Goal: Information Seeking & Learning: Learn about a topic

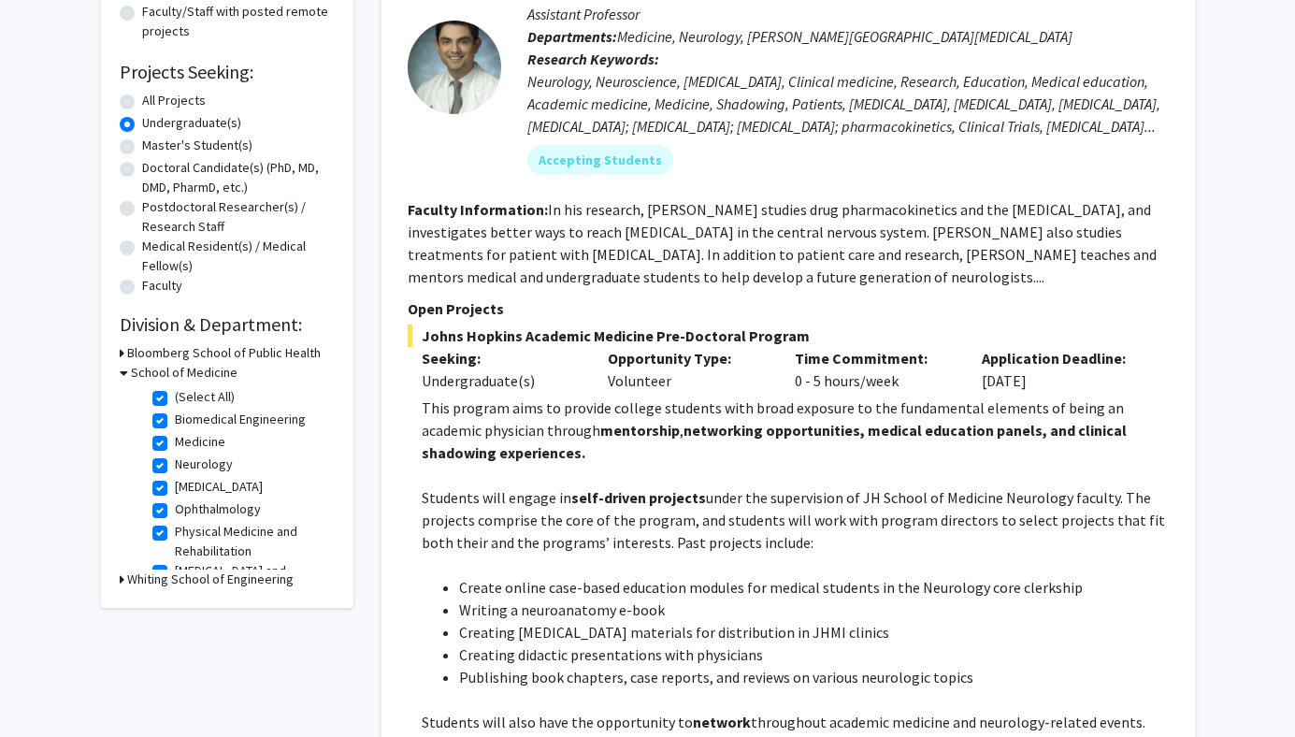
scroll to position [319, 0]
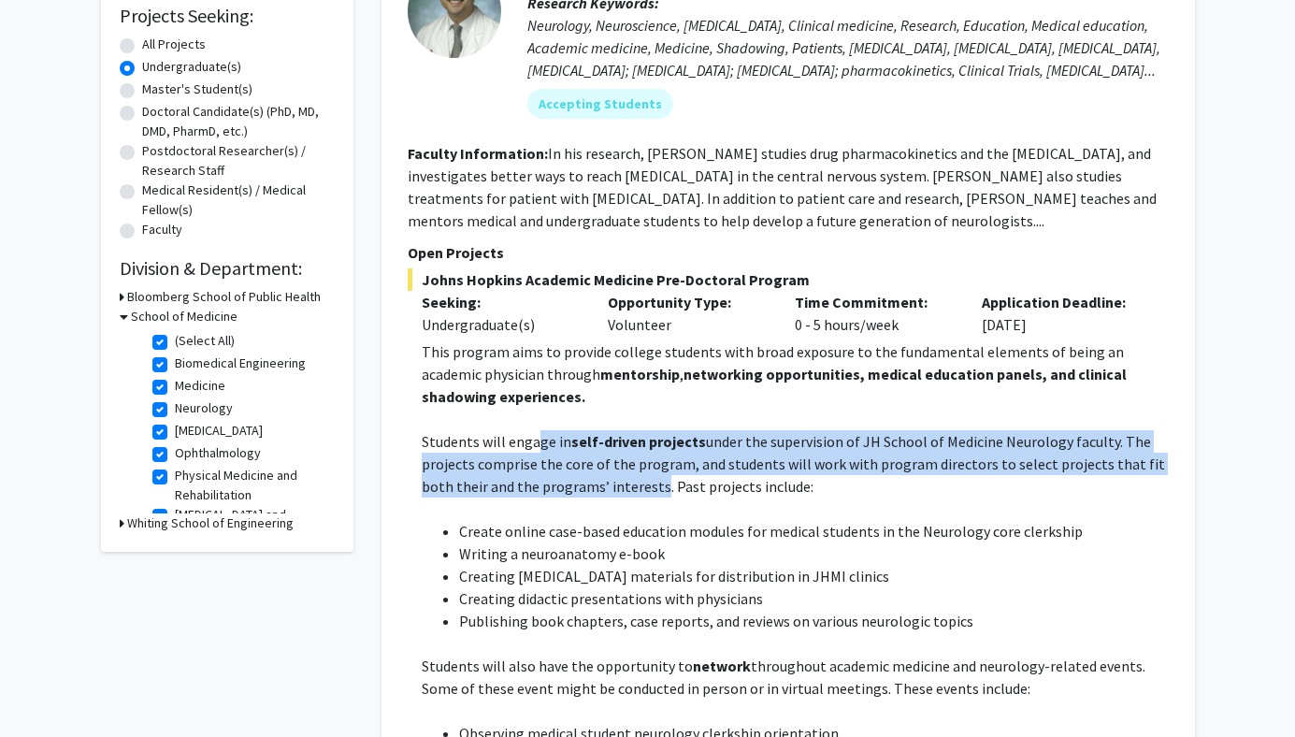
drag, startPoint x: 538, startPoint y: 446, endPoint x: 621, endPoint y: 494, distance: 95.9
click at [621, 494] on p "Students will engage in self-driven projects under the supervision of JH School…" at bounding box center [795, 463] width 747 height 67
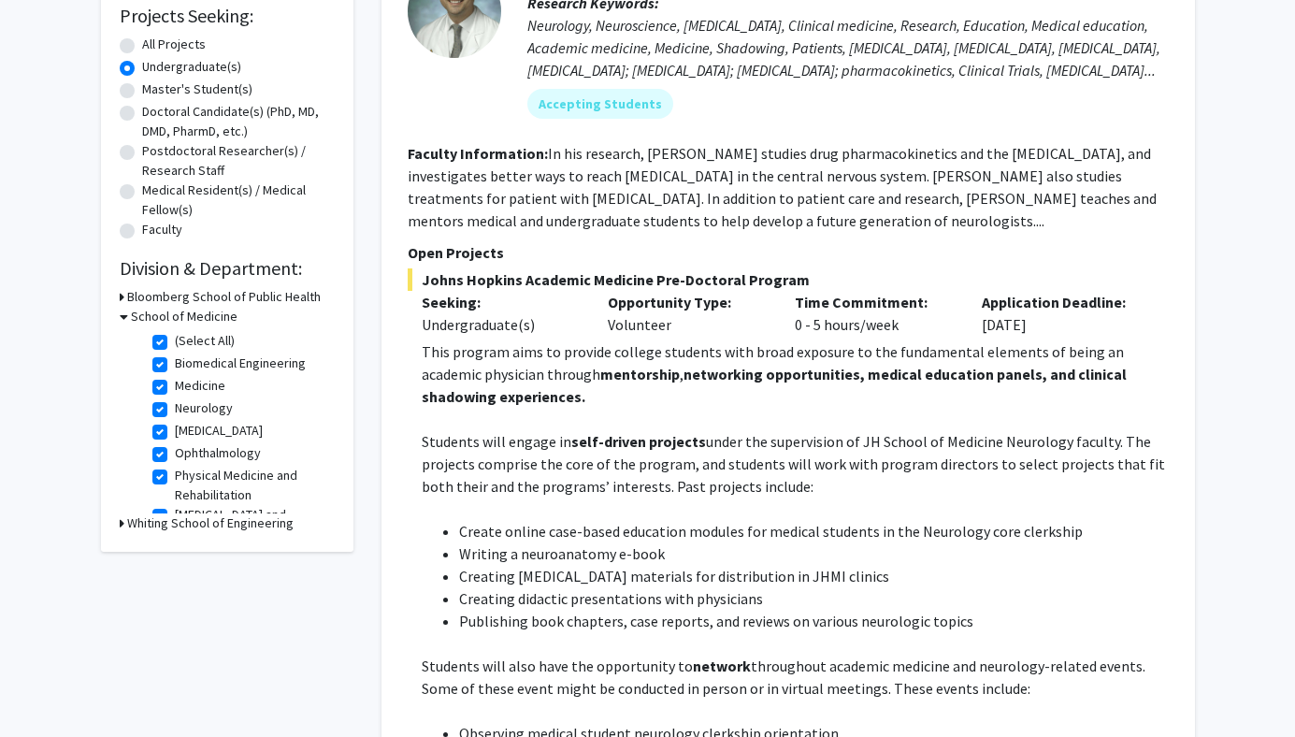
click at [622, 494] on p "Students will engage in self-driven projects under the supervision of JH School…" at bounding box center [795, 463] width 747 height 67
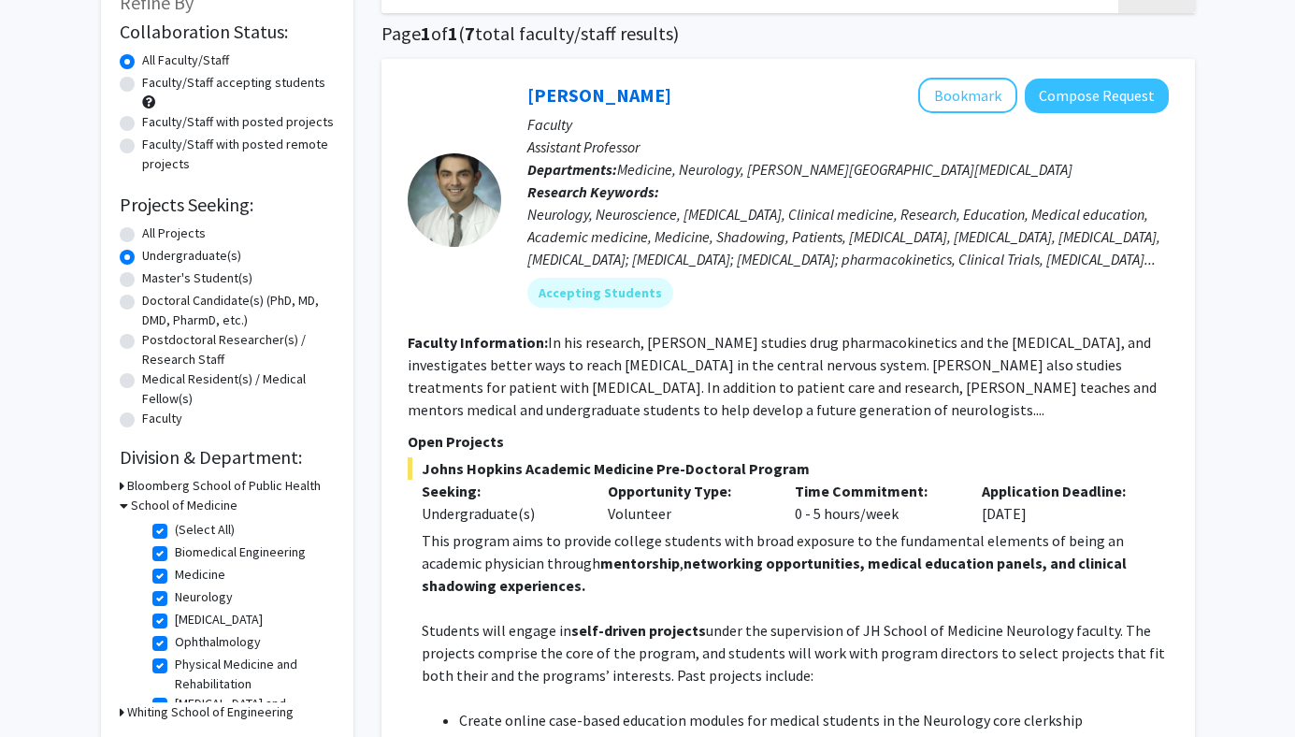
scroll to position [123, 0]
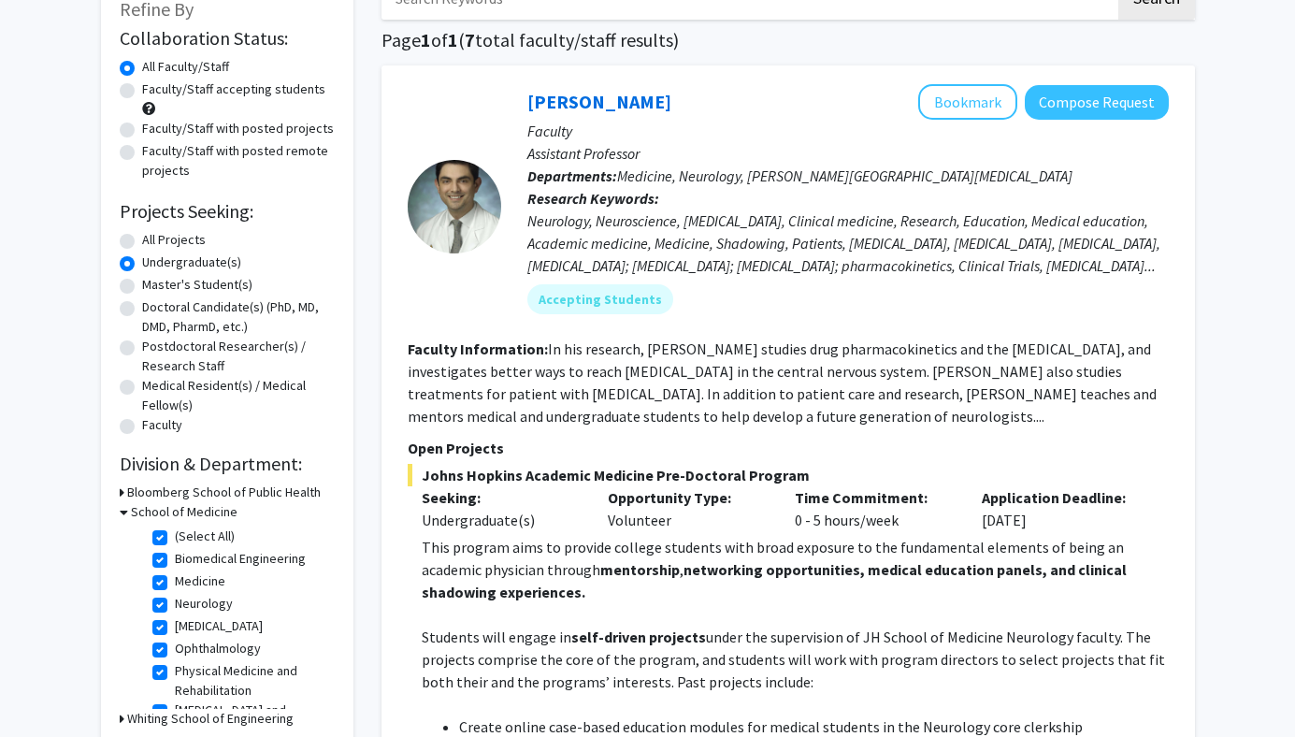
click at [178, 88] on label "Faculty/Staff accepting students" at bounding box center [233, 89] width 183 height 20
click at [154, 88] on input "Faculty/Staff accepting students" at bounding box center [148, 85] width 12 height 12
radio input "true"
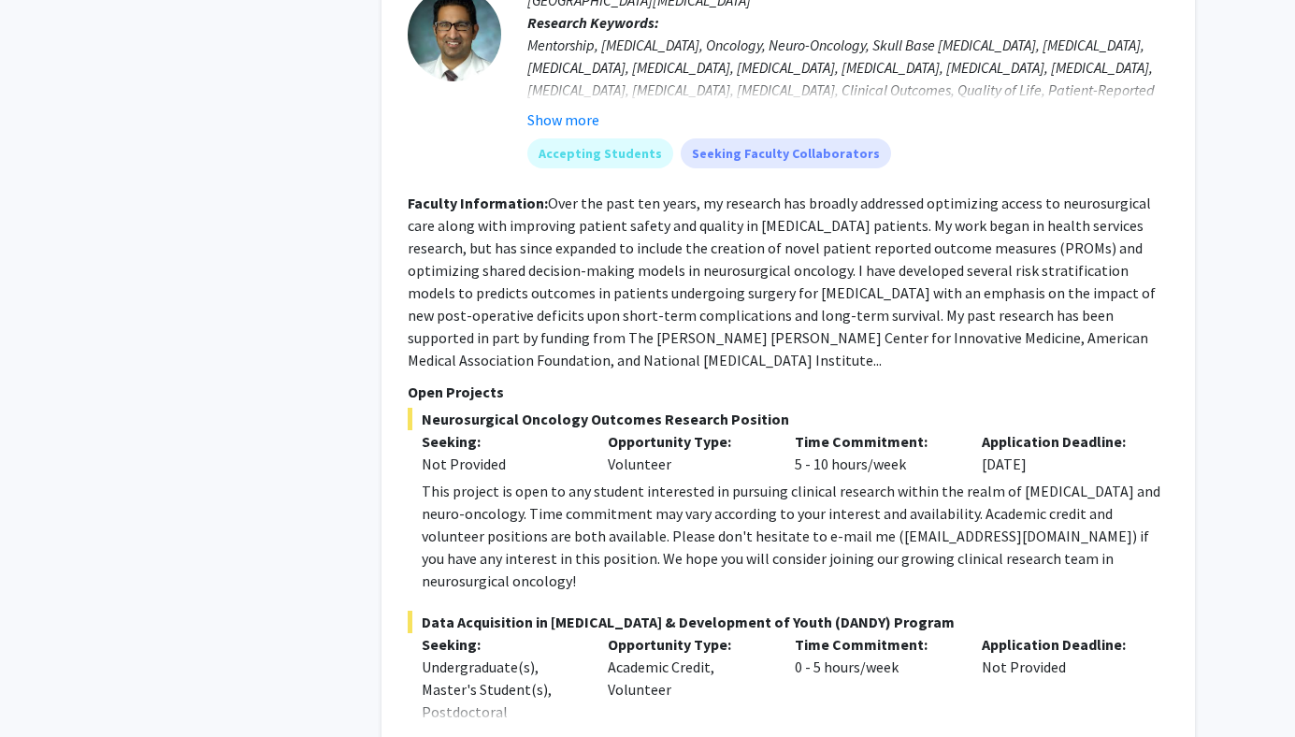
scroll to position [5192, 0]
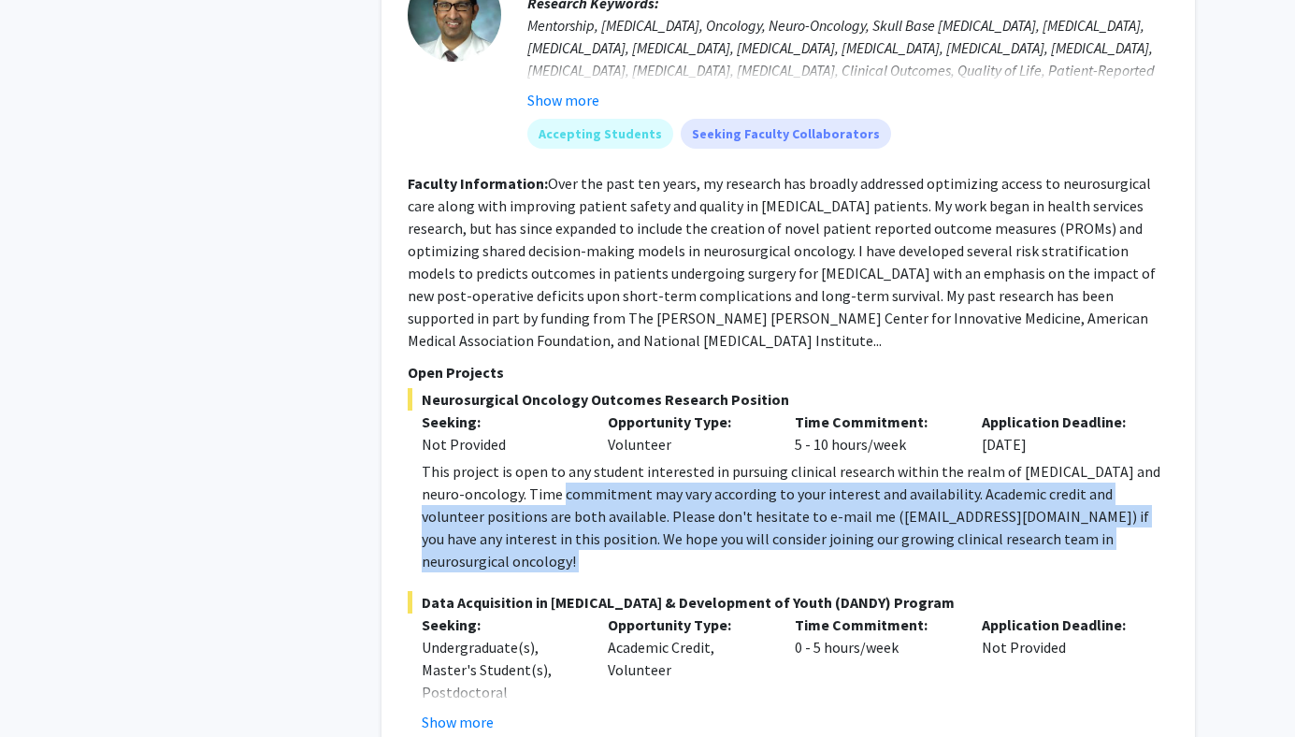
drag, startPoint x: 537, startPoint y: 376, endPoint x: 597, endPoint y: 445, distance: 91.5
click at [597, 445] on fg-project-list "Neurosurgical Oncology Outcomes Research Position Seeking: Not Provided Opportu…" at bounding box center [788, 634] width 761 height 492
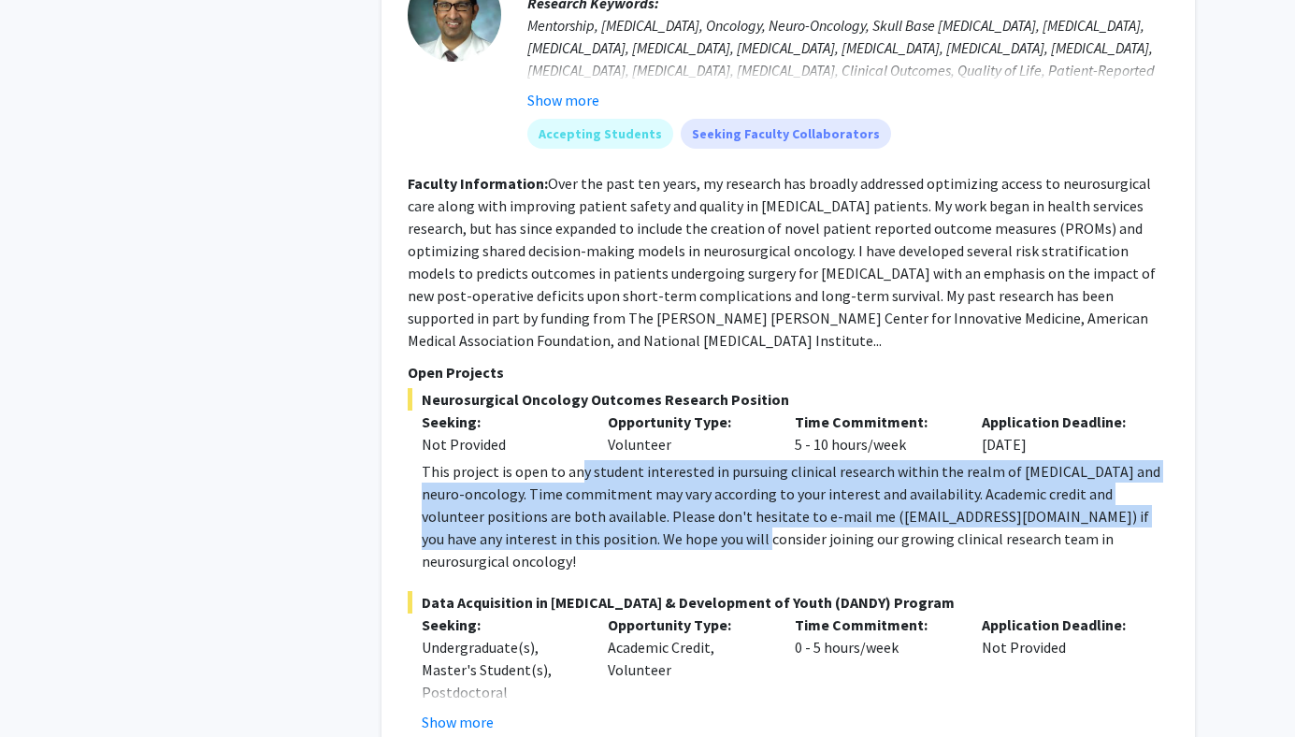
drag, startPoint x: 666, startPoint y: 422, endPoint x: 576, endPoint y: 361, distance: 108.4
click at [576, 460] on div "This project is open to any student interested in pursuing clinical research wi…" at bounding box center [795, 516] width 747 height 112
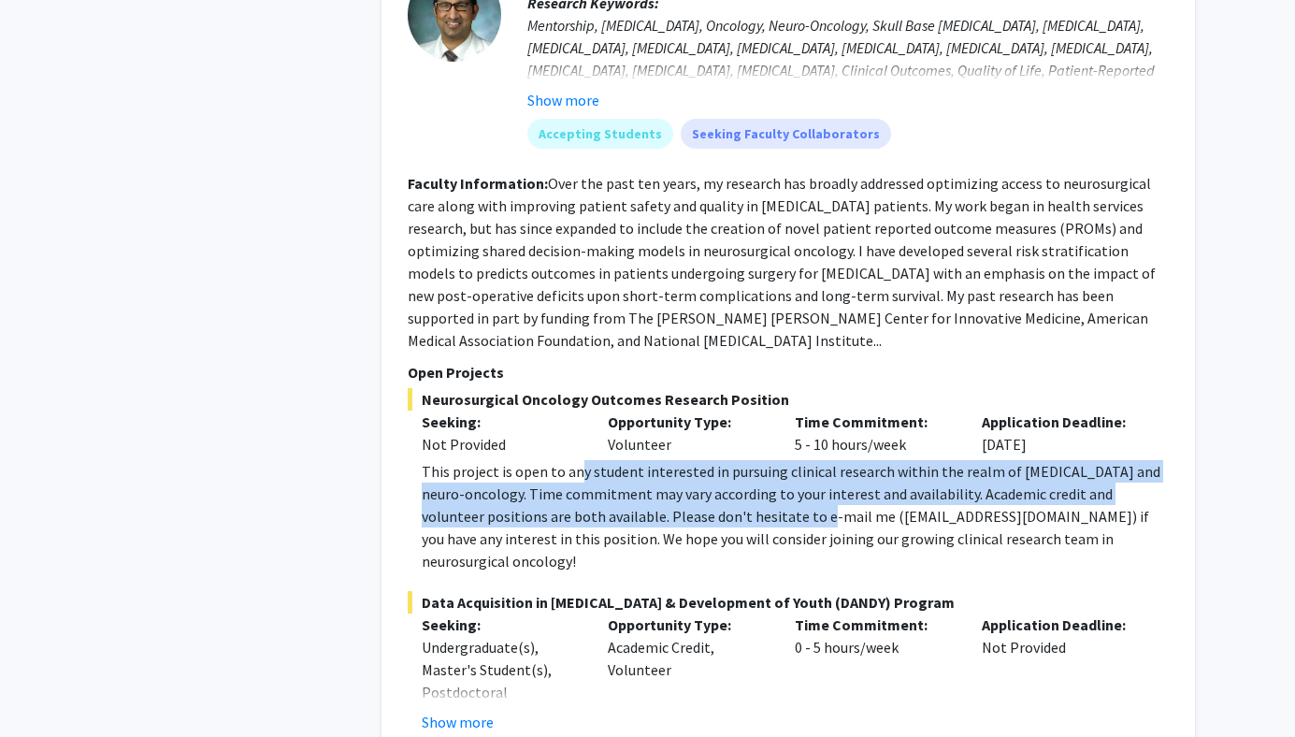
drag, startPoint x: 576, startPoint y: 361, endPoint x: 776, endPoint y: 407, distance: 205.3
click at [776, 460] on div "This project is open to any student interested in pursuing clinical research wi…" at bounding box center [795, 516] width 747 height 112
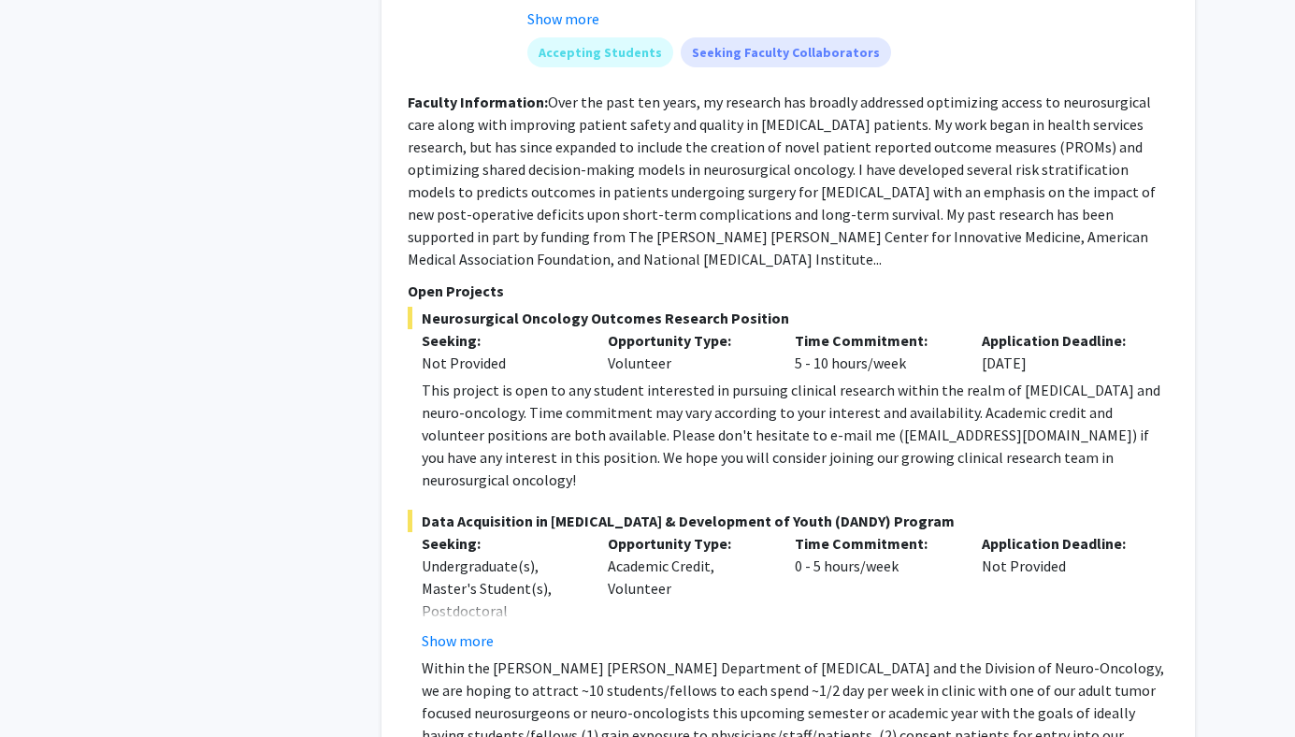
scroll to position [5277, 0]
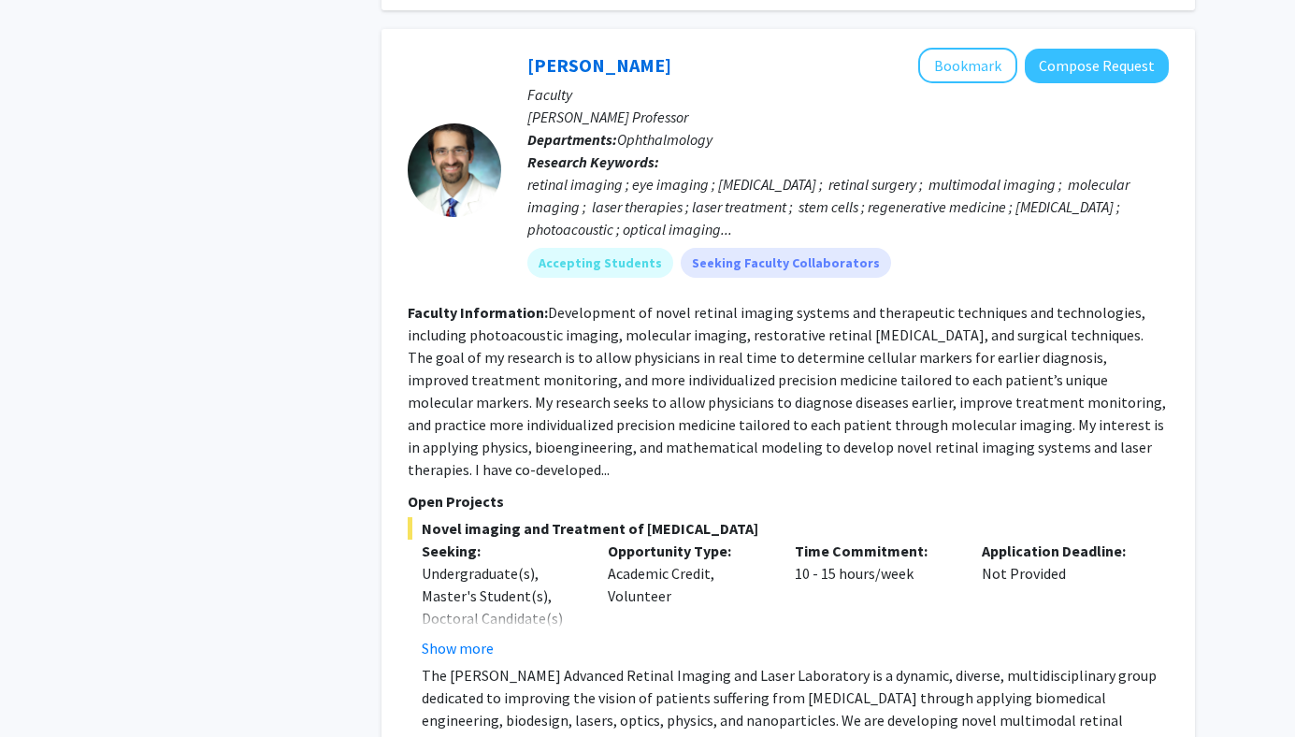
scroll to position [3349, 0]
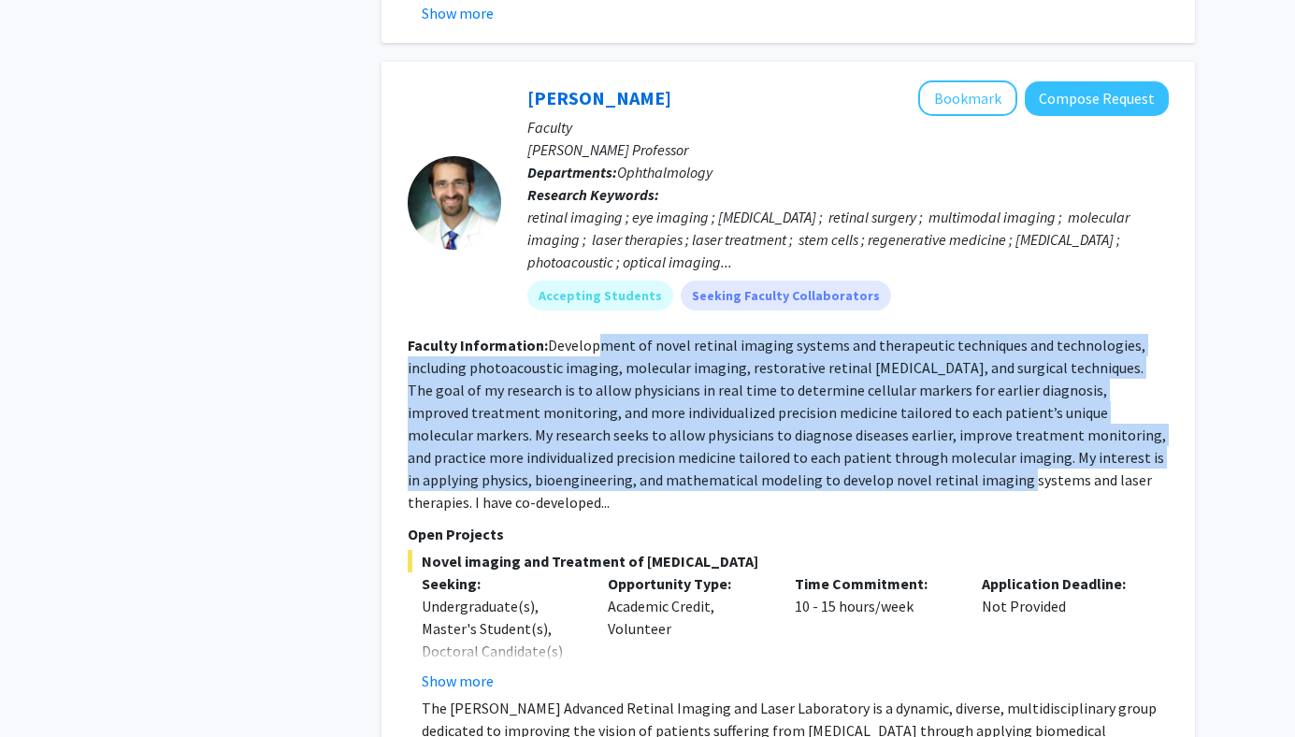
drag, startPoint x: 593, startPoint y: 276, endPoint x: 792, endPoint y: 410, distance: 239.9
click at [793, 409] on fg-read-more "Development of novel retinal imaging systems and therapeutic techniques and tec…" at bounding box center [787, 424] width 758 height 176
click at [792, 410] on fg-read-more "Development of novel retinal imaging systems and therapeutic techniques and tec…" at bounding box center [787, 424] width 758 height 176
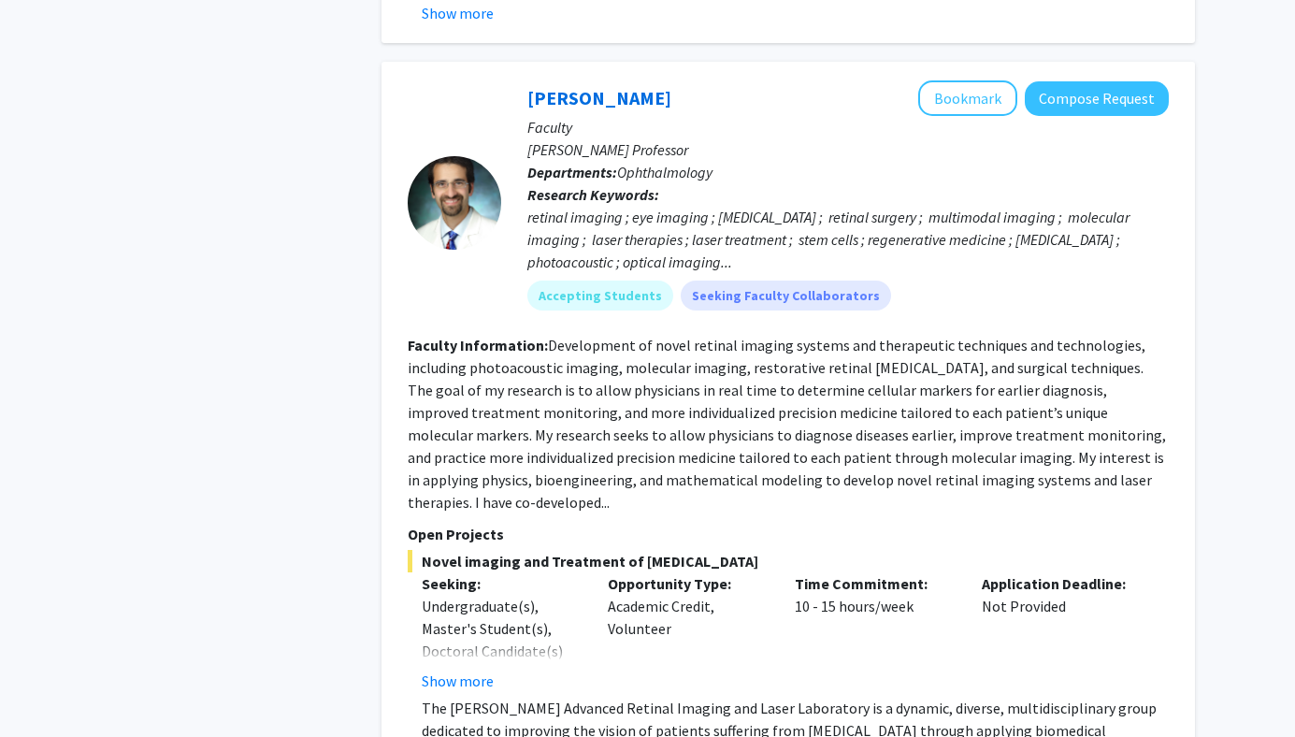
scroll to position [3600, 0]
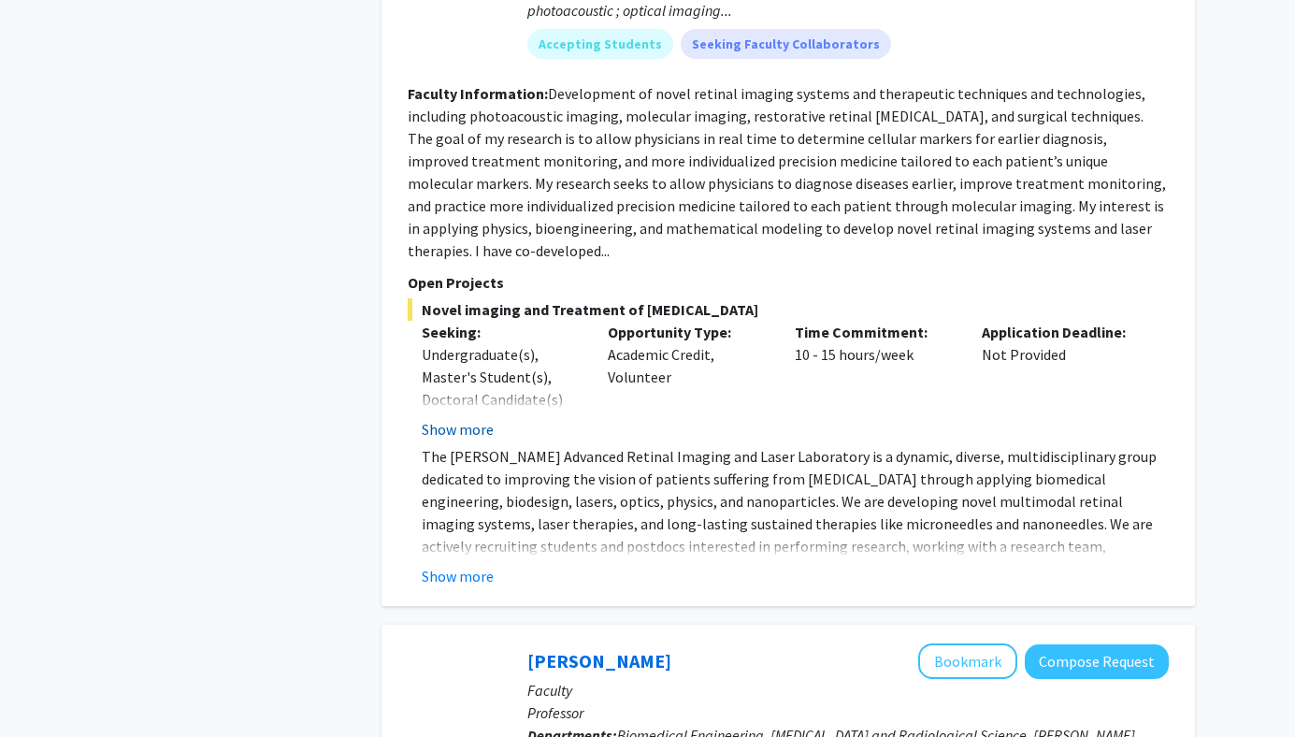
click at [451, 418] on button "Show more" at bounding box center [458, 429] width 72 height 22
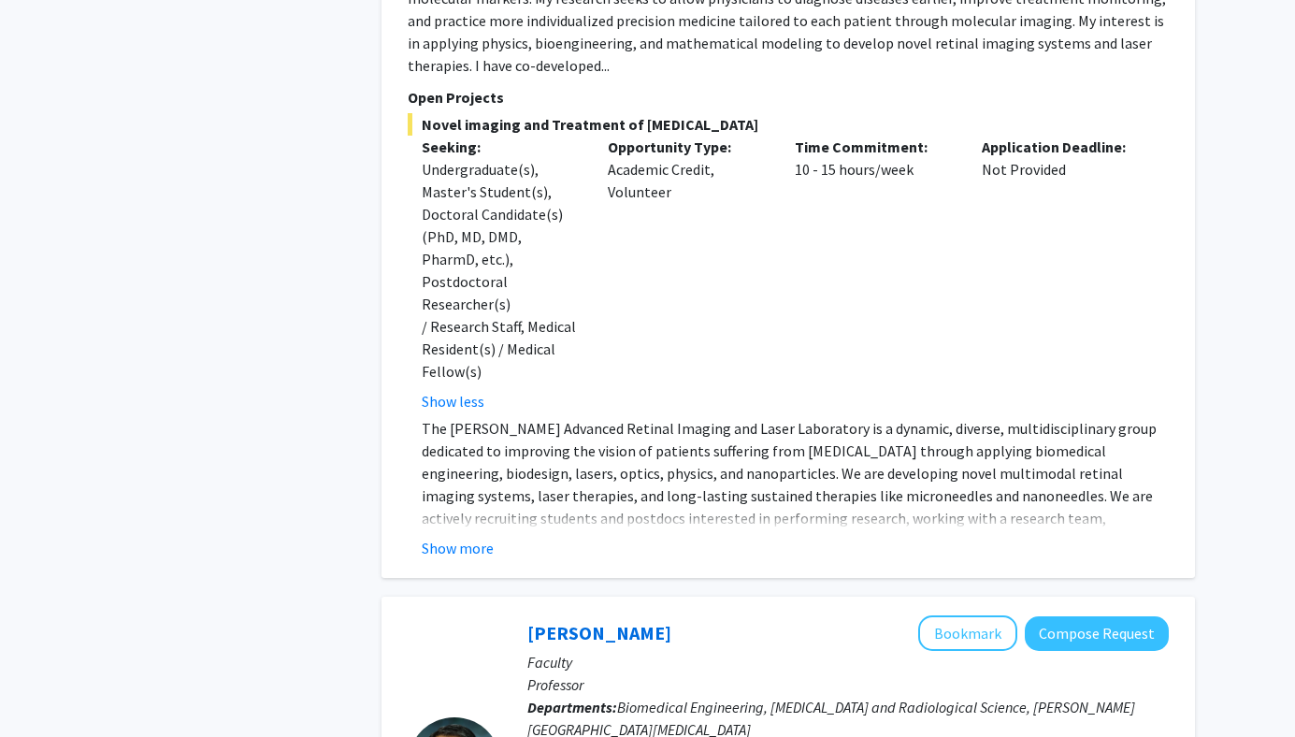
scroll to position [3790, 0]
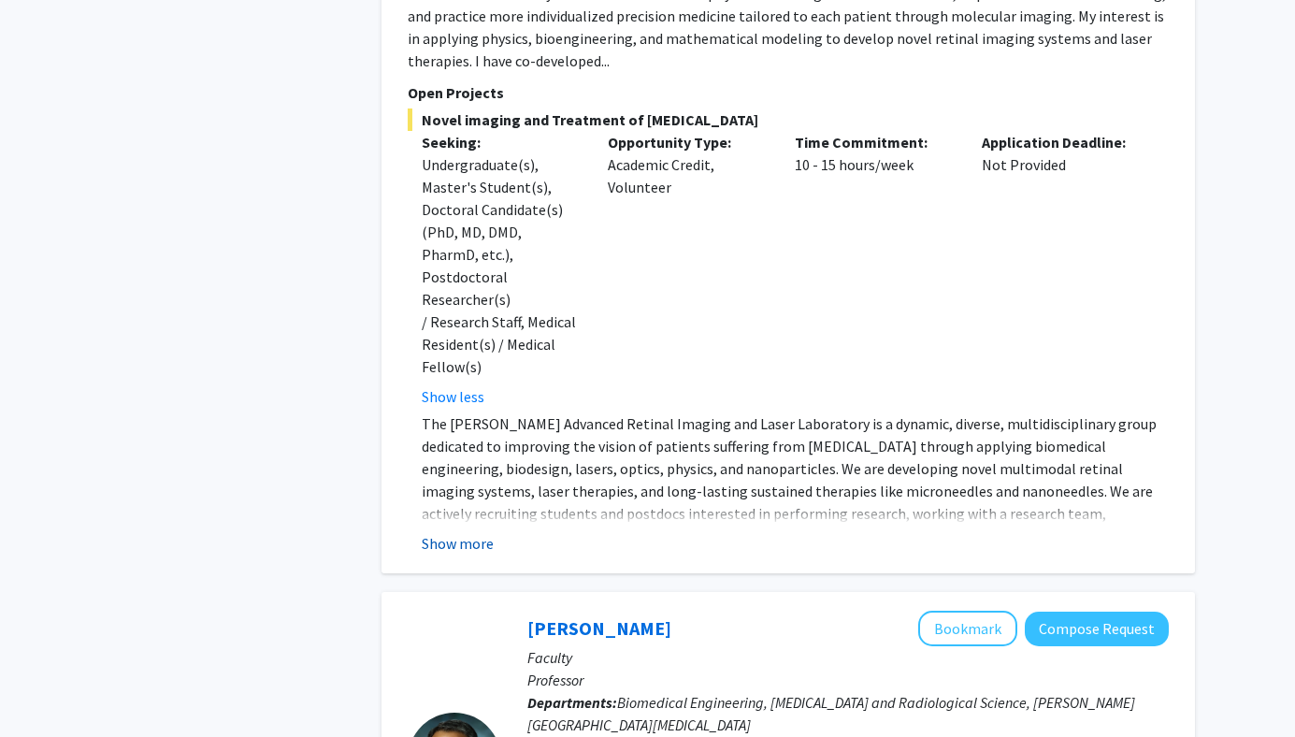
click at [468, 532] on button "Show more" at bounding box center [458, 543] width 72 height 22
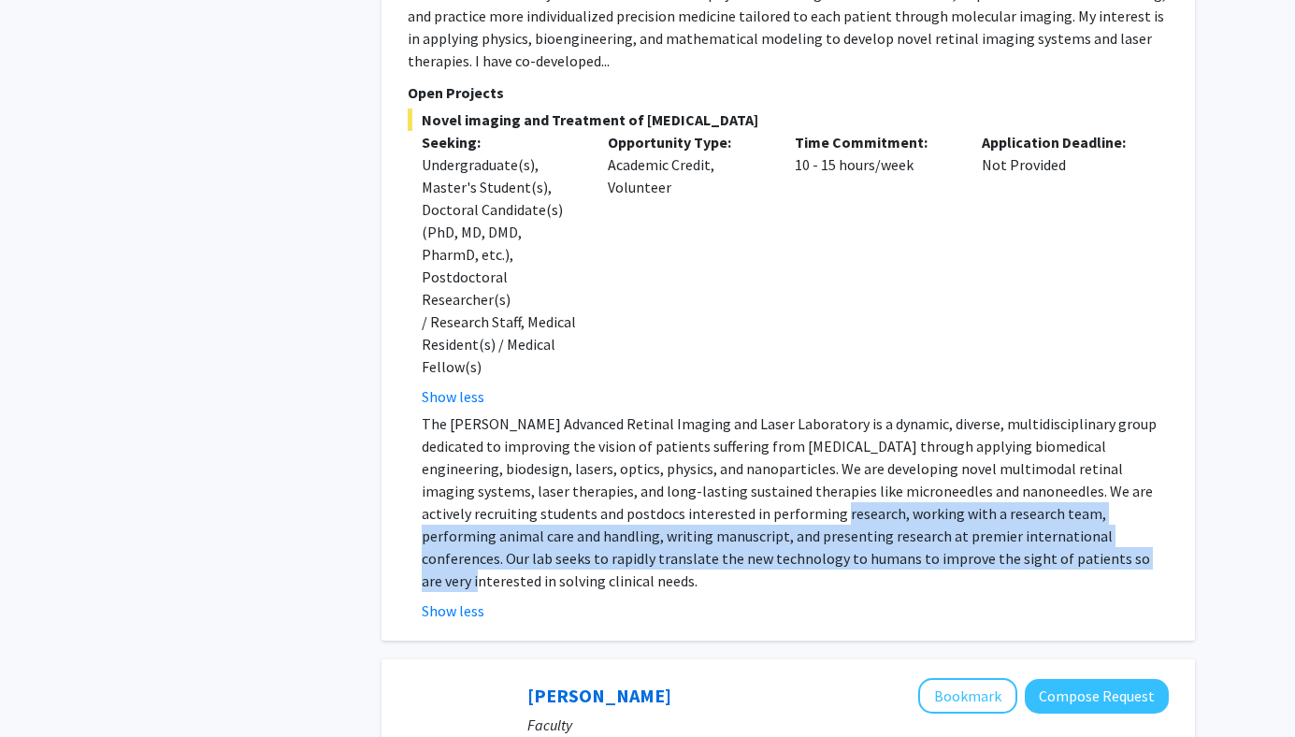
drag, startPoint x: 631, startPoint y: 378, endPoint x: 893, endPoint y: 427, distance: 266.5
click at [893, 427] on p "The [PERSON_NAME] Advanced Retinal Imaging and Laser Laboratory is a dynamic, d…" at bounding box center [795, 502] width 747 height 180
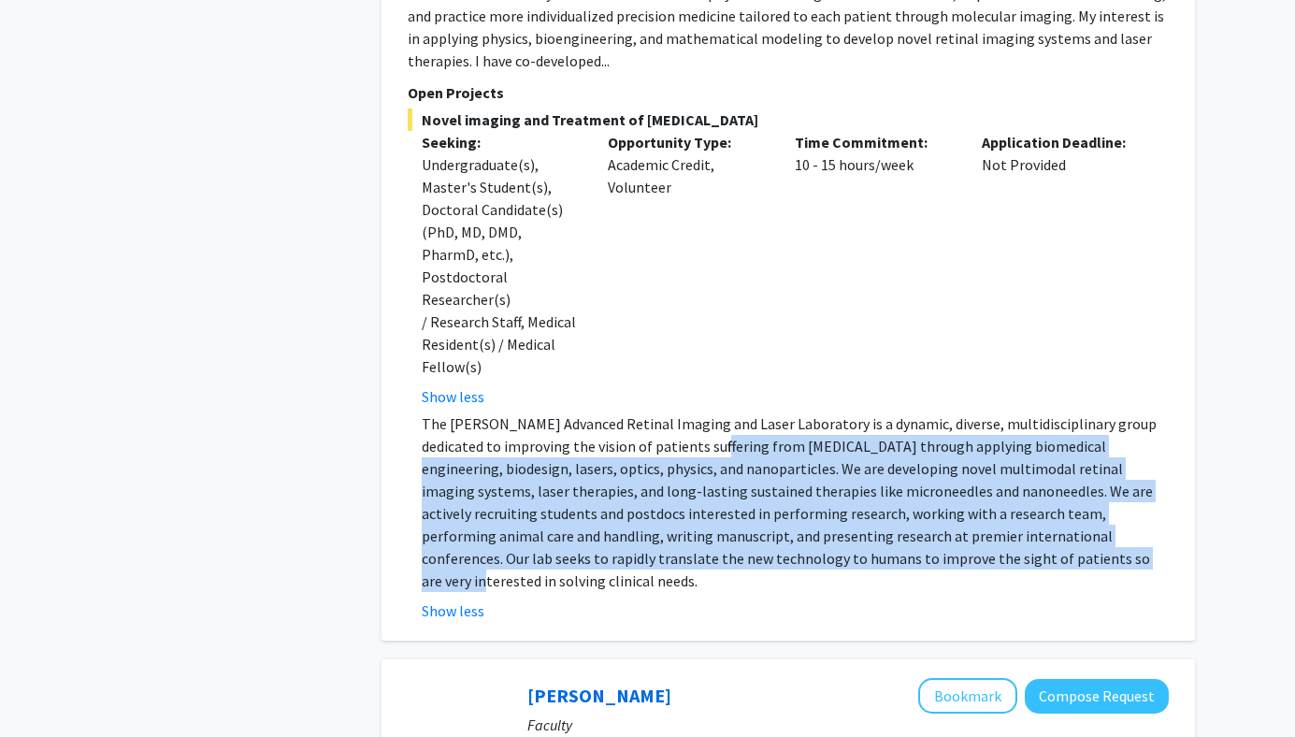
drag, startPoint x: 893, startPoint y: 427, endPoint x: 681, endPoint y: 308, distance: 243.7
click at [682, 412] on p "The [PERSON_NAME] Advanced Retinal Imaging and Laser Laboratory is a dynamic, d…" at bounding box center [795, 502] width 747 height 180
click at [681, 412] on p "The [PERSON_NAME] Advanced Retinal Imaging and Laser Laboratory is a dynamic, d…" at bounding box center [795, 502] width 747 height 180
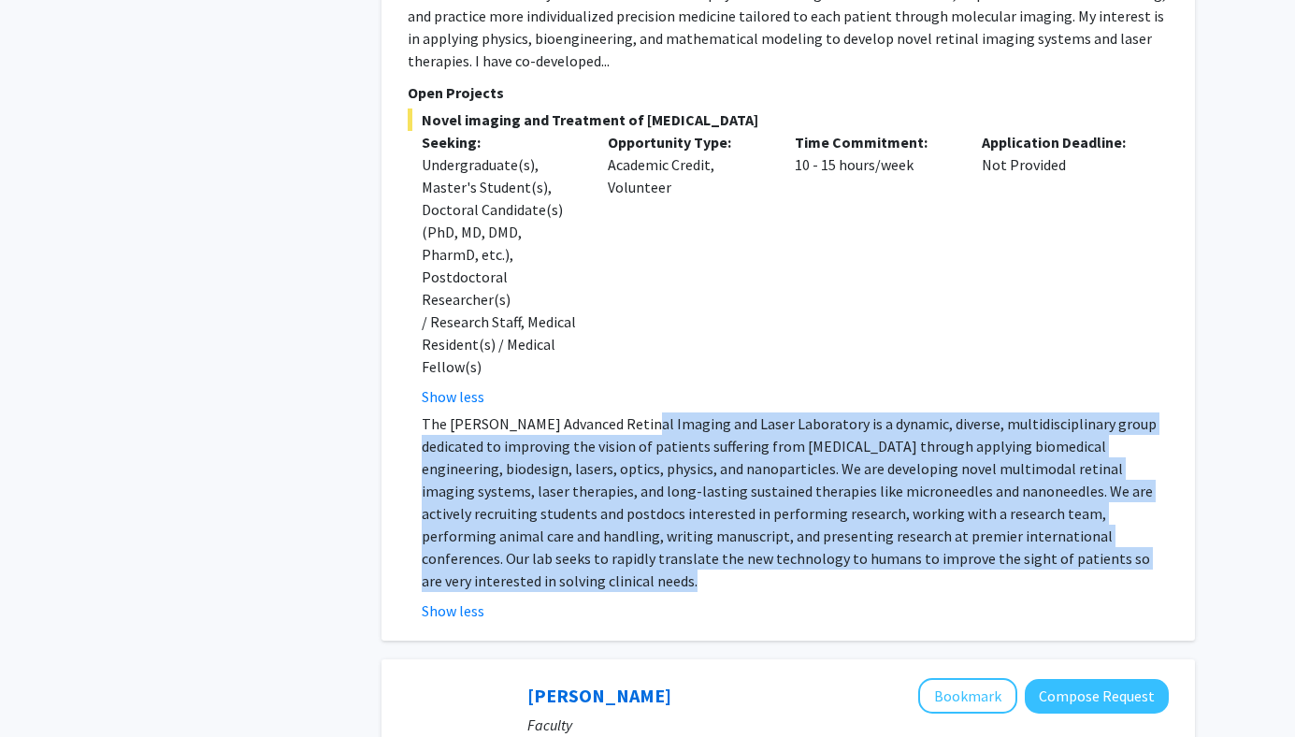
drag, startPoint x: 633, startPoint y: 286, endPoint x: 818, endPoint y: 436, distance: 238.1
click at [818, 435] on fg-read-more "The [PERSON_NAME] Advanced Retinal Imaging and Laser Laboratory is a dynamic, d…" at bounding box center [788, 516] width 761 height 209
click at [818, 436] on fg-read-more "The [PERSON_NAME] Advanced Retinal Imaging and Laser Laboratory is a dynamic, d…" at bounding box center [788, 516] width 761 height 209
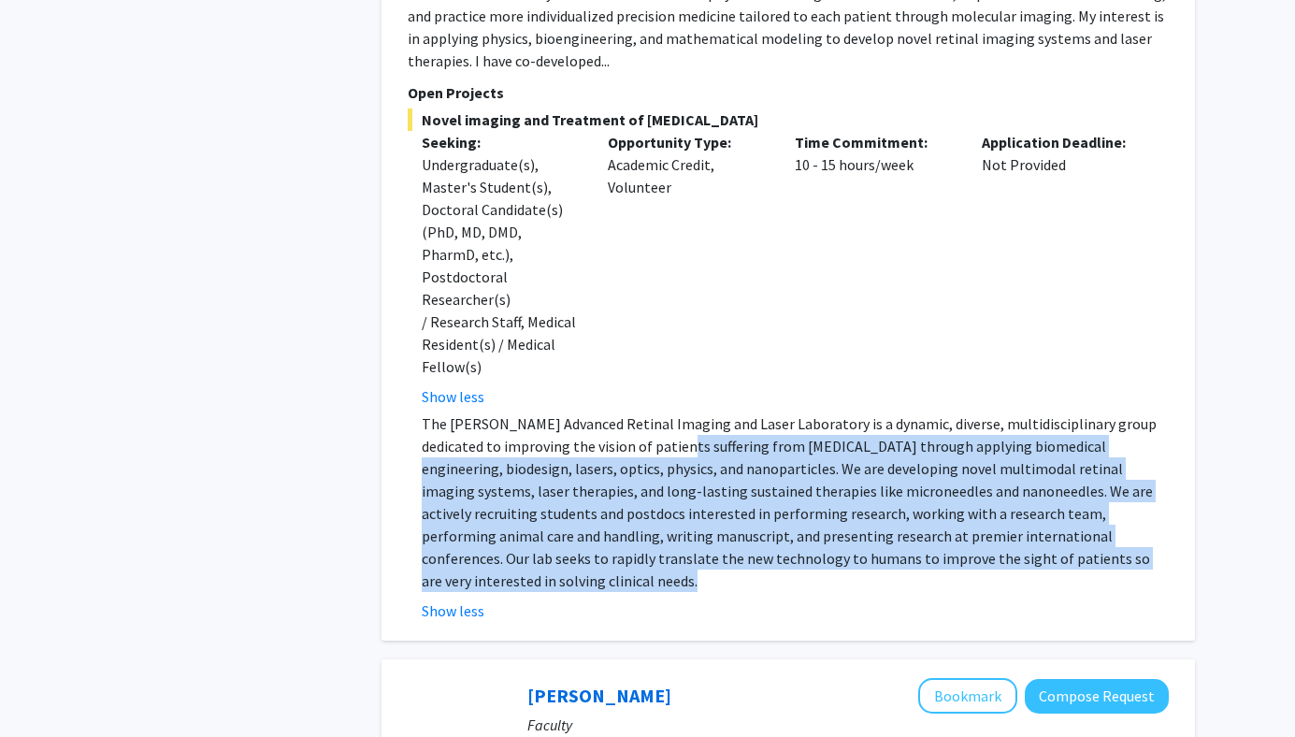
drag, startPoint x: 869, startPoint y: 436, endPoint x: 645, endPoint y: 321, distance: 251.4
click at [645, 412] on fg-read-more "The [PERSON_NAME] Advanced Retinal Imaging and Laser Laboratory is a dynamic, d…" at bounding box center [788, 516] width 761 height 209
click at [645, 412] on p "The [PERSON_NAME] Advanced Retinal Imaging and Laser Laboratory is a dynamic, d…" at bounding box center [795, 502] width 747 height 180
drag, startPoint x: 645, startPoint y: 321, endPoint x: 875, endPoint y: 436, distance: 257.2
click at [876, 436] on fg-read-more "The [PERSON_NAME] Advanced Retinal Imaging and Laser Laboratory is a dynamic, d…" at bounding box center [788, 516] width 761 height 209
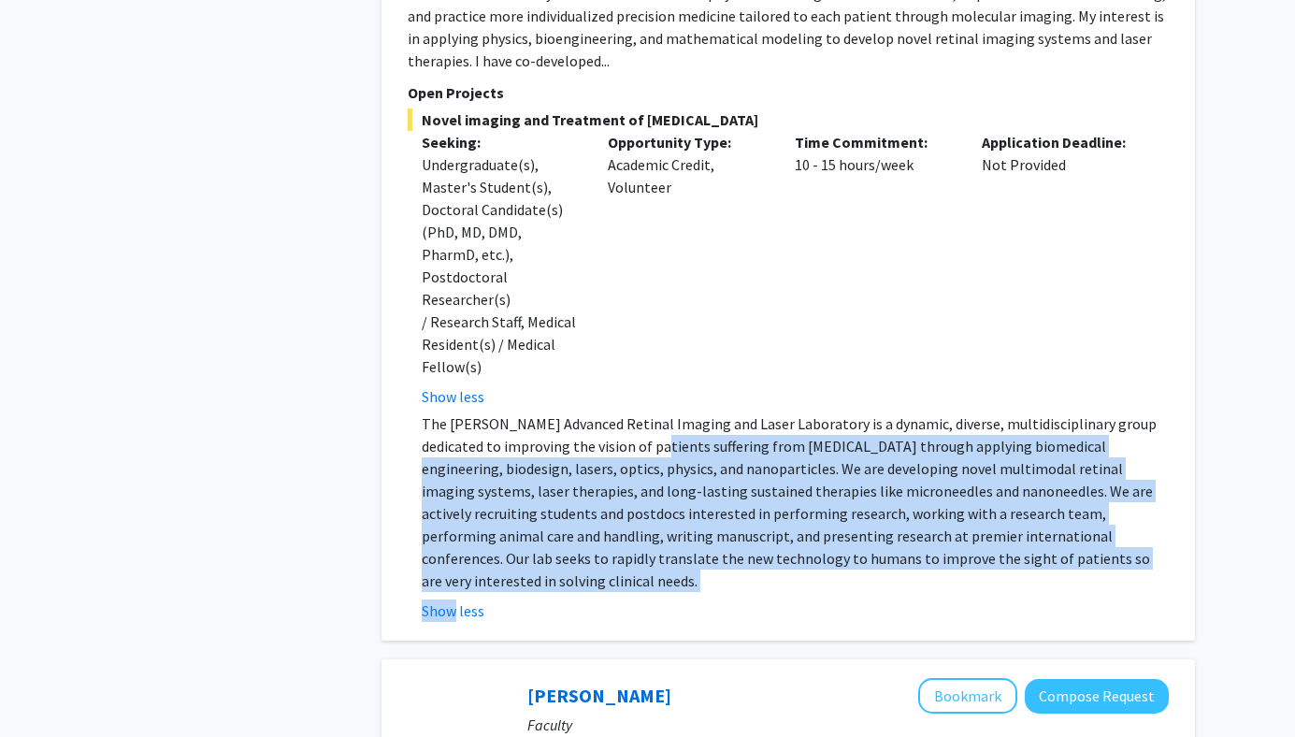
click at [875, 436] on fg-read-more "The [PERSON_NAME] Advanced Retinal Imaging and Laser Laboratory is a dynamic, d…" at bounding box center [788, 516] width 761 height 209
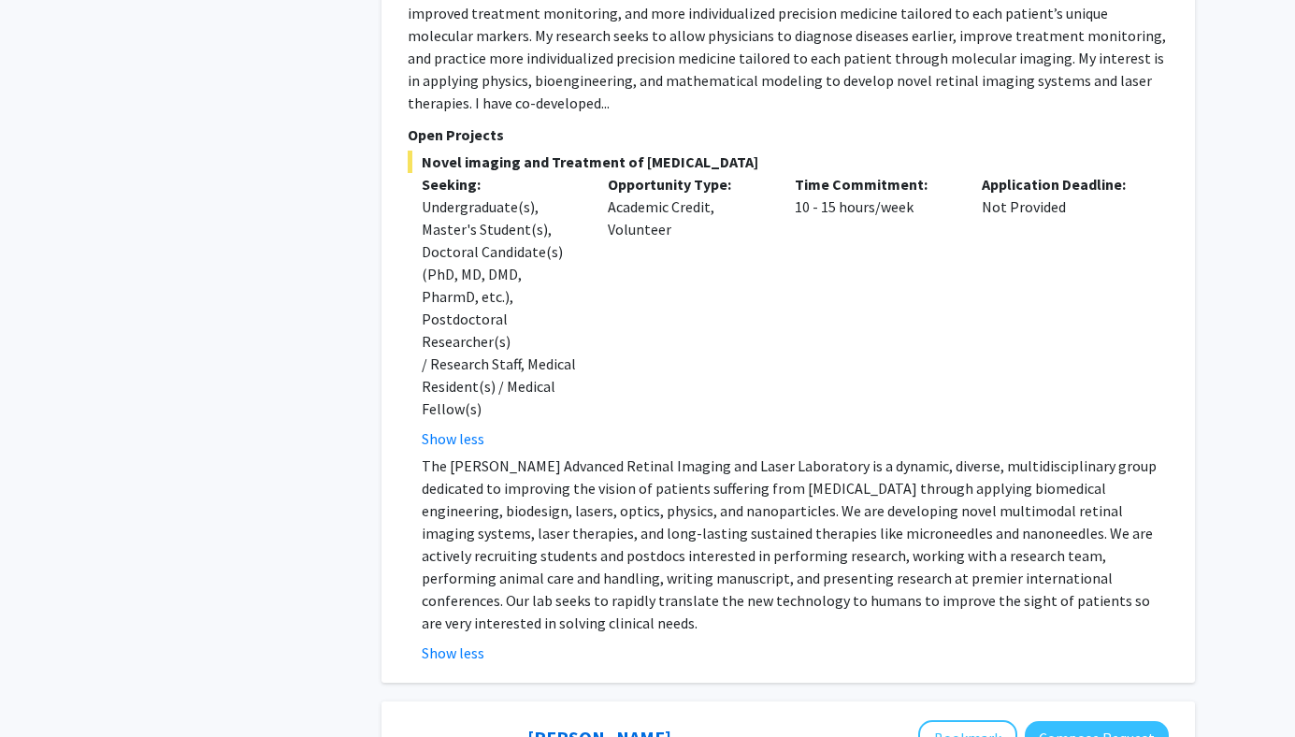
scroll to position [3747, 0]
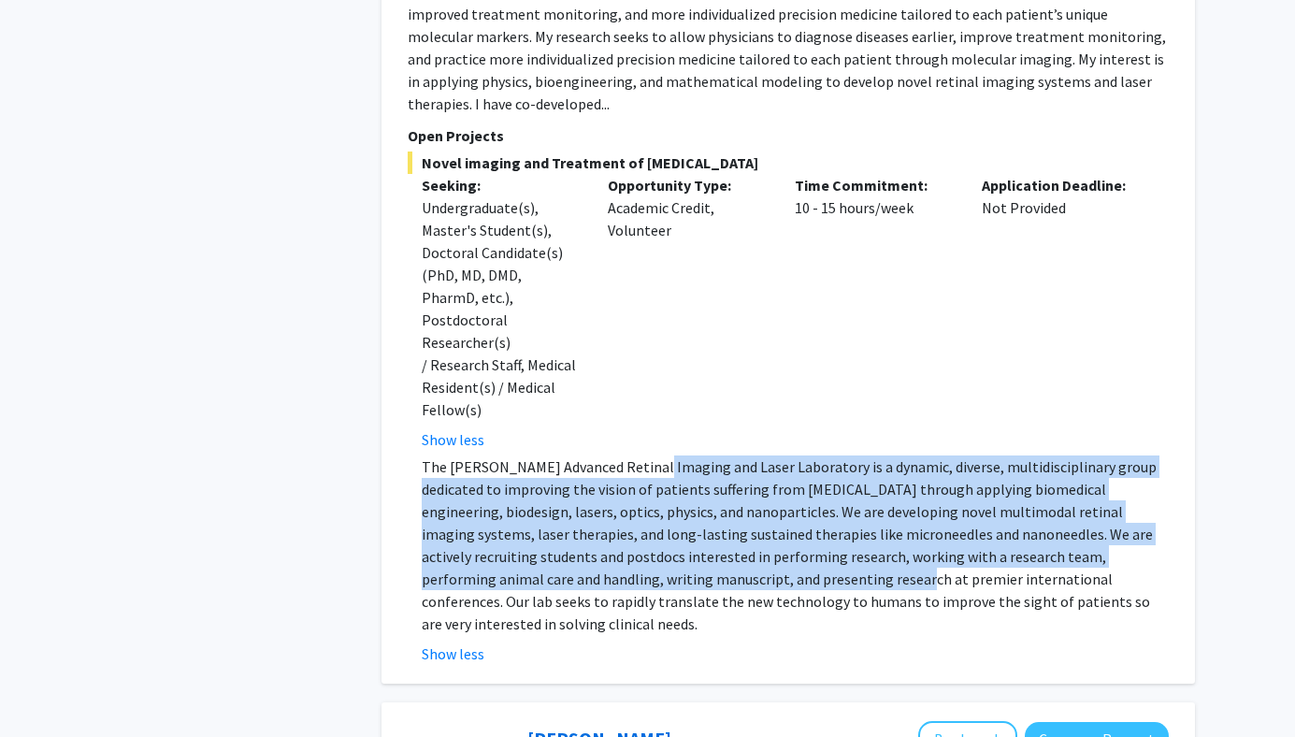
drag, startPoint x: 650, startPoint y: 338, endPoint x: 691, endPoint y: 439, distance: 109.1
click at [692, 455] on p "The [PERSON_NAME] Advanced Retinal Imaging and Laser Laboratory is a dynamic, d…" at bounding box center [795, 545] width 747 height 180
click at [691, 455] on p "The [PERSON_NAME] Advanced Retinal Imaging and Laser Laboratory is a dynamic, d…" at bounding box center [795, 545] width 747 height 180
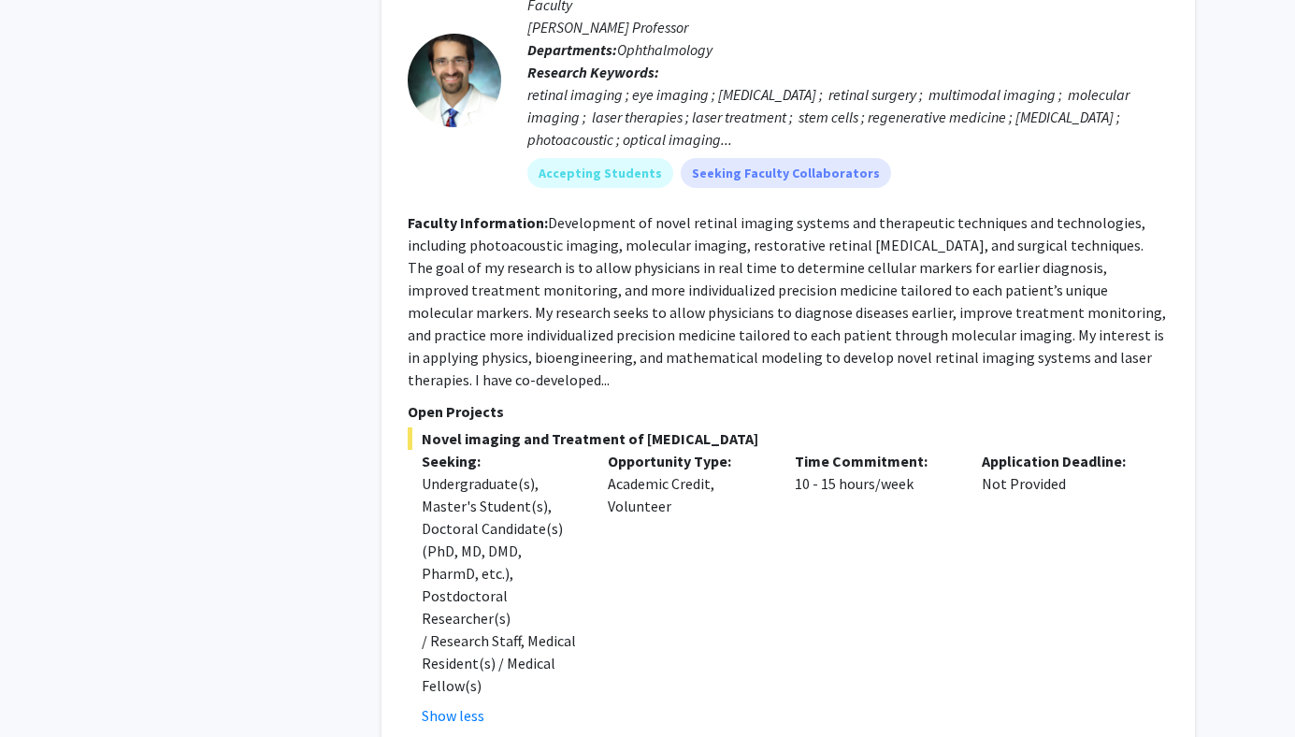
scroll to position [3440, 0]
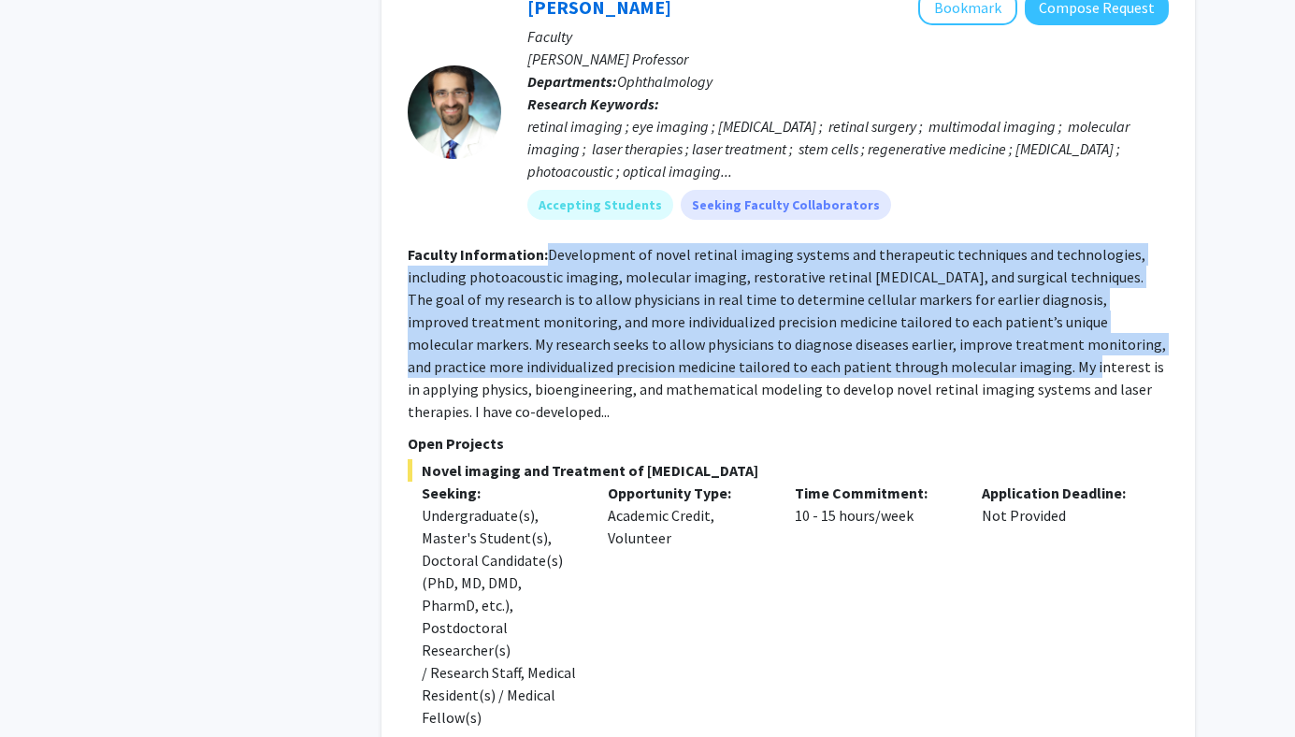
drag, startPoint x: 541, startPoint y: 184, endPoint x: 887, endPoint y: 303, distance: 366.7
click at [887, 303] on section "Faculty Information: Development of novel retinal imaging systems and therapeut…" at bounding box center [788, 333] width 761 height 180
click at [887, 304] on fg-read-more "Development of novel retinal imaging systems and therapeutic techniques and tec…" at bounding box center [787, 333] width 758 height 176
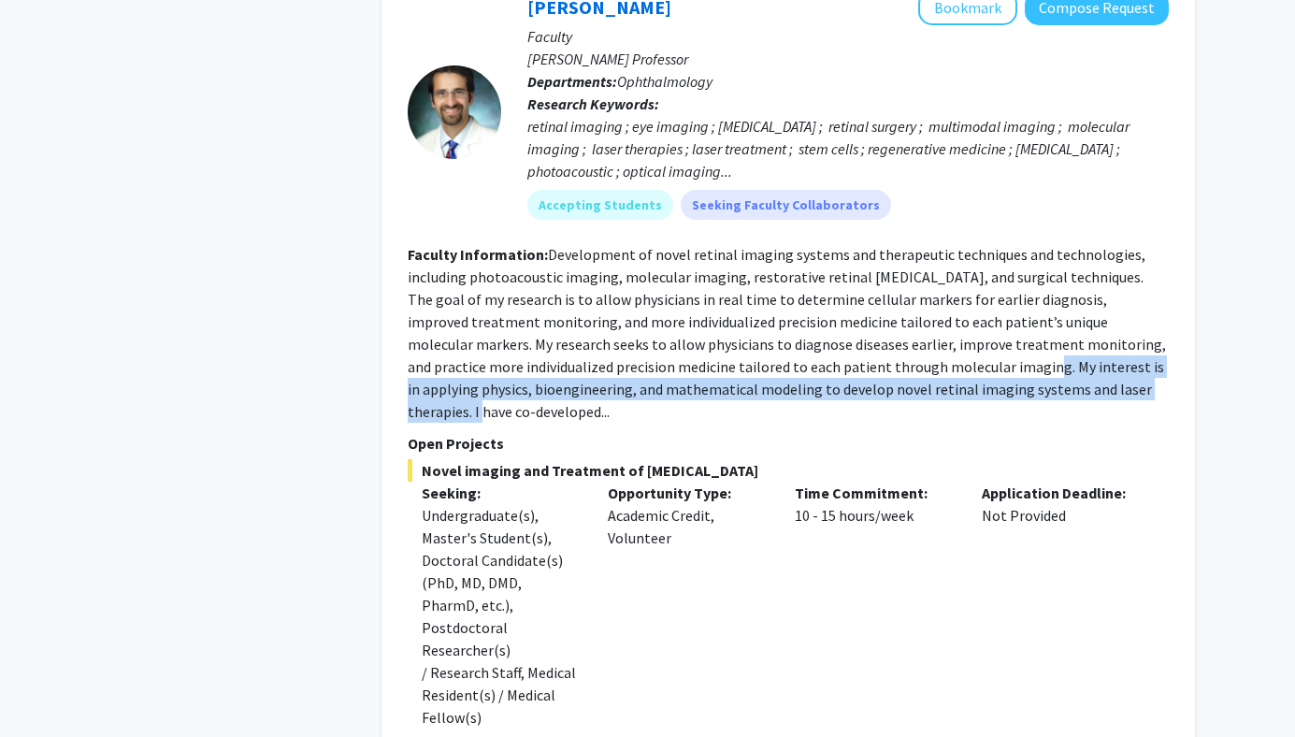
drag, startPoint x: 847, startPoint y: 303, endPoint x: 979, endPoint y: 324, distance: 133.5
click at [980, 325] on fg-read-more "Development of novel retinal imaging systems and therapeutic techniques and tec…" at bounding box center [787, 333] width 758 height 176
click at [979, 324] on fg-read-more "Development of novel retinal imaging systems and therapeutic techniques and tec…" at bounding box center [787, 333] width 758 height 176
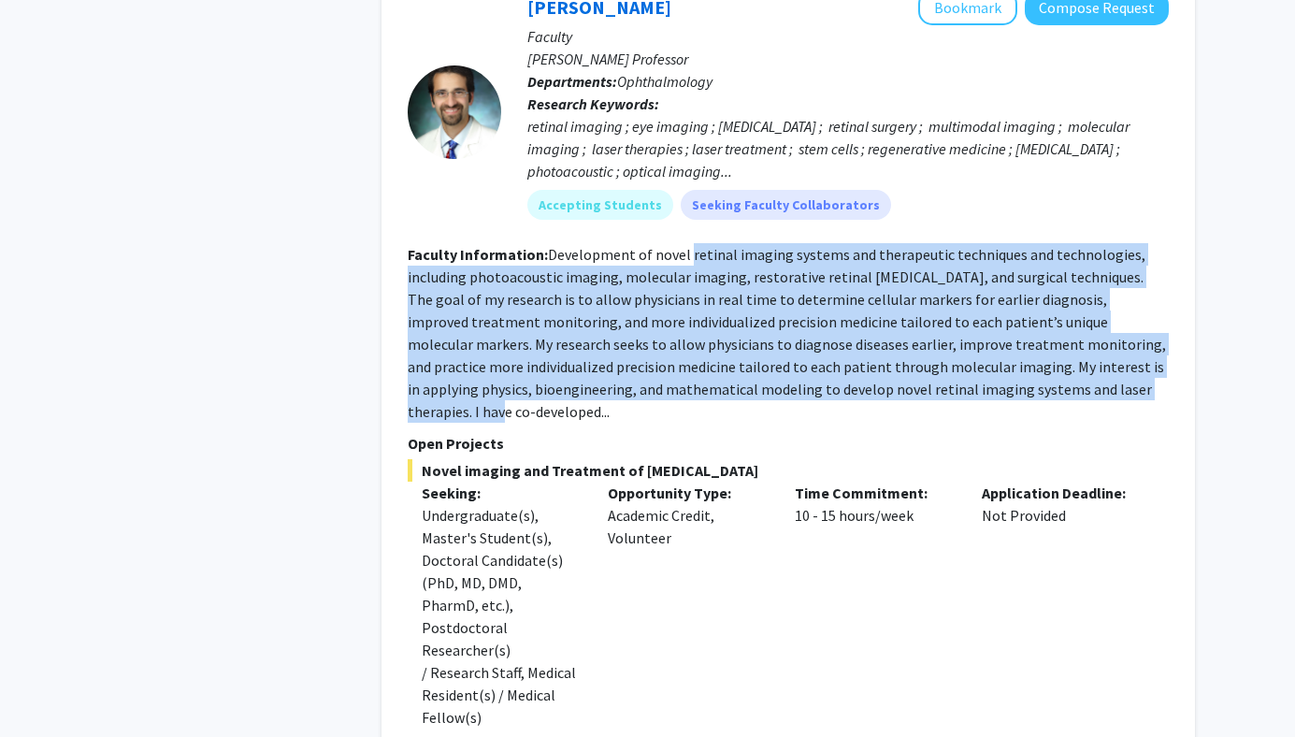
drag, startPoint x: 979, startPoint y: 324, endPoint x: 693, endPoint y: 193, distance: 314.7
click at [694, 245] on fg-read-more "Development of novel retinal imaging systems and therapeutic techniques and tec…" at bounding box center [787, 333] width 758 height 176
click at [693, 245] on fg-read-more "Development of novel retinal imaging systems and therapeutic techniques and tec…" at bounding box center [787, 333] width 758 height 176
drag, startPoint x: 693, startPoint y: 193, endPoint x: 931, endPoint y: 317, distance: 269.0
click at [931, 317] on fg-read-more "Development of novel retinal imaging systems and therapeutic techniques and tec…" at bounding box center [787, 333] width 758 height 176
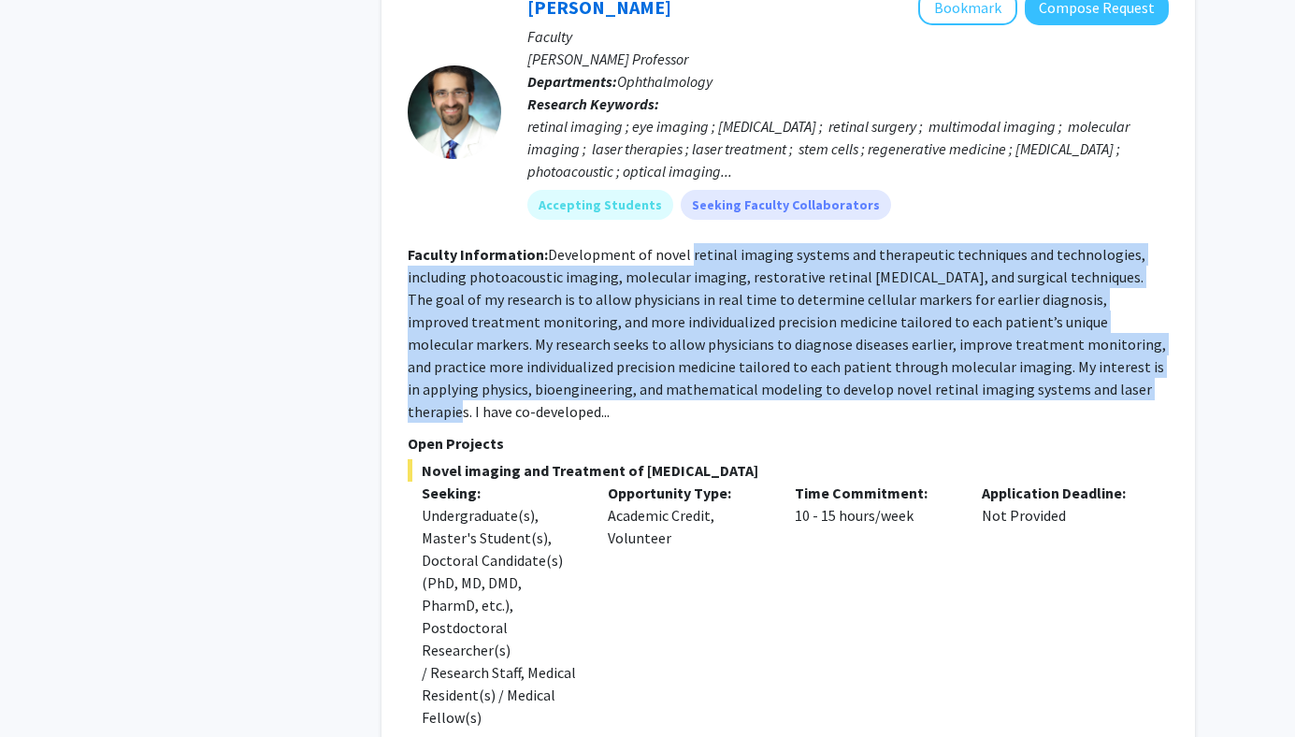
click at [931, 315] on fg-read-more "Development of novel retinal imaging systems and therapeutic techniques and tec…" at bounding box center [787, 333] width 758 height 176
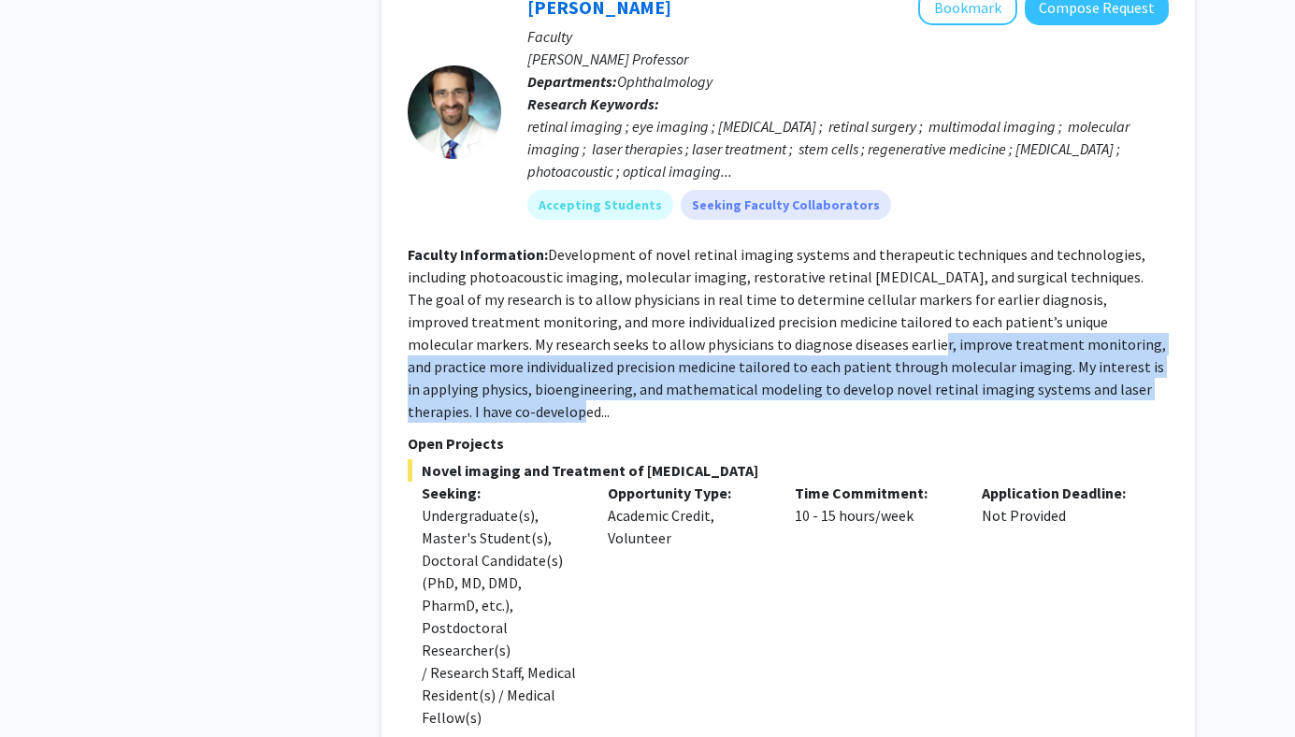
drag, startPoint x: 1085, startPoint y: 325, endPoint x: 735, endPoint y: 266, distance: 354.7
click at [737, 266] on section "Faculty Information: Development of novel retinal imaging systems and therapeut…" at bounding box center [788, 333] width 761 height 180
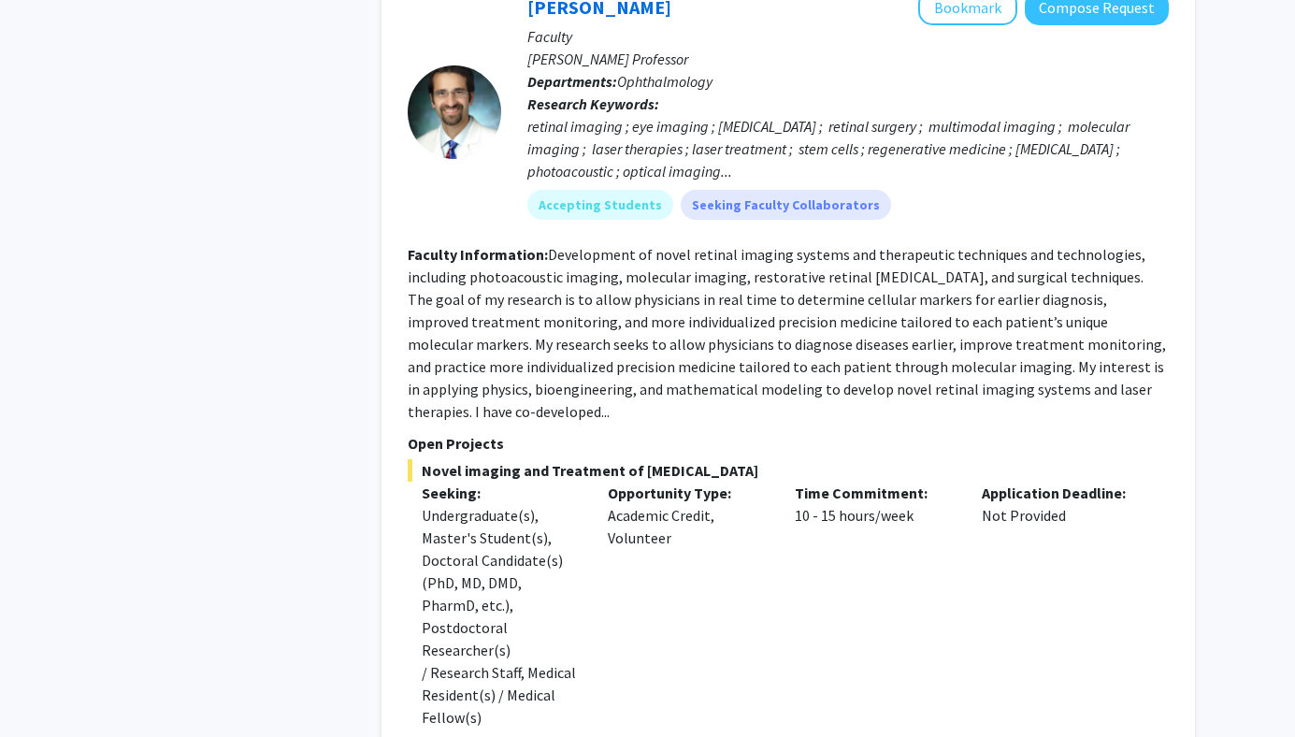
click at [735, 266] on section "Faculty Information: Development of novel retinal imaging systems and therapeut…" at bounding box center [788, 333] width 761 height 180
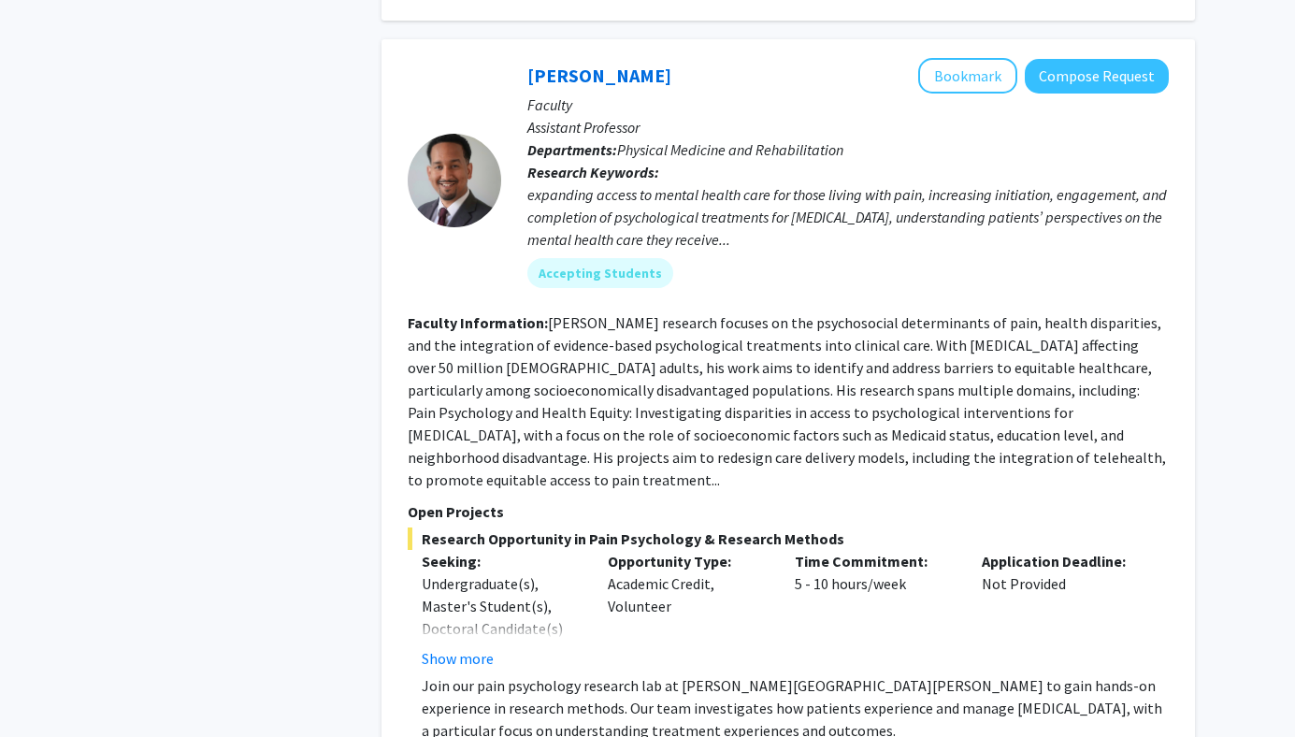
scroll to position [2567, 0]
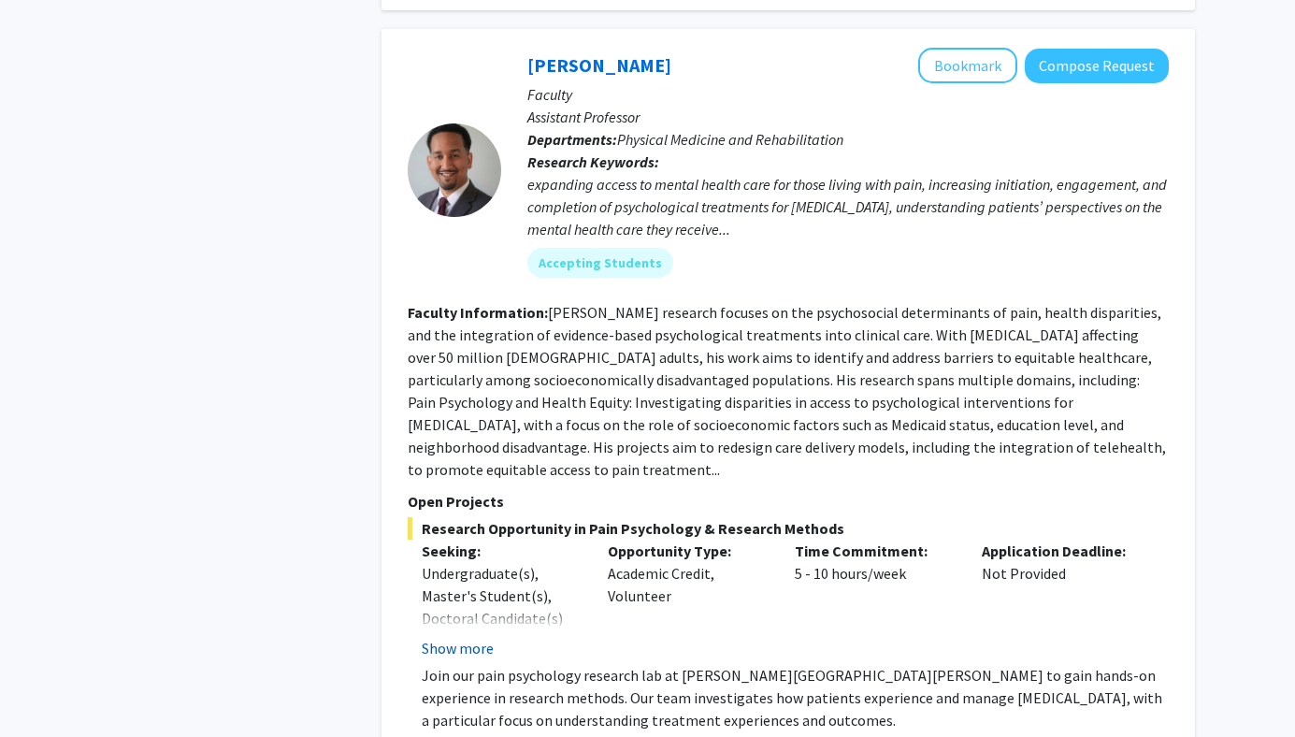
click at [463, 637] on button "Show more" at bounding box center [458, 648] width 72 height 22
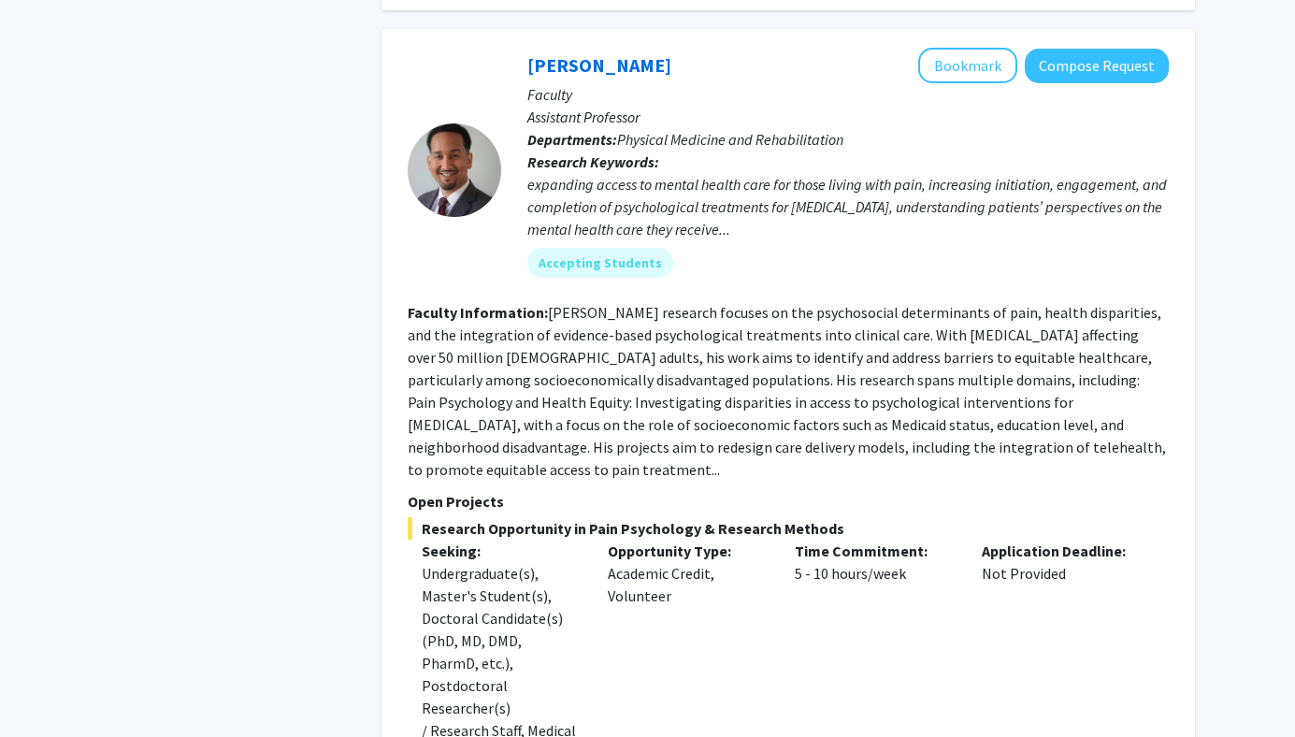
scroll to position [2980, 0]
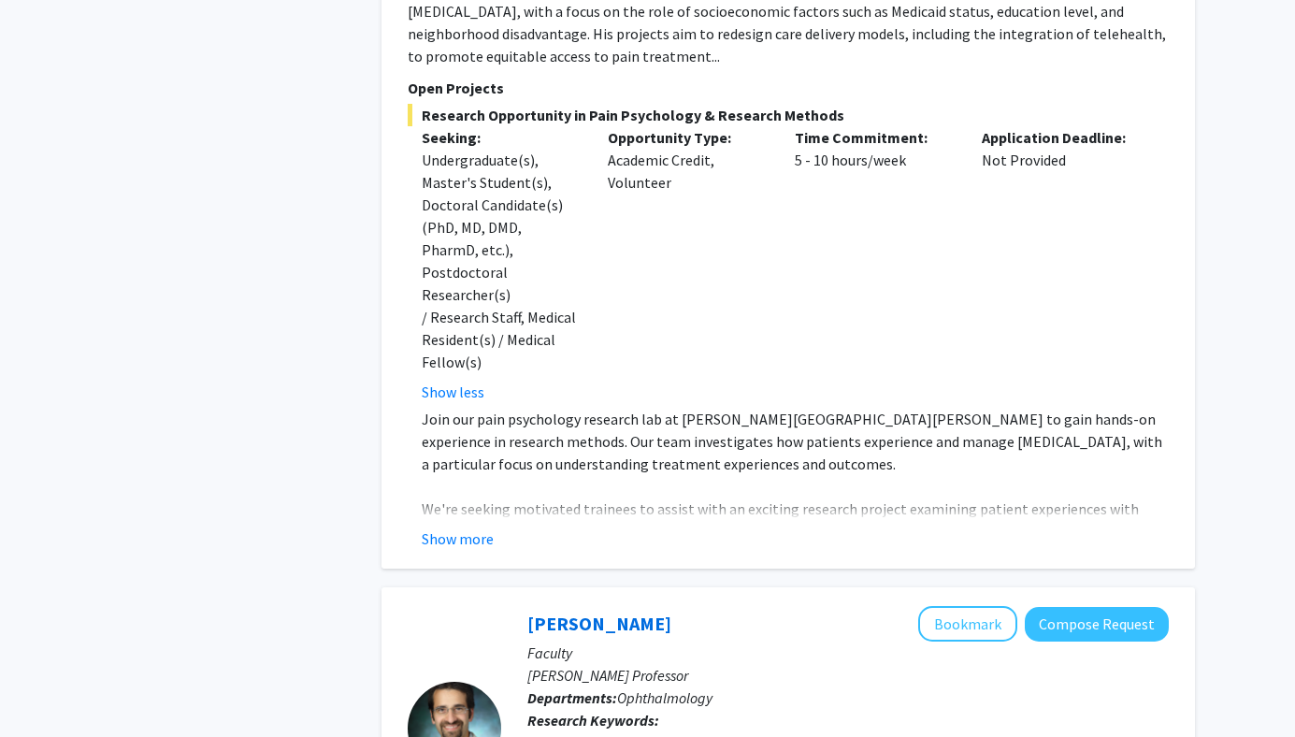
click at [472, 527] on button "Show more" at bounding box center [458, 538] width 72 height 22
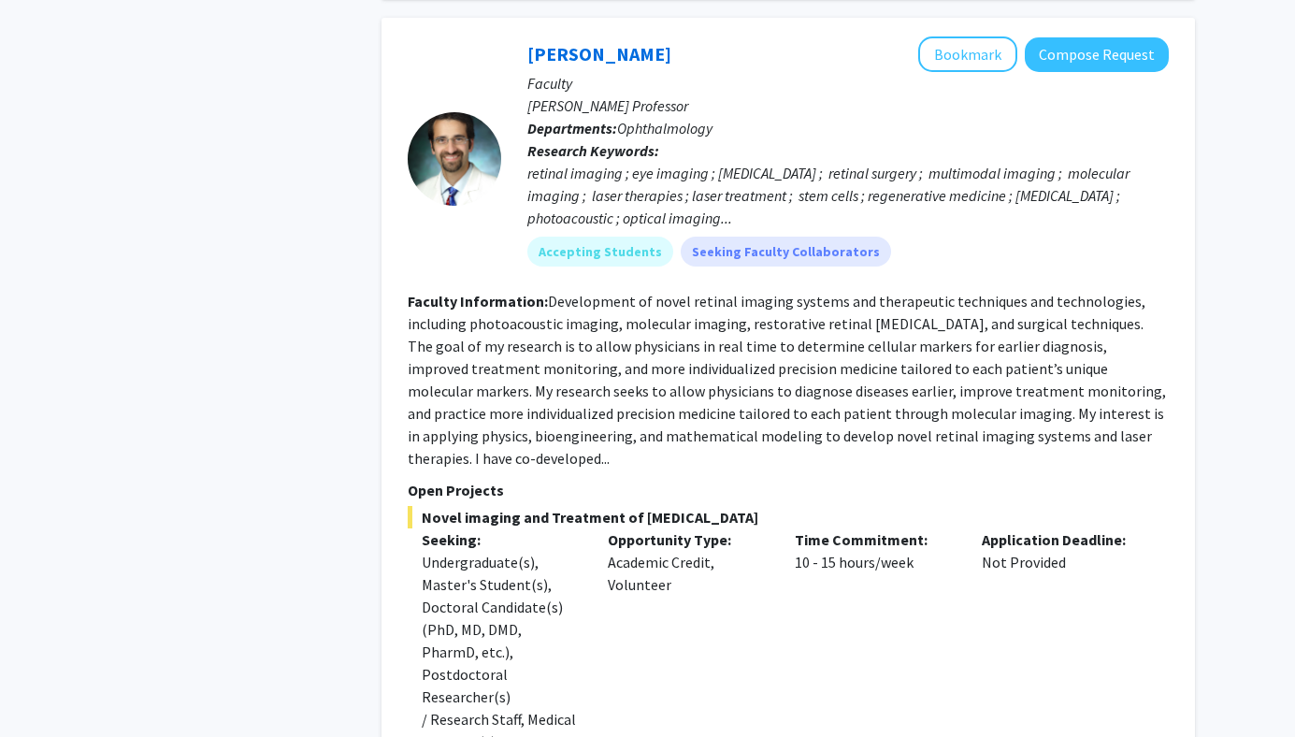
scroll to position [3799, 0]
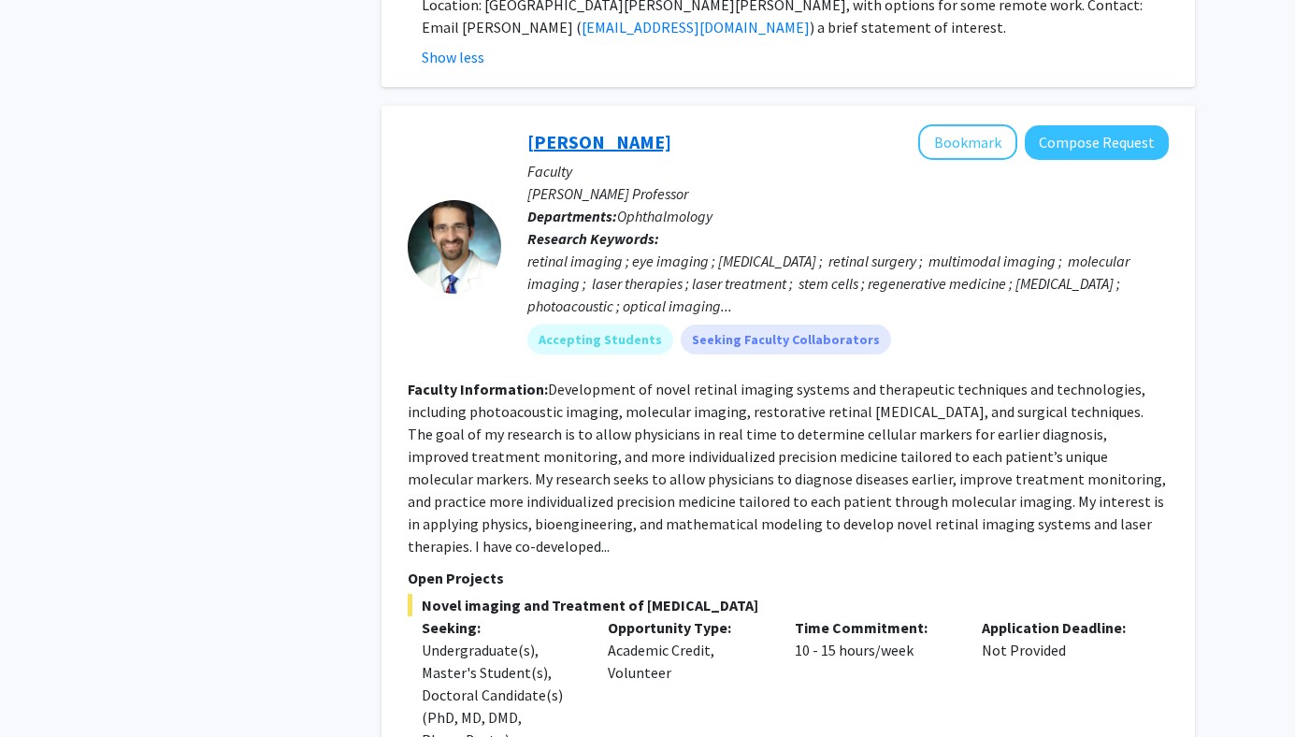
click at [590, 130] on link "[PERSON_NAME]" at bounding box center [599, 141] width 144 height 23
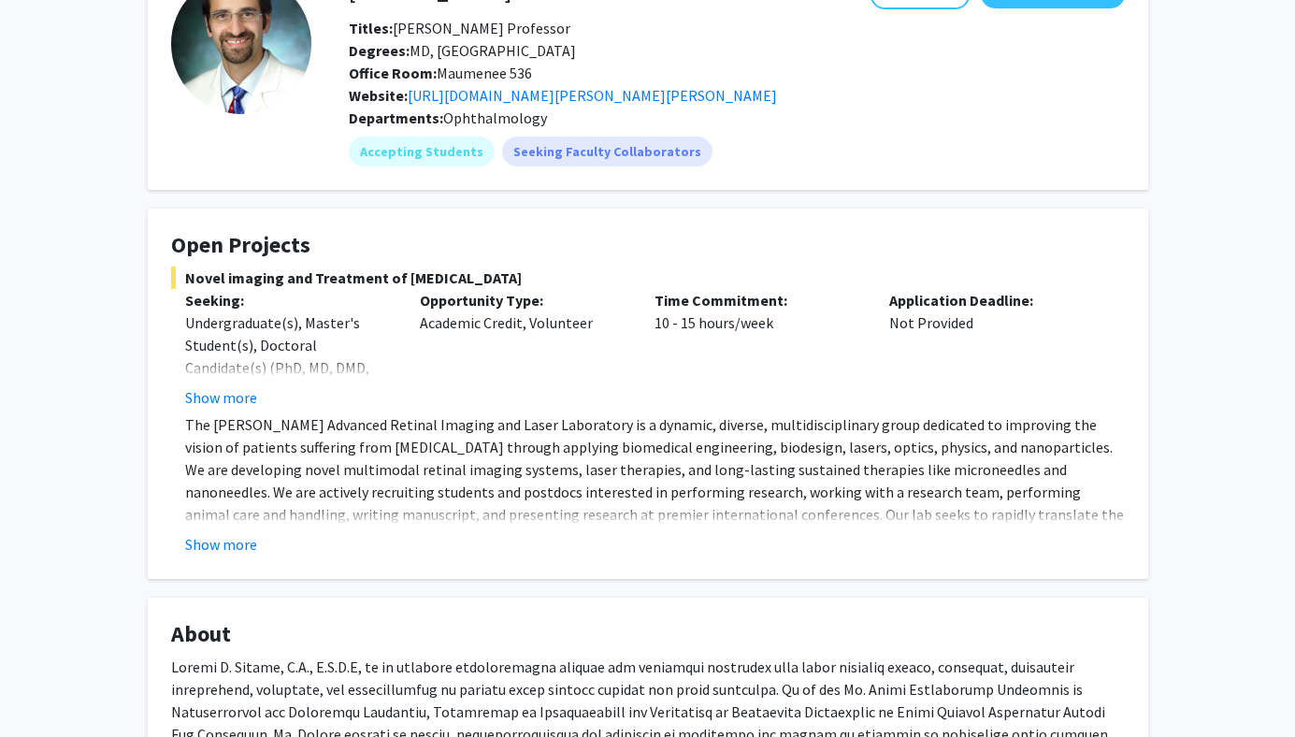
scroll to position [137, 0]
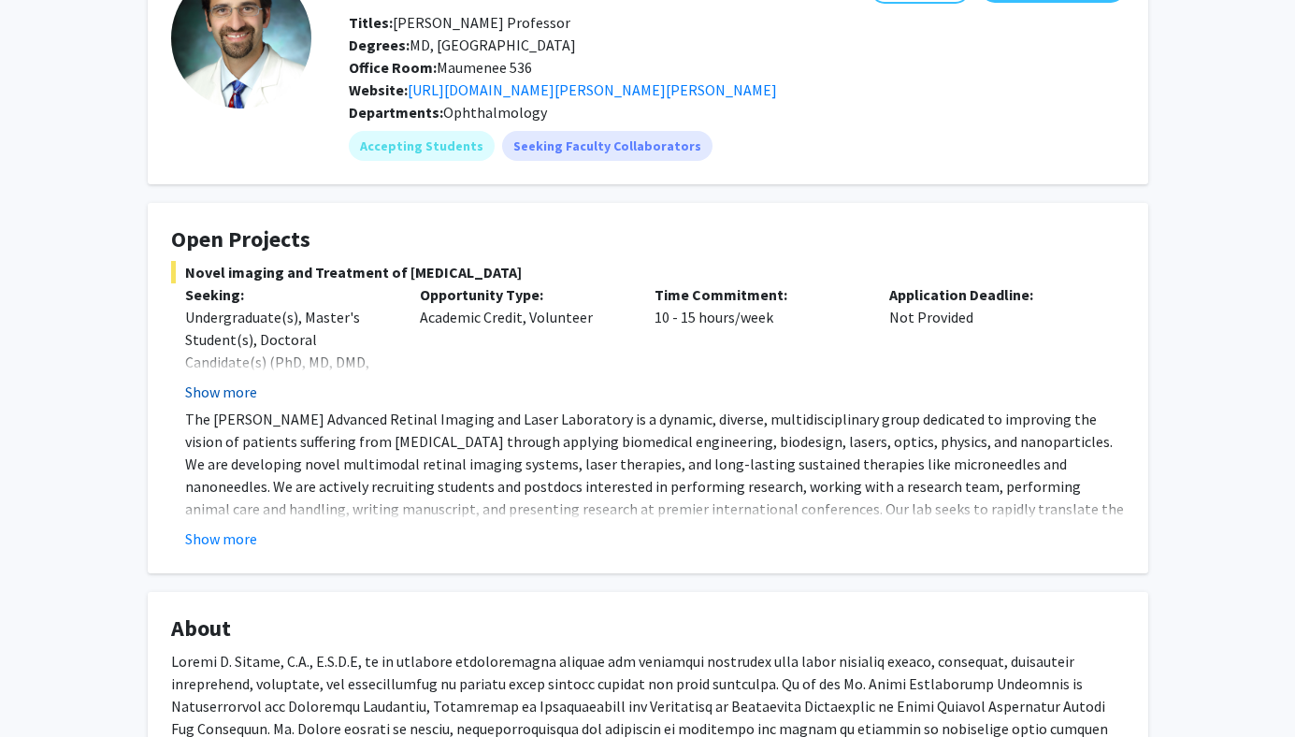
click at [238, 397] on button "Show more" at bounding box center [221, 392] width 72 height 22
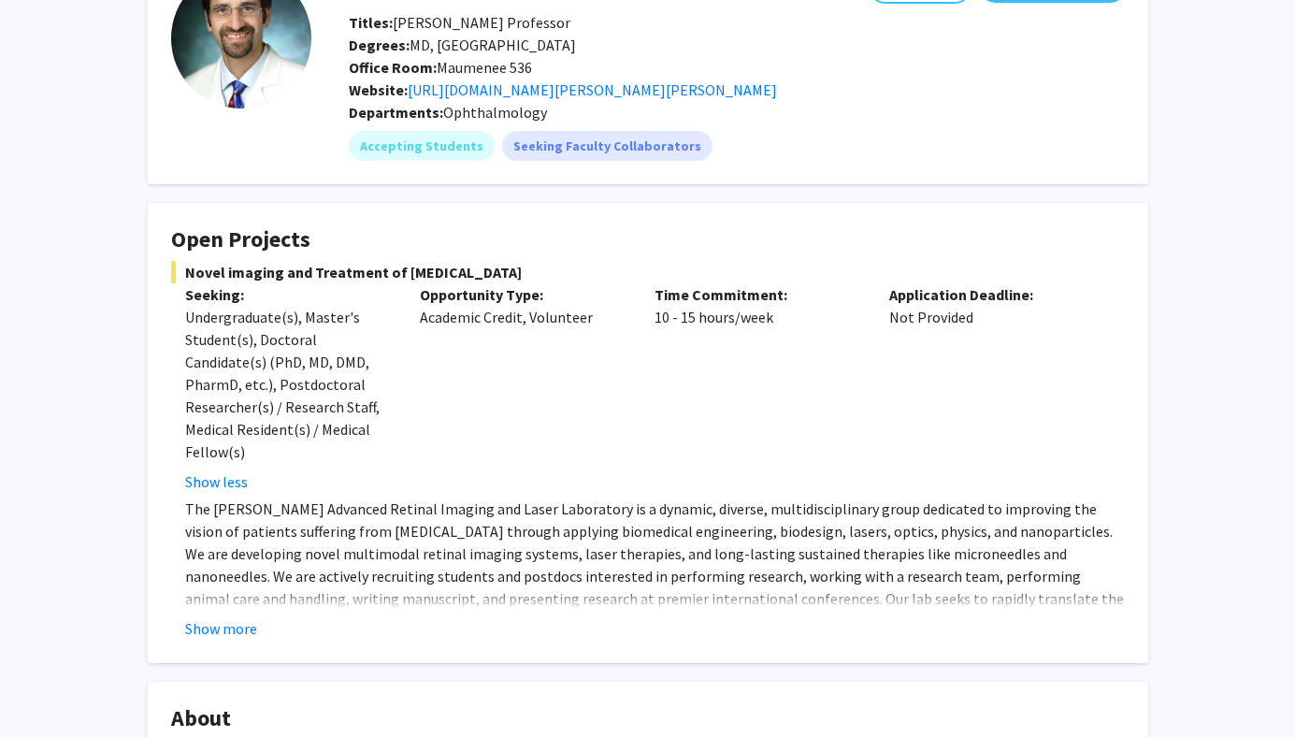
click at [206, 642] on fg-card "Open Projects Novel imaging and Treatment of [MEDICAL_DATA] Seeking: Undergradu…" at bounding box center [648, 433] width 1001 height 460
click at [213, 632] on button "Show more" at bounding box center [221, 628] width 72 height 22
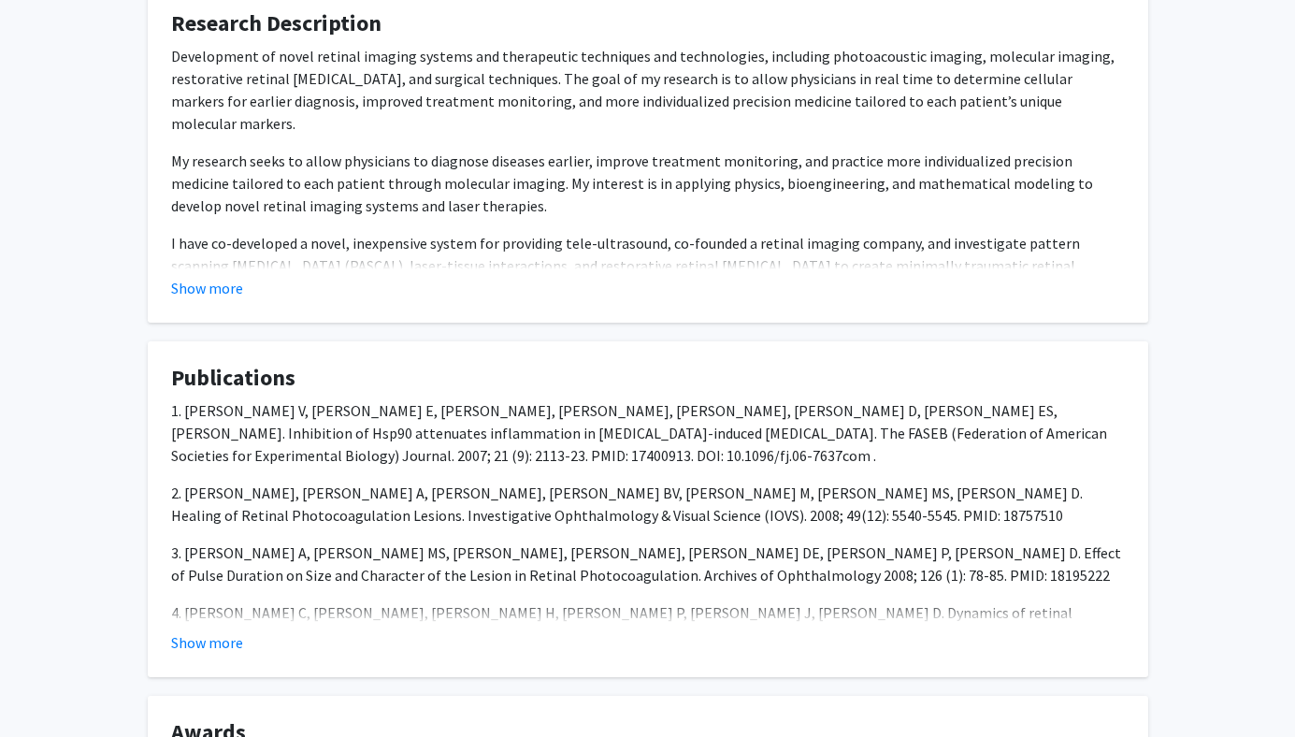
scroll to position [1534, 0]
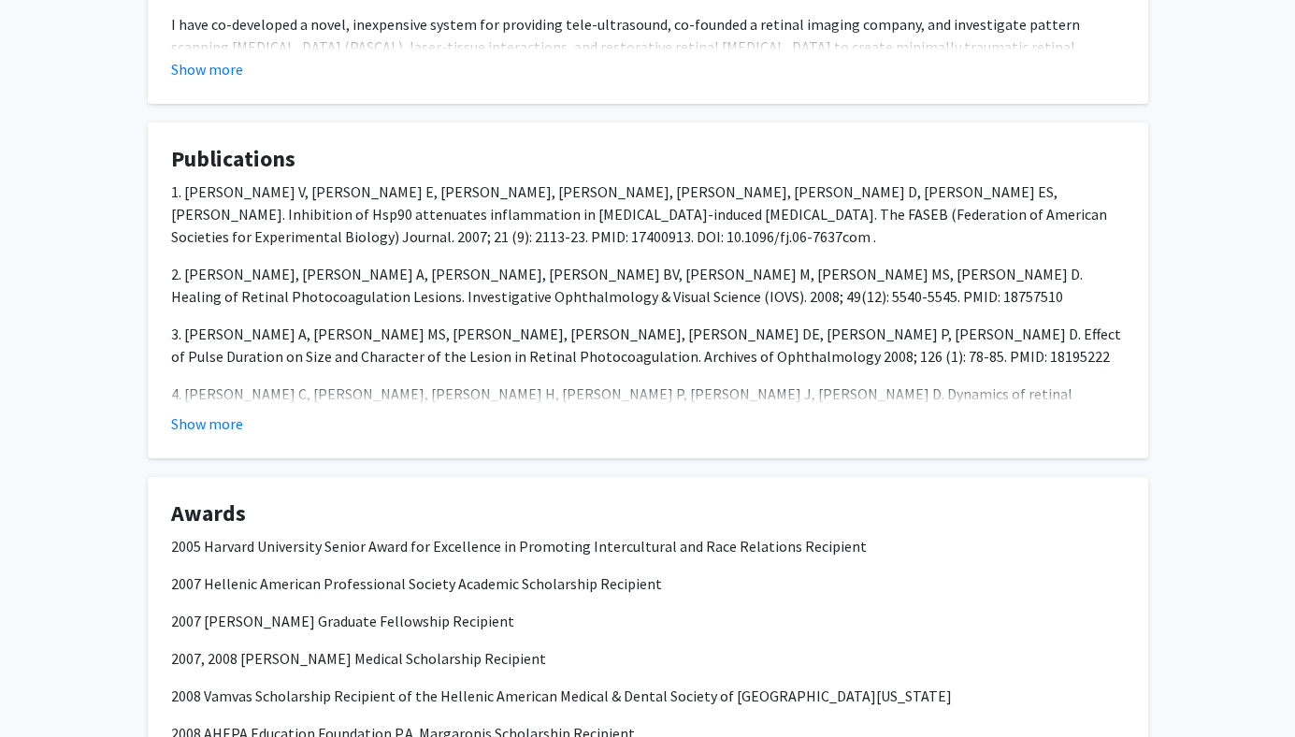
click at [215, 418] on button "Show more" at bounding box center [207, 423] width 72 height 22
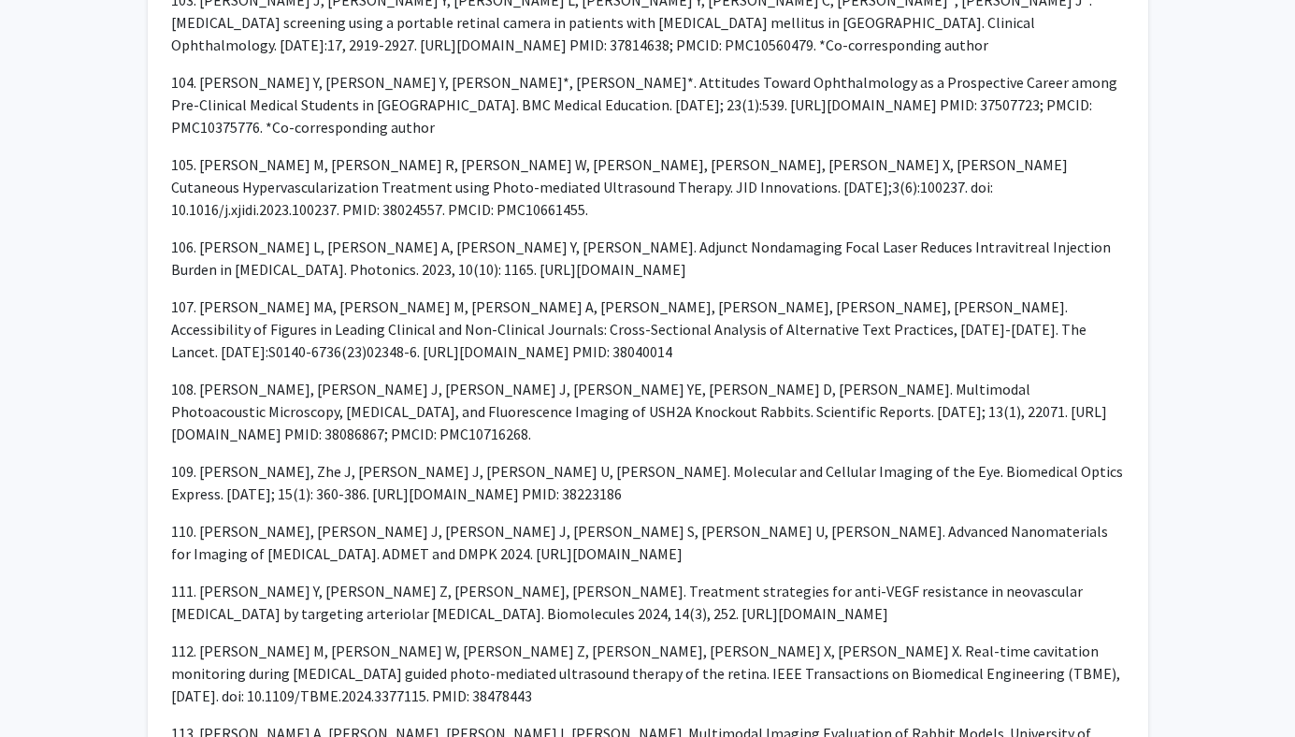
scroll to position [9681, 0]
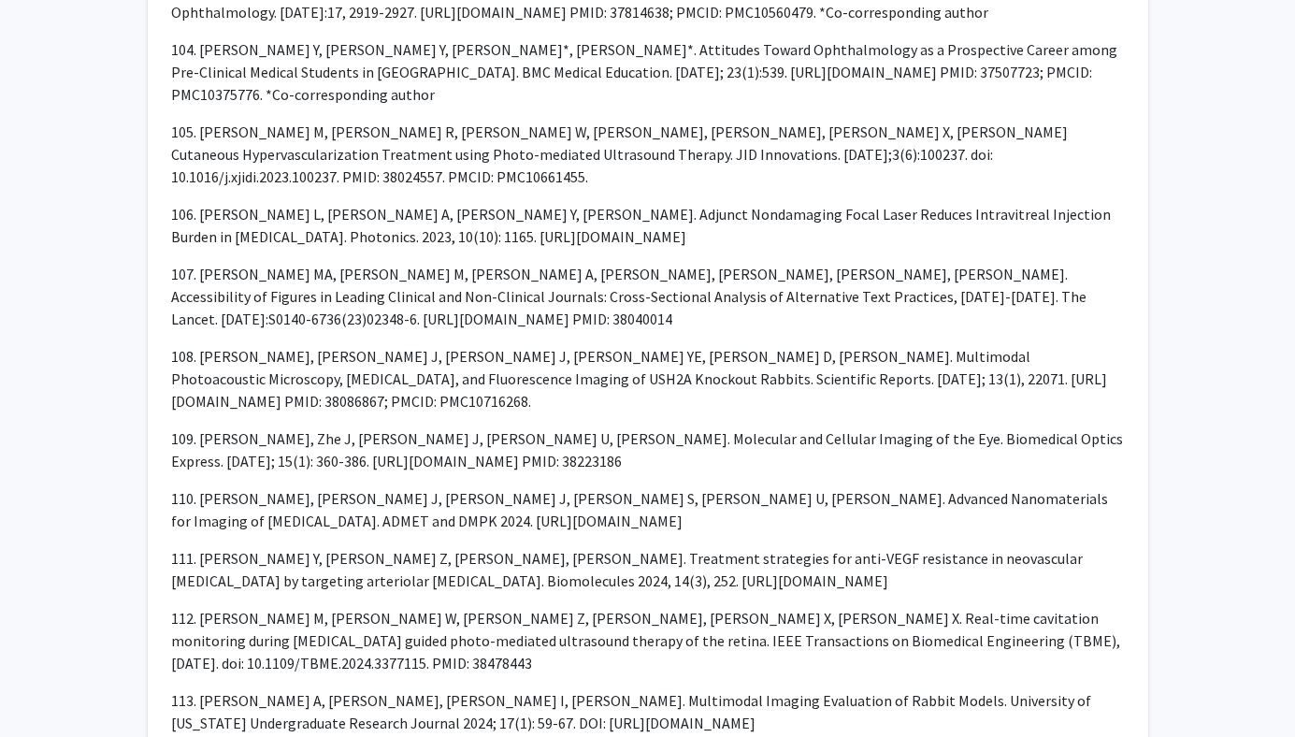
drag, startPoint x: 342, startPoint y: 301, endPoint x: 467, endPoint y: 301, distance: 124.4
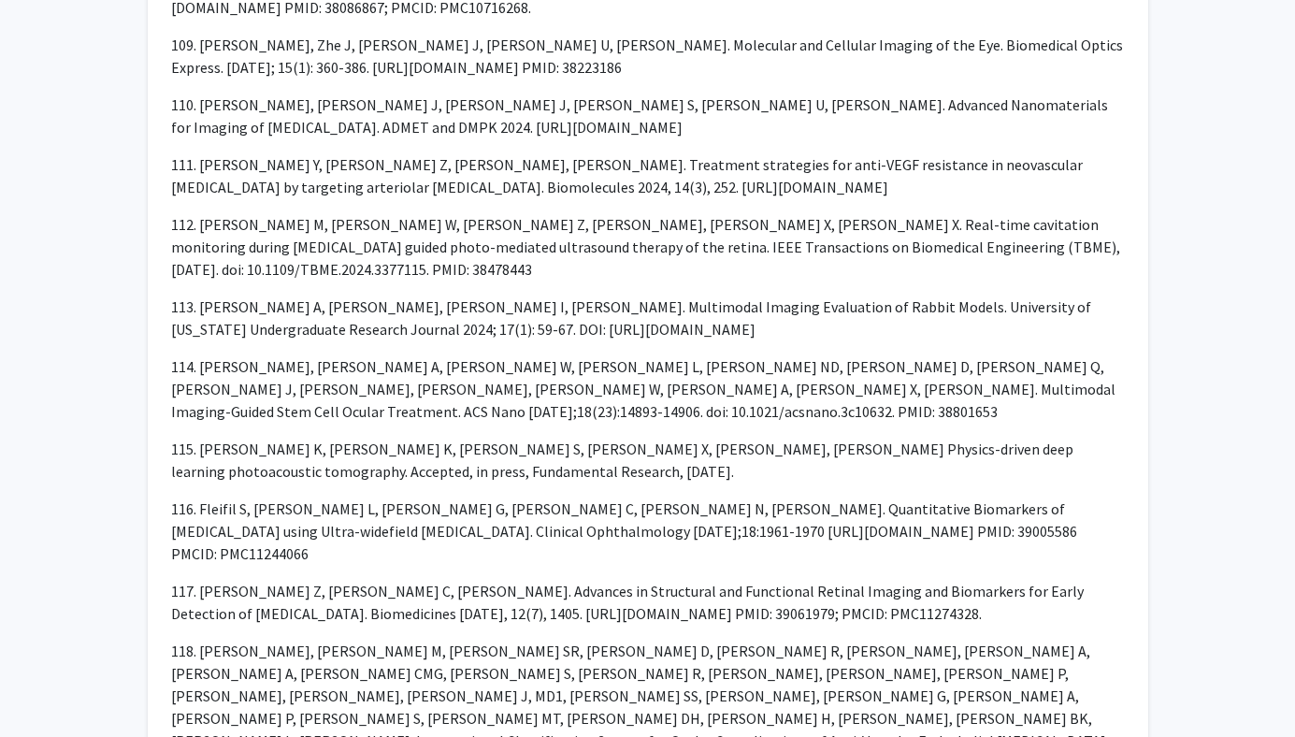
scroll to position [10111, 0]
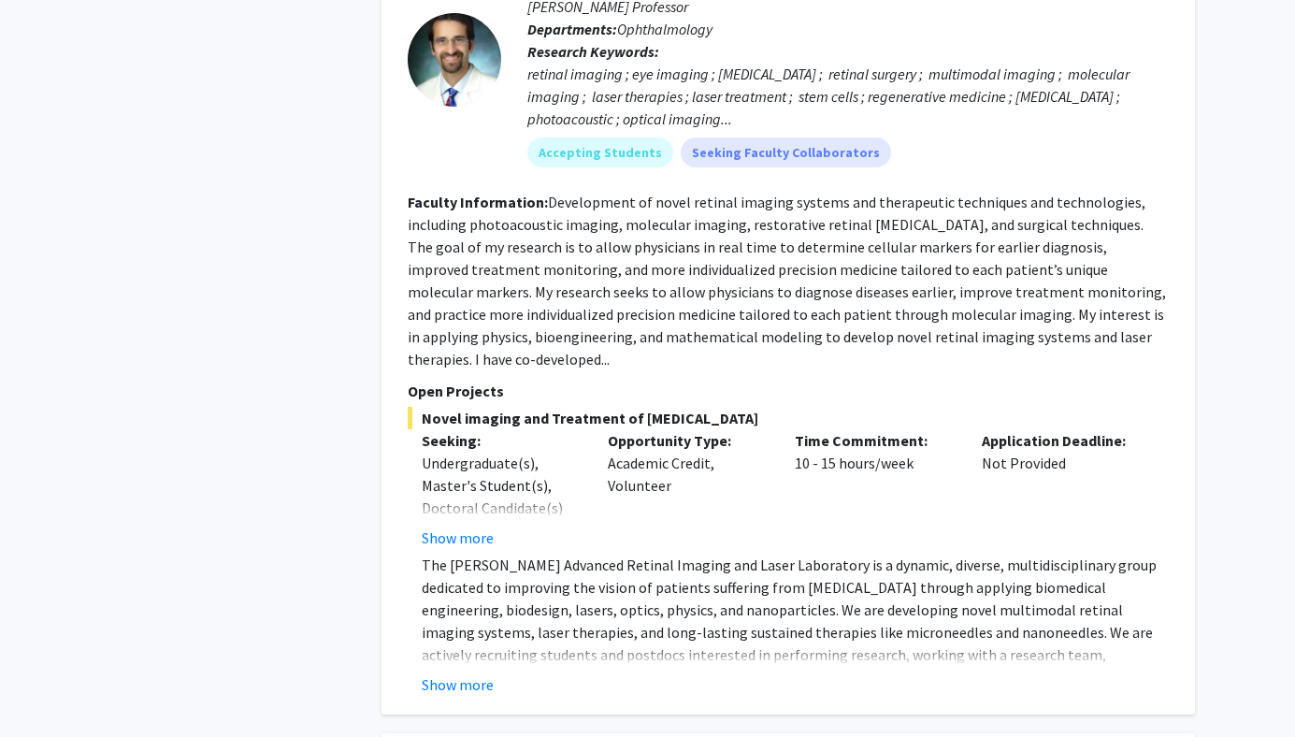
scroll to position [3590, 0]
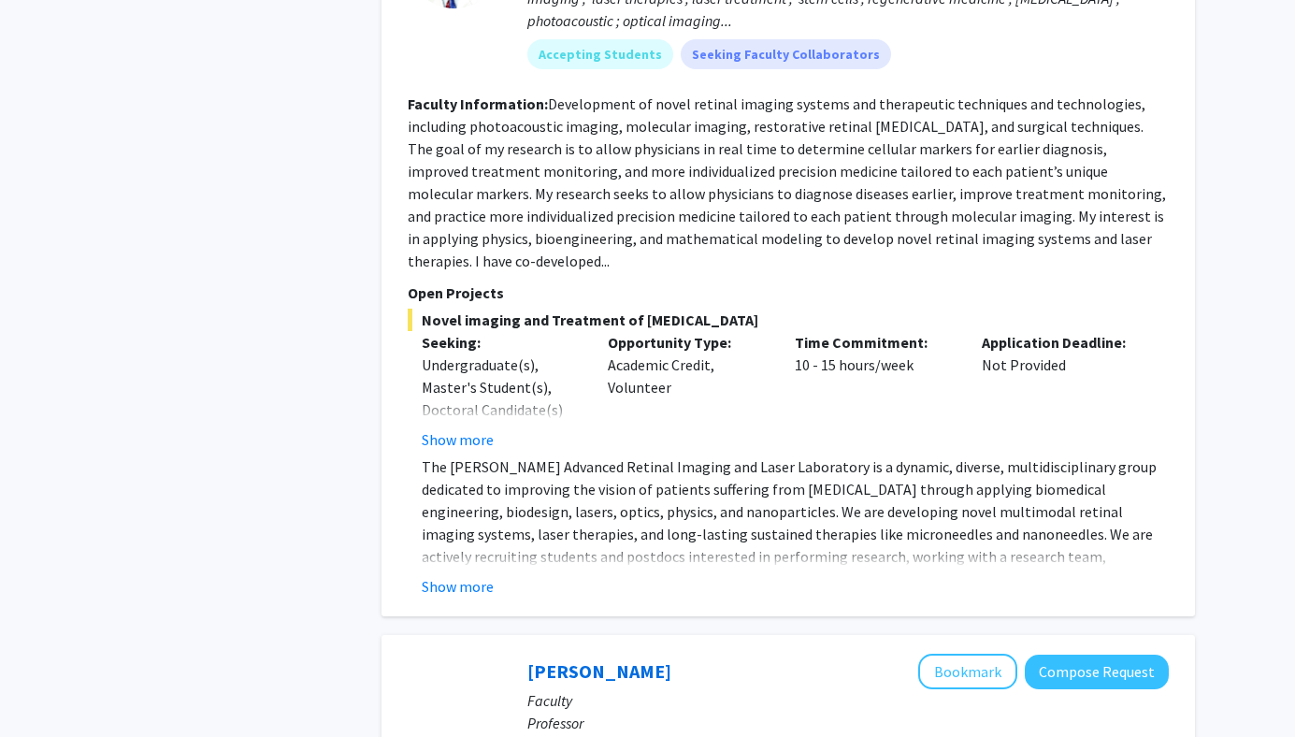
click at [448, 479] on fg-read-more "The [PERSON_NAME] Advanced Retinal Imaging and Laser Laboratory is a dynamic, d…" at bounding box center [788, 526] width 761 height 142
click at [448, 575] on button "Show more" at bounding box center [458, 586] width 72 height 22
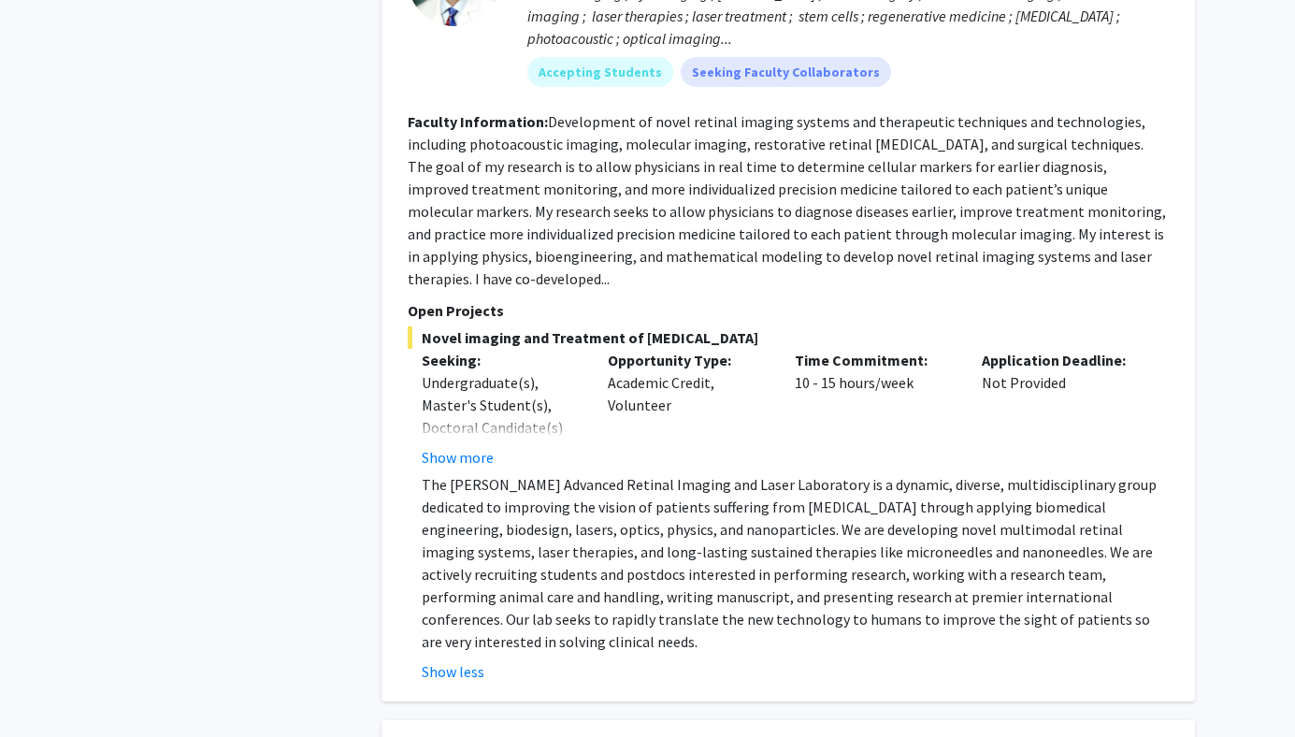
scroll to position [3571, 0]
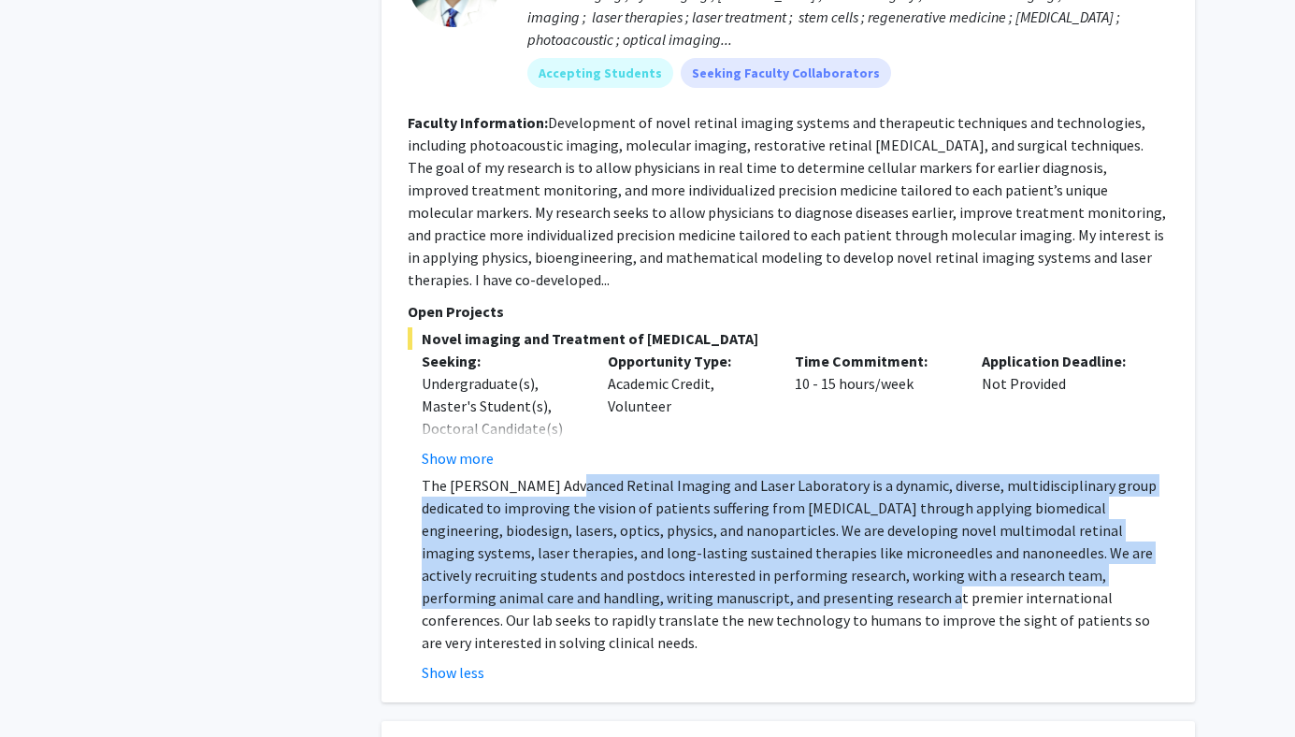
drag, startPoint x: 561, startPoint y: 391, endPoint x: 718, endPoint y: 499, distance: 190.9
click at [719, 499] on p "The [PERSON_NAME] Advanced Retinal Imaging and Laser Laboratory is a dynamic, d…" at bounding box center [795, 564] width 747 height 180
click at [718, 499] on p "The [PERSON_NAME] Advanced Retinal Imaging and Laser Laboratory is a dynamic, d…" at bounding box center [795, 564] width 747 height 180
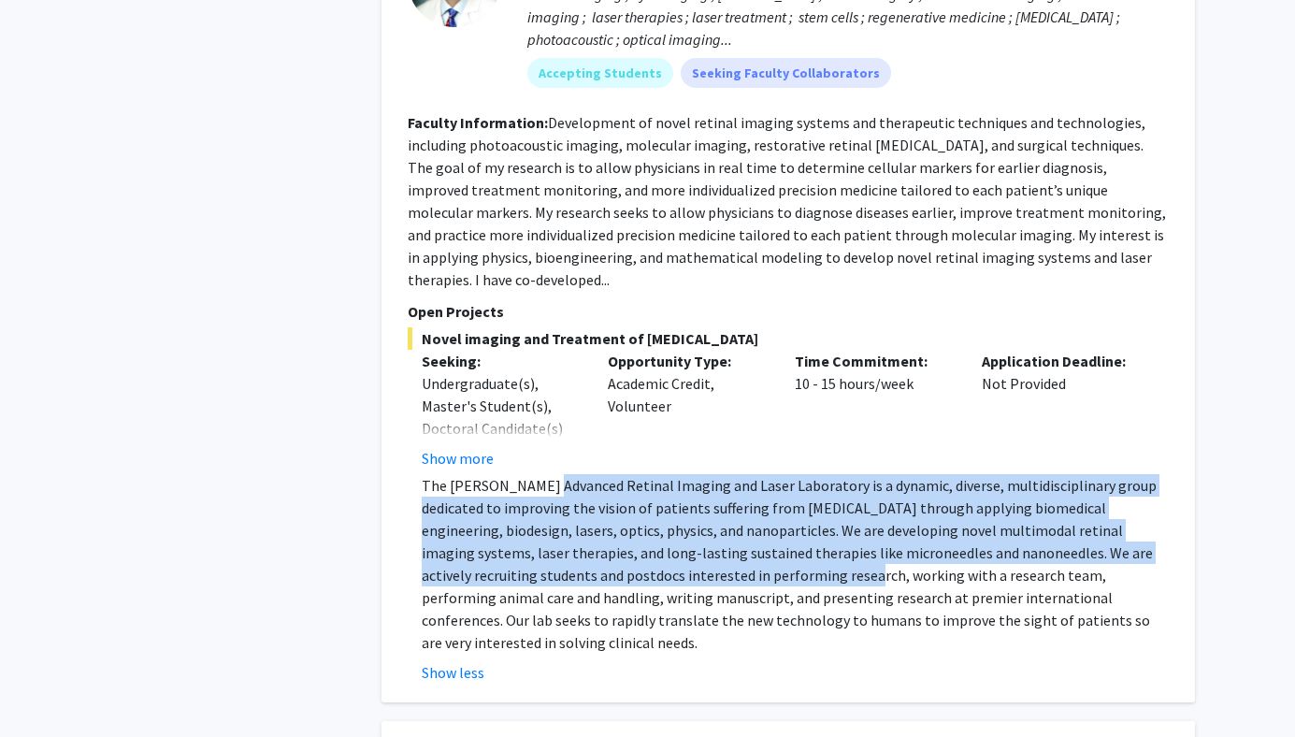
drag, startPoint x: 549, startPoint y: 399, endPoint x: 667, endPoint y: 482, distance: 143.7
click at [667, 482] on p "The [PERSON_NAME] Advanced Retinal Imaging and Laser Laboratory is a dynamic, d…" at bounding box center [795, 564] width 747 height 180
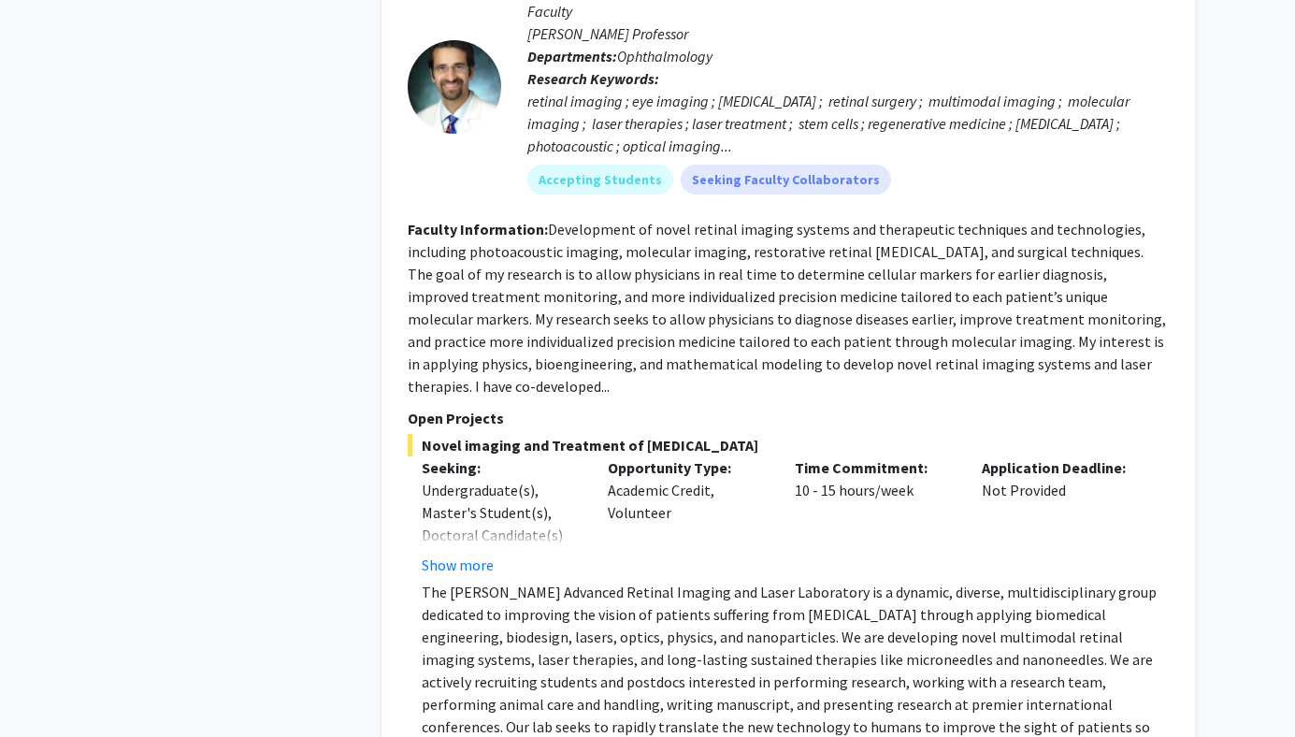
scroll to position [3468, 0]
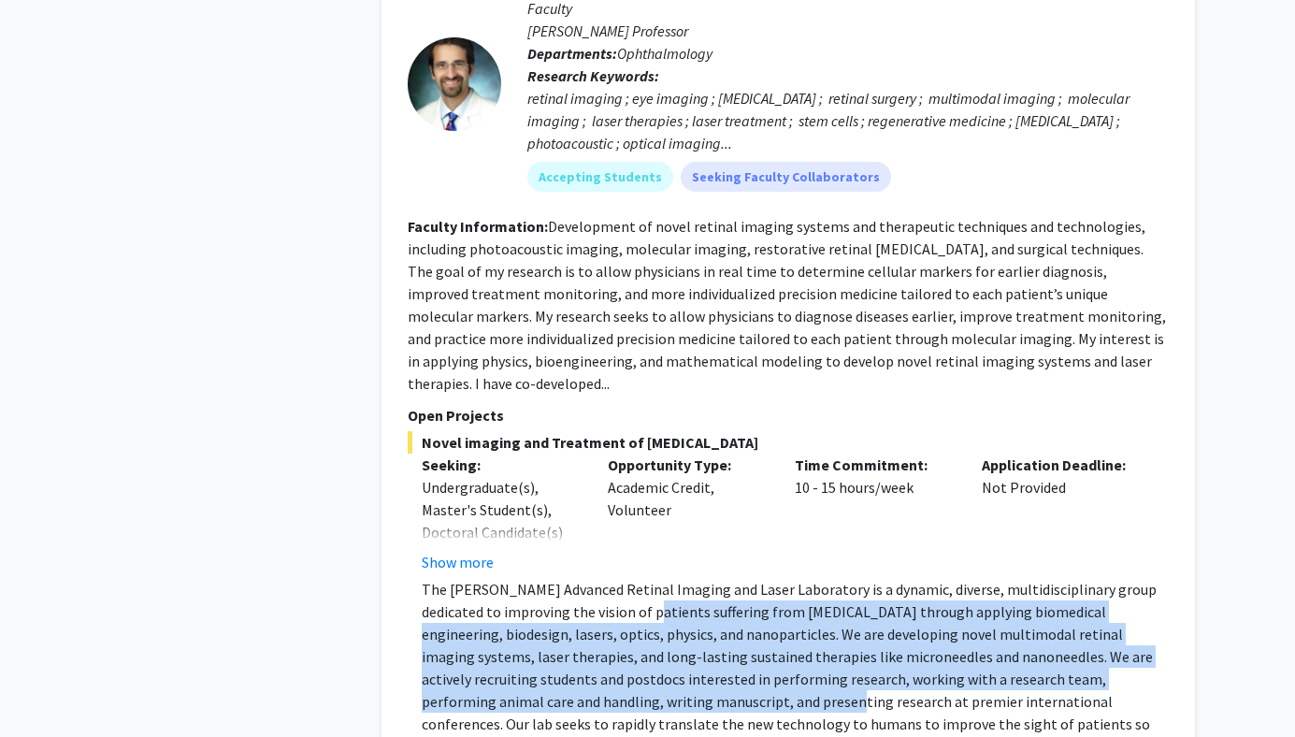
drag, startPoint x: 618, startPoint y: 522, endPoint x: 624, endPoint y: 610, distance: 88.1
click at [625, 610] on p "The [PERSON_NAME] Advanced Retinal Imaging and Laser Laboratory is a dynamic, d…" at bounding box center [795, 668] width 747 height 180
click at [624, 610] on p "The [PERSON_NAME] Advanced Retinal Imaging and Laser Laboratory is a dynamic, d…" at bounding box center [795, 668] width 747 height 180
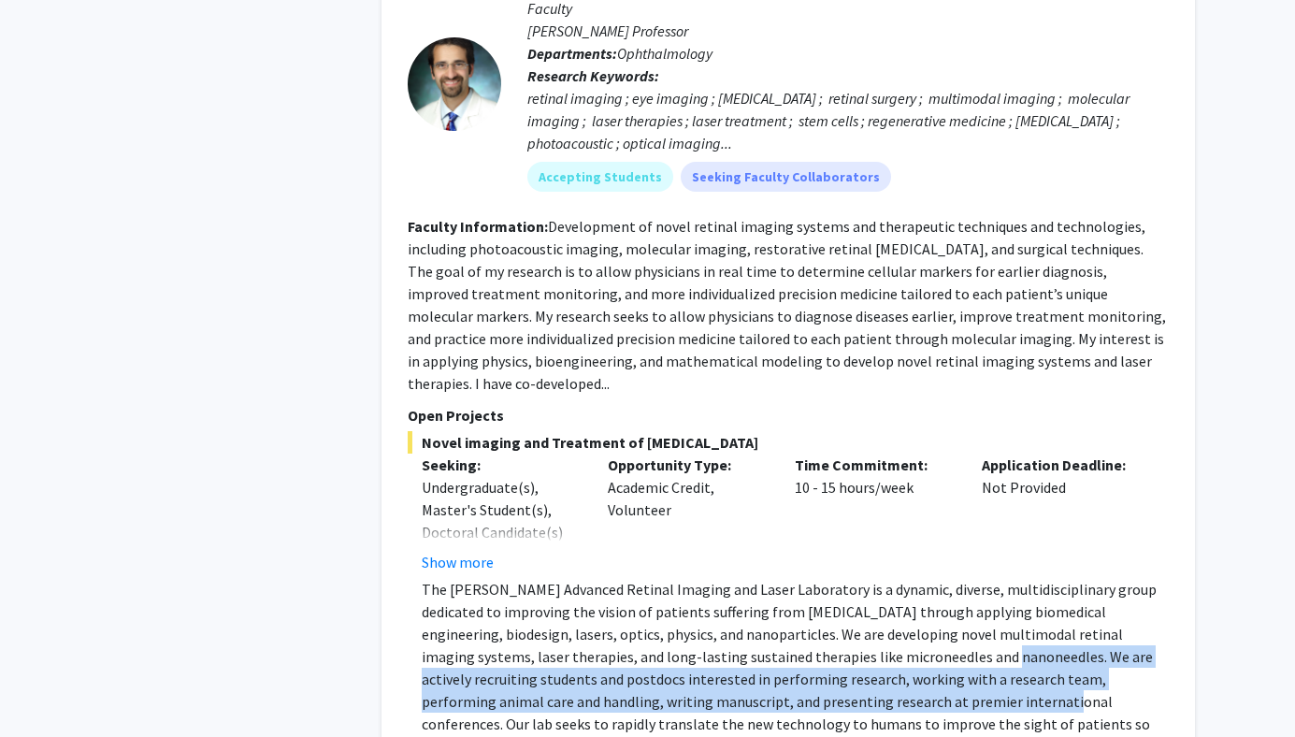
drag, startPoint x: 829, startPoint y: 568, endPoint x: 831, endPoint y: 601, distance: 33.8
click at [831, 601] on p "The [PERSON_NAME] Advanced Retinal Imaging and Laser Laboratory is a dynamic, d…" at bounding box center [795, 668] width 747 height 180
click at [831, 602] on p "The [PERSON_NAME] Advanced Retinal Imaging and Laser Laboratory is a dynamic, d…" at bounding box center [795, 668] width 747 height 180
drag, startPoint x: 878, startPoint y: 606, endPoint x: 839, endPoint y: 569, distance: 54.2
click at [839, 578] on p "The [PERSON_NAME] Advanced Retinal Imaging and Laser Laboratory is a dynamic, d…" at bounding box center [795, 668] width 747 height 180
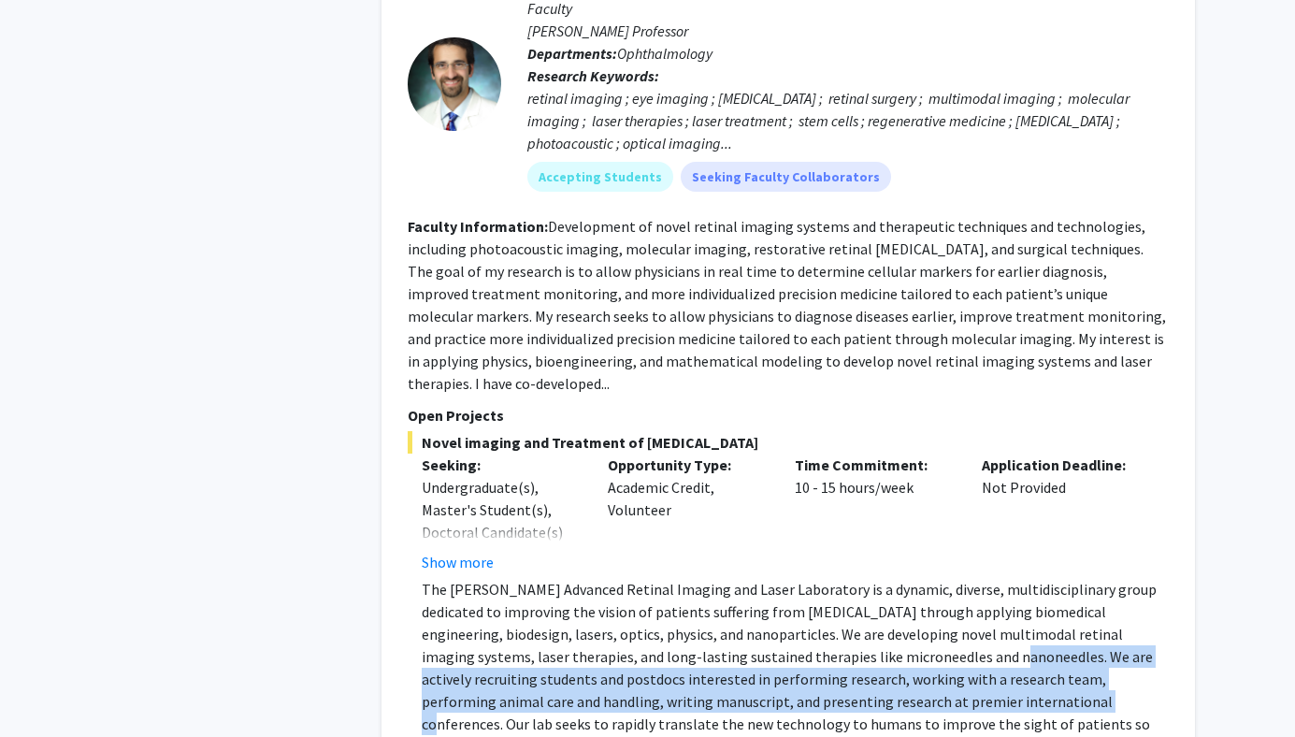
click at [839, 578] on p "The [PERSON_NAME] Advanced Retinal Imaging and Laser Laboratory is a dynamic, d…" at bounding box center [795, 668] width 747 height 180
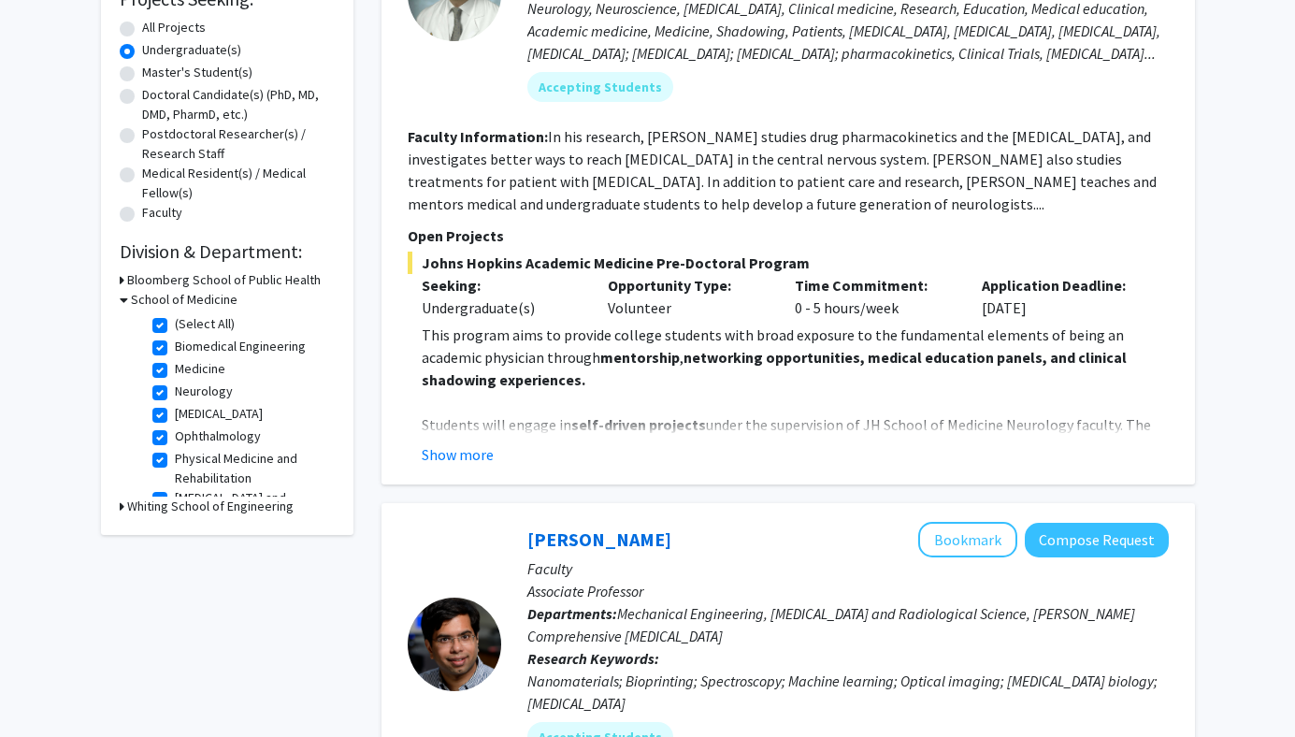
scroll to position [383, 0]
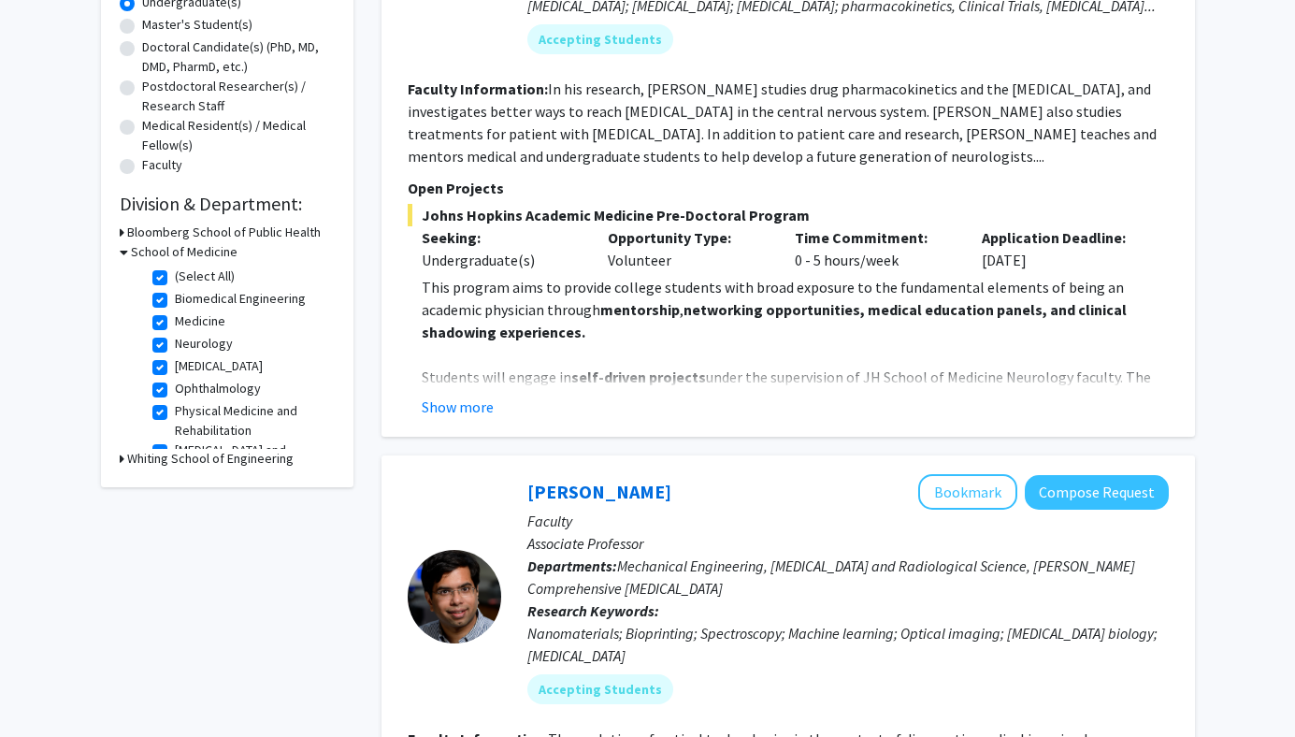
click at [457, 382] on p "Students will engage in self-driven projects under the supervision of JH School…" at bounding box center [795, 399] width 747 height 67
click at [466, 397] on button "Show more" at bounding box center [458, 407] width 72 height 22
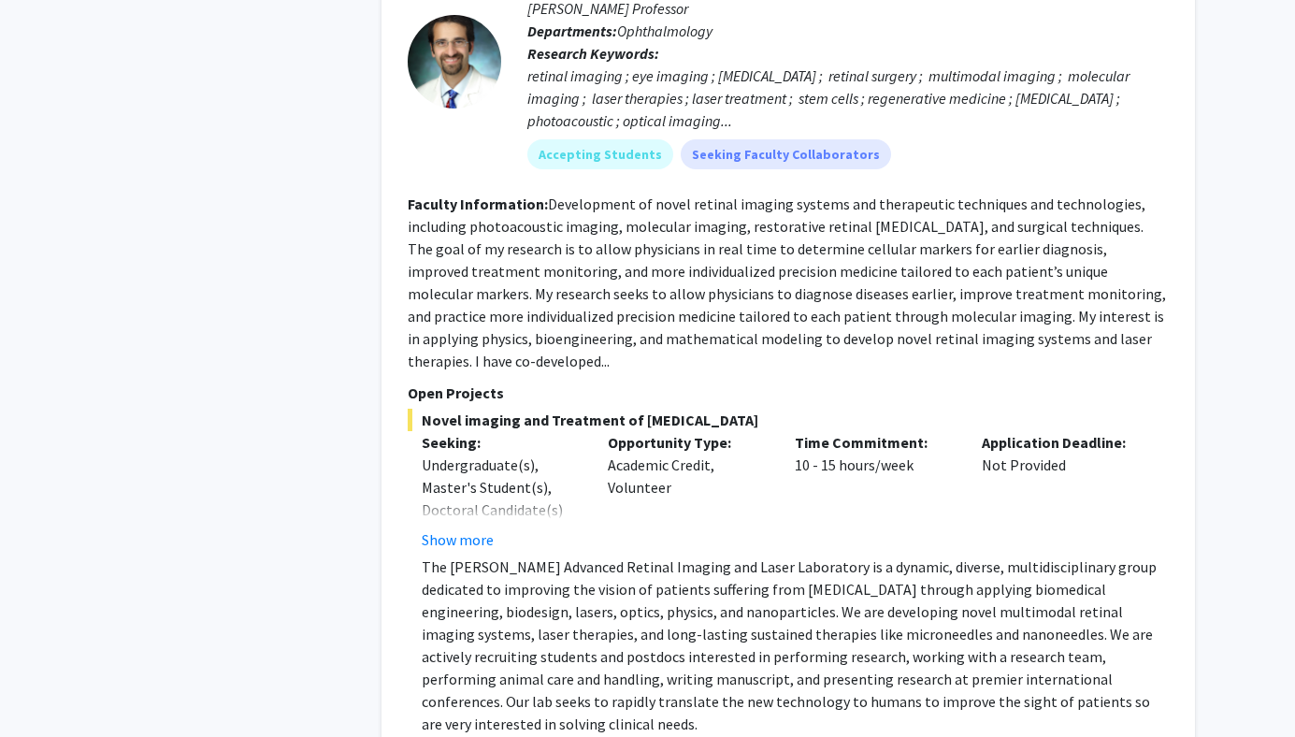
scroll to position [4277, 0]
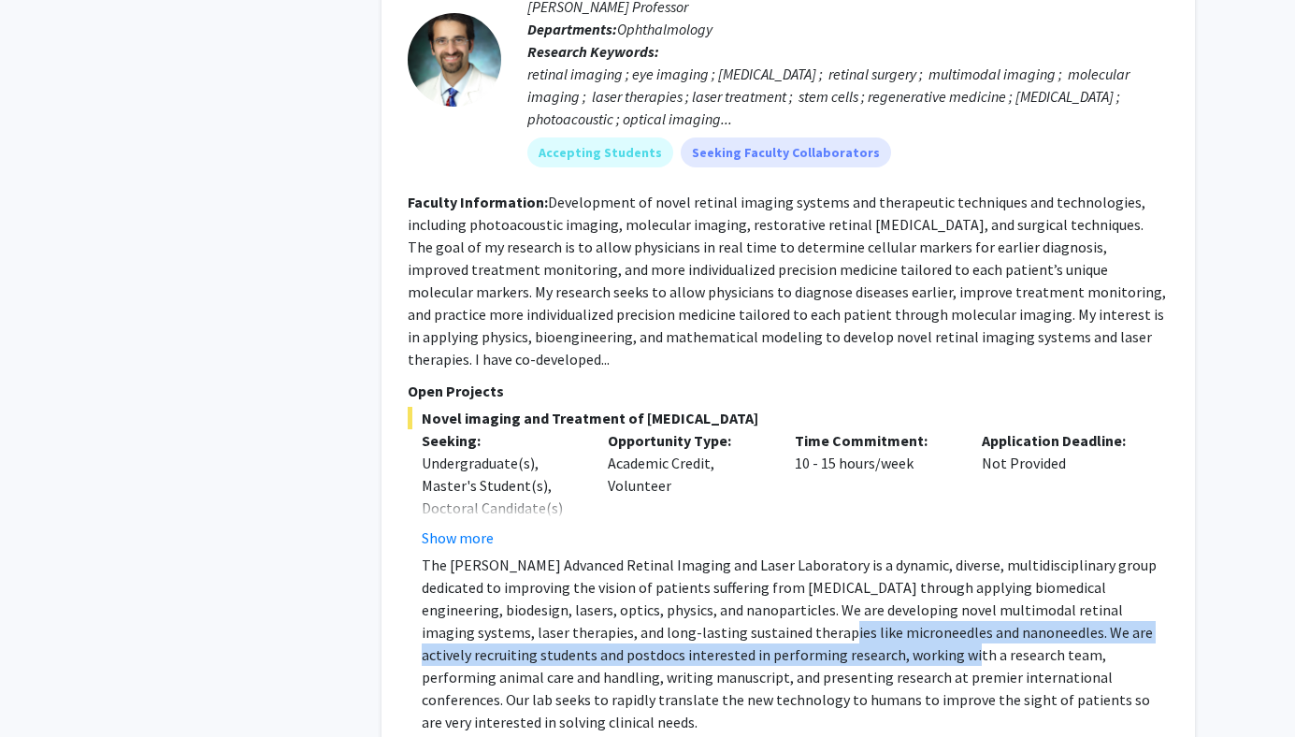
drag, startPoint x: 654, startPoint y: 550, endPoint x: 757, endPoint y: 570, distance: 104.7
click at [757, 570] on p "The [PERSON_NAME] Advanced Retinal Imaging and Laser Laboratory is a dynamic, d…" at bounding box center [795, 644] width 747 height 180
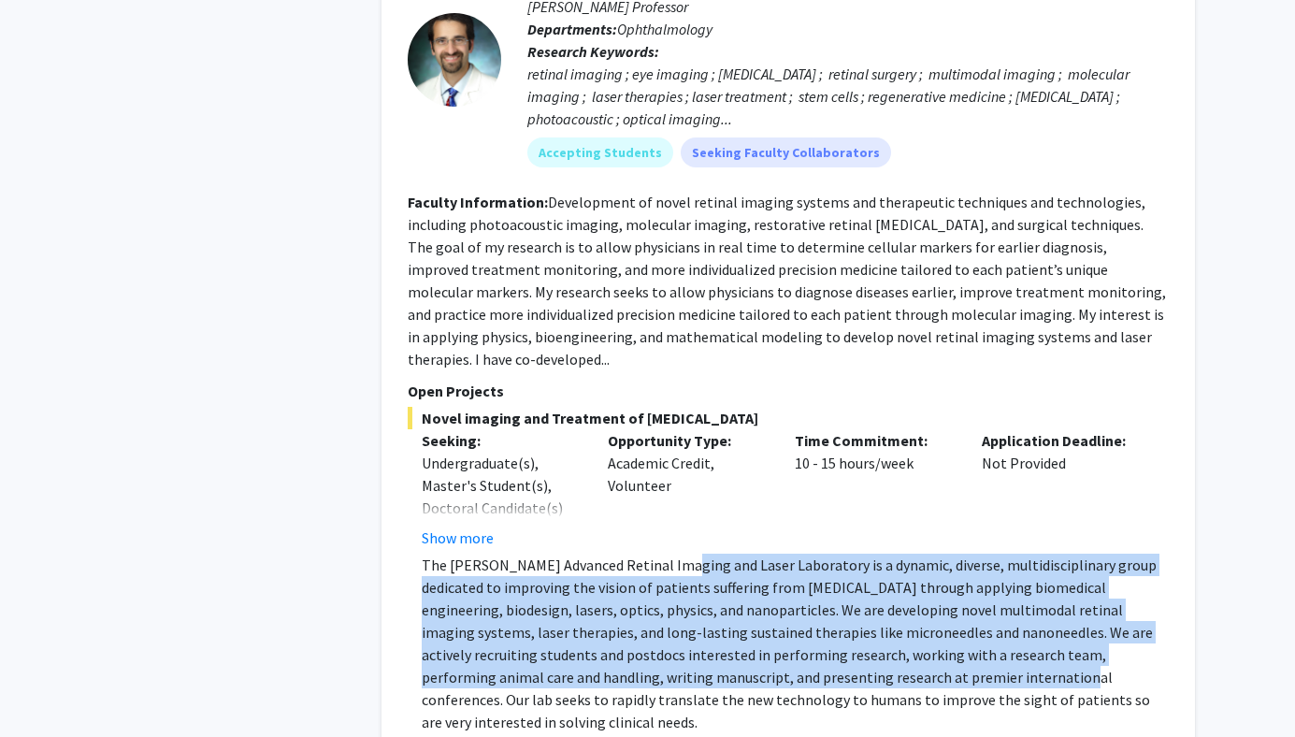
drag, startPoint x: 843, startPoint y: 596, endPoint x: 671, endPoint y: 480, distance: 207.5
click at [671, 554] on p "The [PERSON_NAME] Advanced Retinal Imaging and Laser Laboratory is a dynamic, d…" at bounding box center [795, 644] width 747 height 180
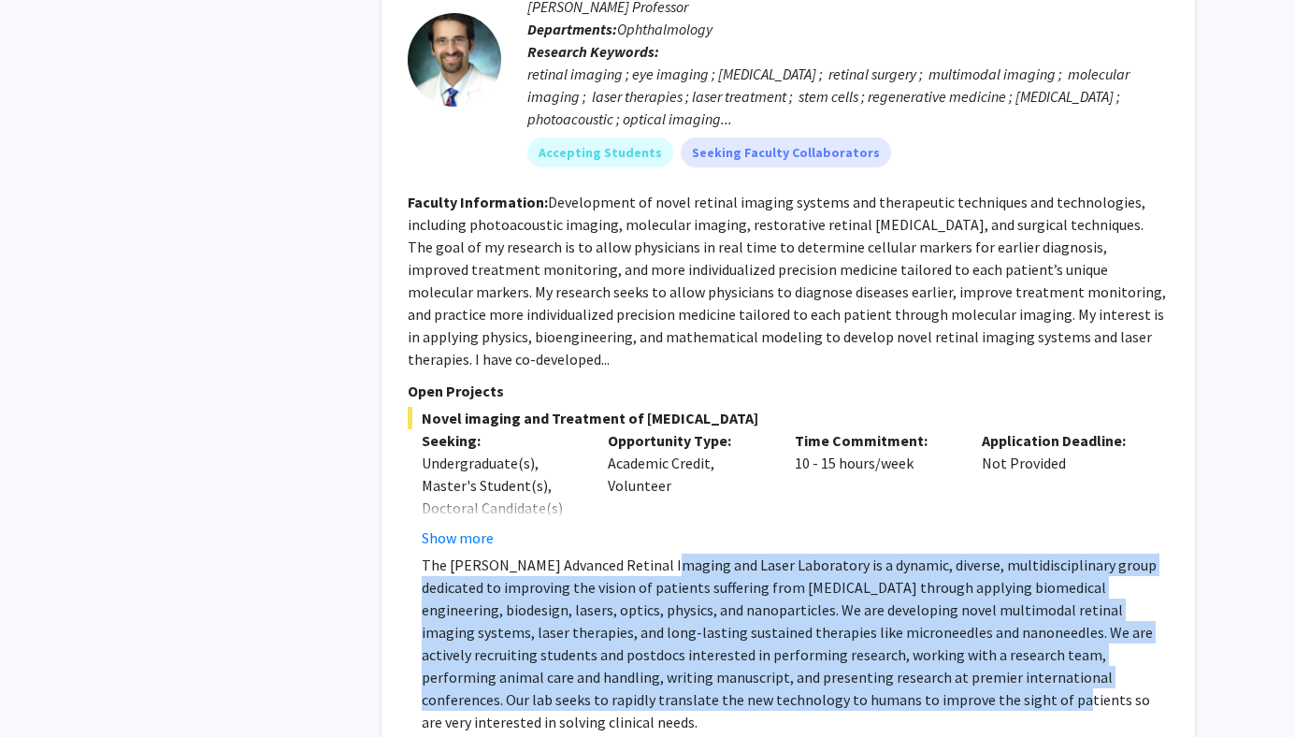
drag, startPoint x: 671, startPoint y: 480, endPoint x: 765, endPoint y: 616, distance: 166.0
click at [765, 616] on p "The [PERSON_NAME] Advanced Retinal Imaging and Laser Laboratory is a dynamic, d…" at bounding box center [795, 644] width 747 height 180
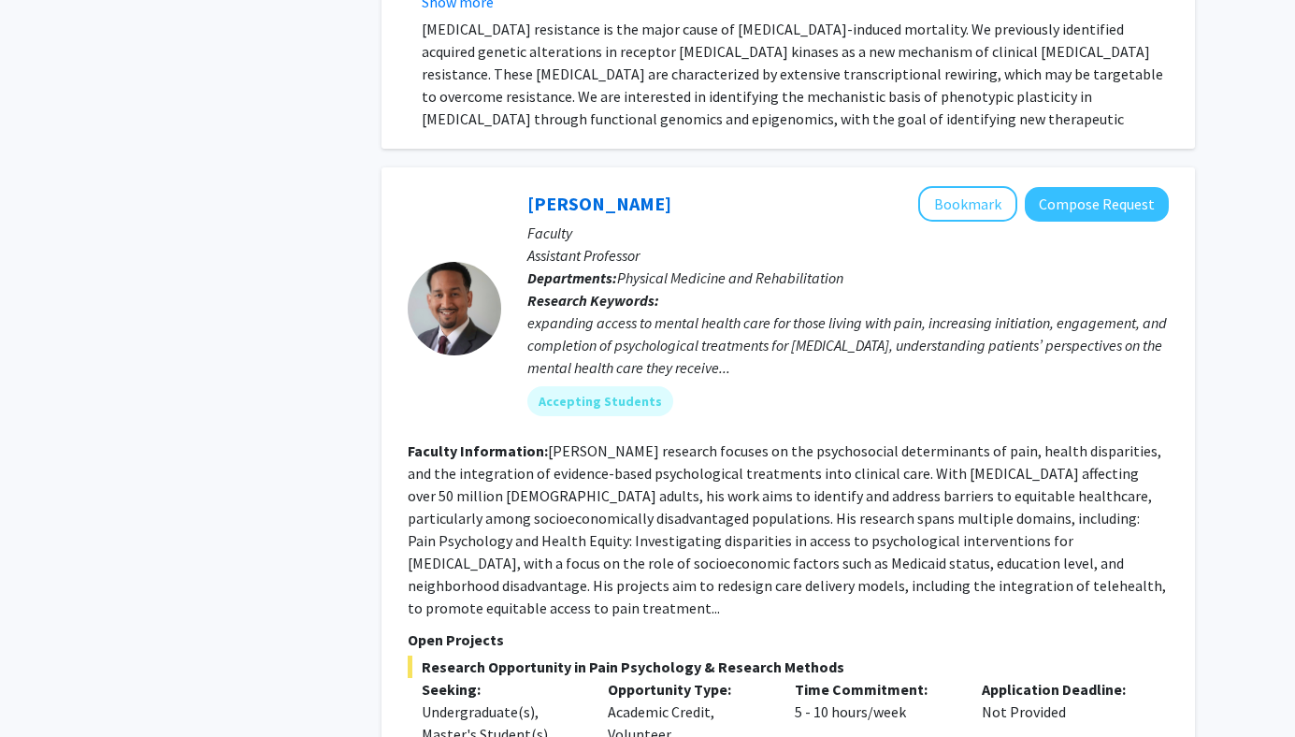
scroll to position [3237, 0]
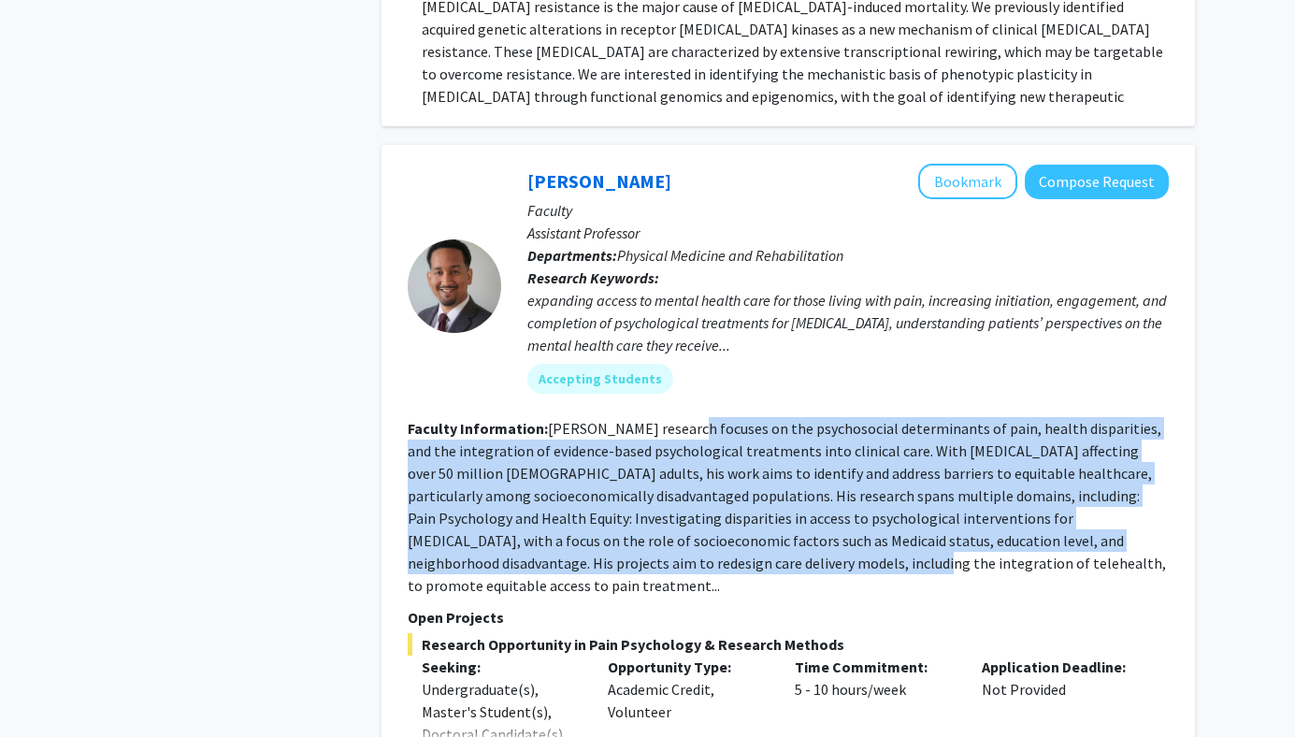
drag, startPoint x: 675, startPoint y: 393, endPoint x: 726, endPoint y: 507, distance: 124.8
click at [727, 507] on section "Faculty Information: [PERSON_NAME] research focuses on the psychosocial determi…" at bounding box center [788, 507] width 761 height 180
click at [726, 507] on section "Faculty Information: [PERSON_NAME] research focuses on the psychosocial determi…" at bounding box center [788, 507] width 761 height 180
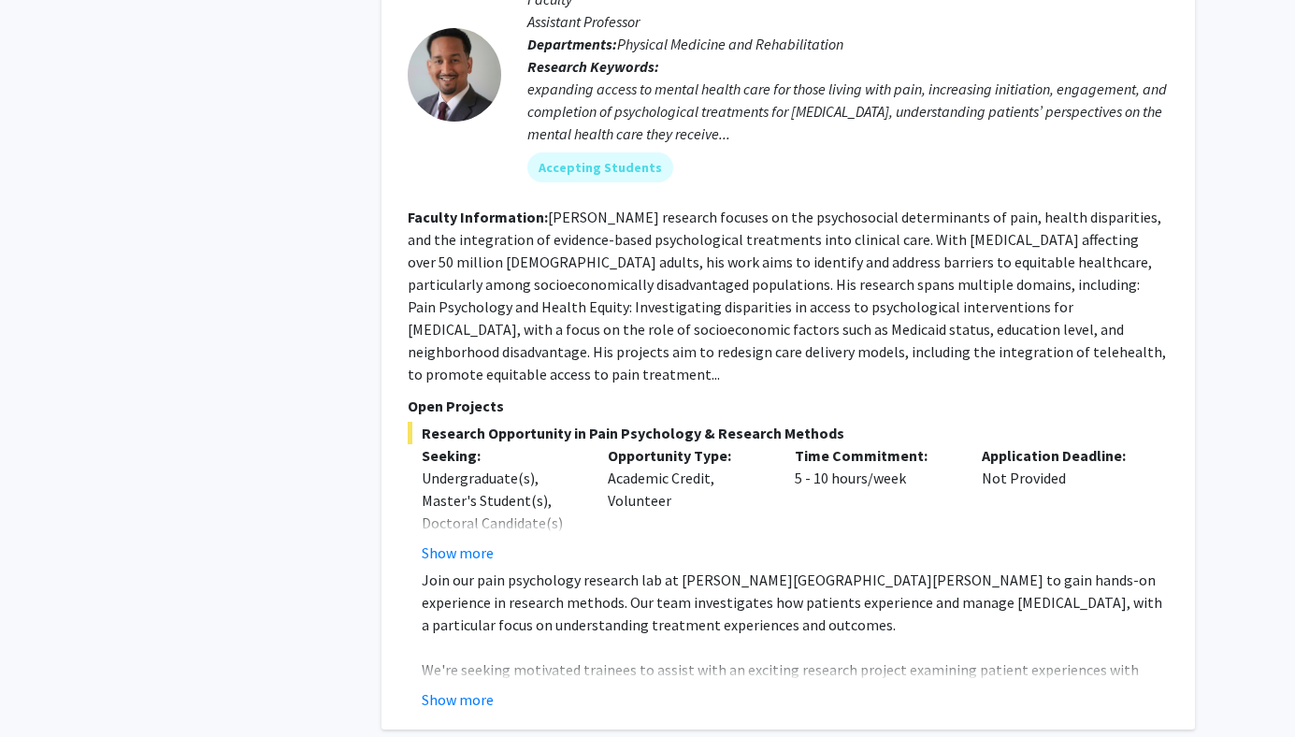
scroll to position [3556, 0]
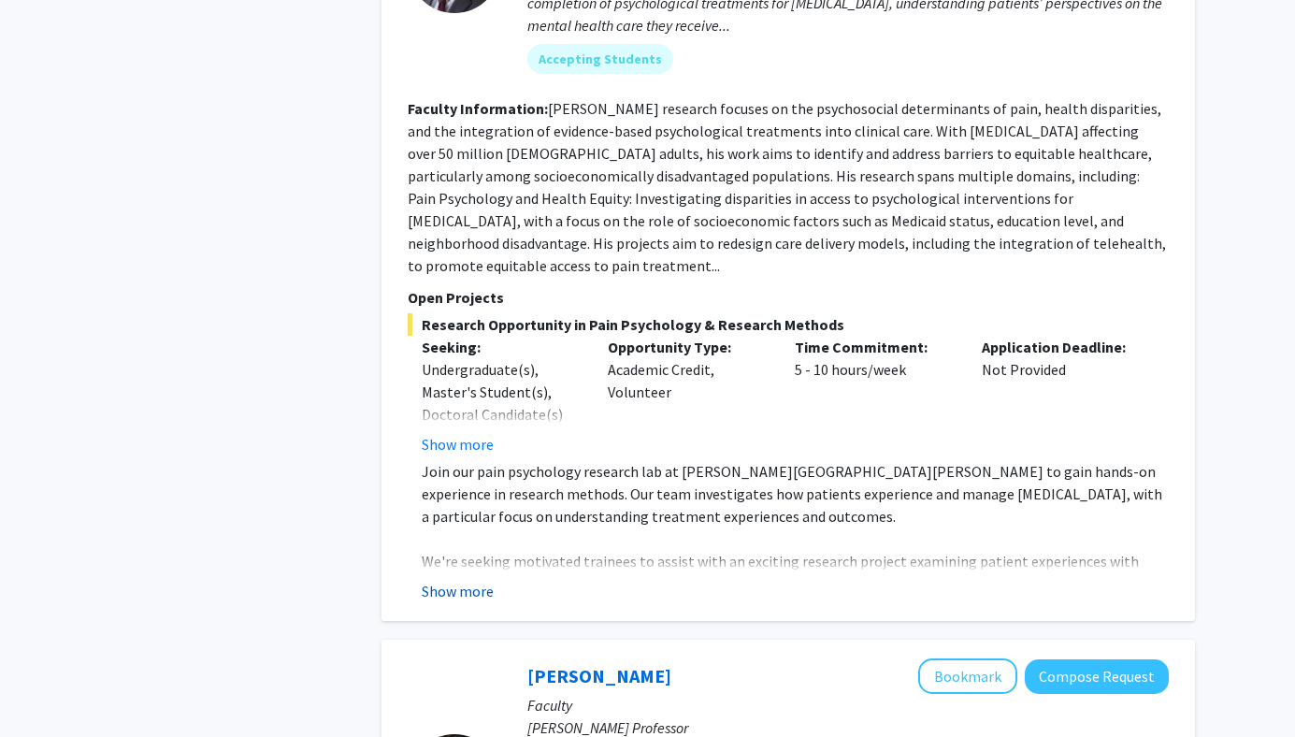
click at [456, 580] on button "Show more" at bounding box center [458, 591] width 72 height 22
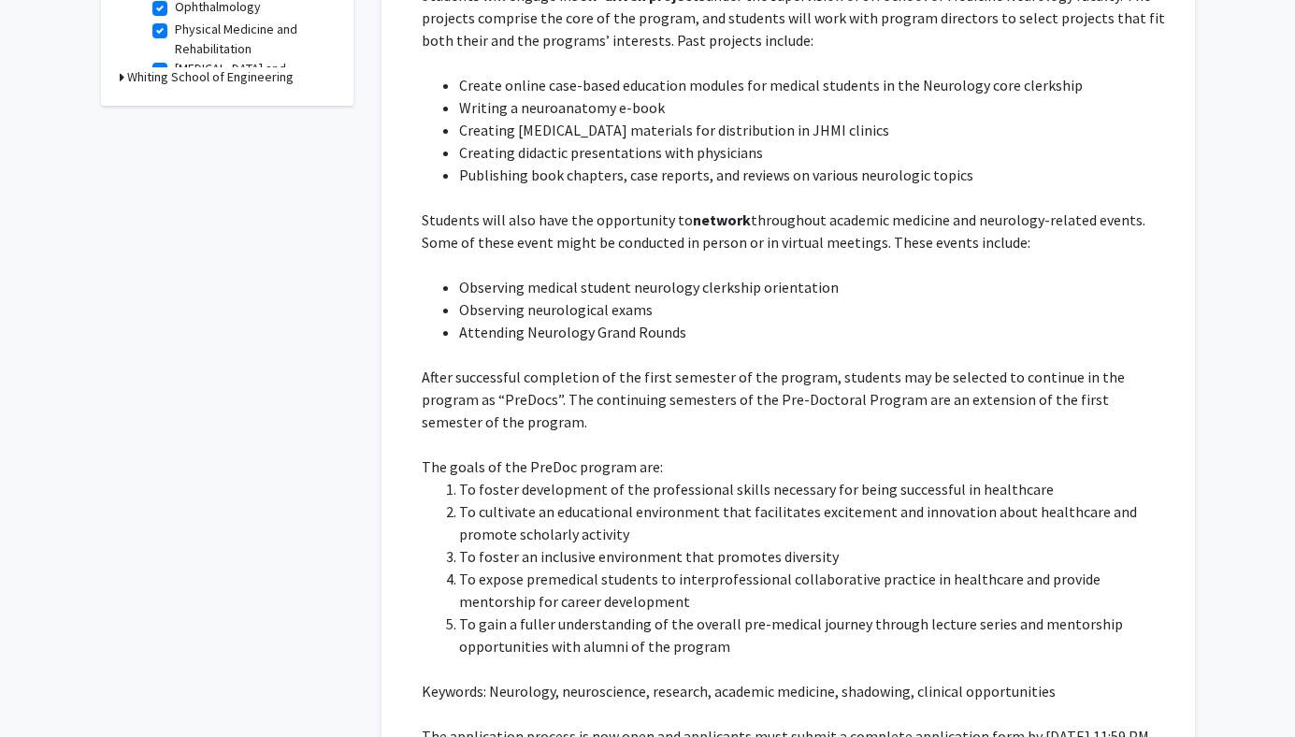
scroll to position [786, 0]
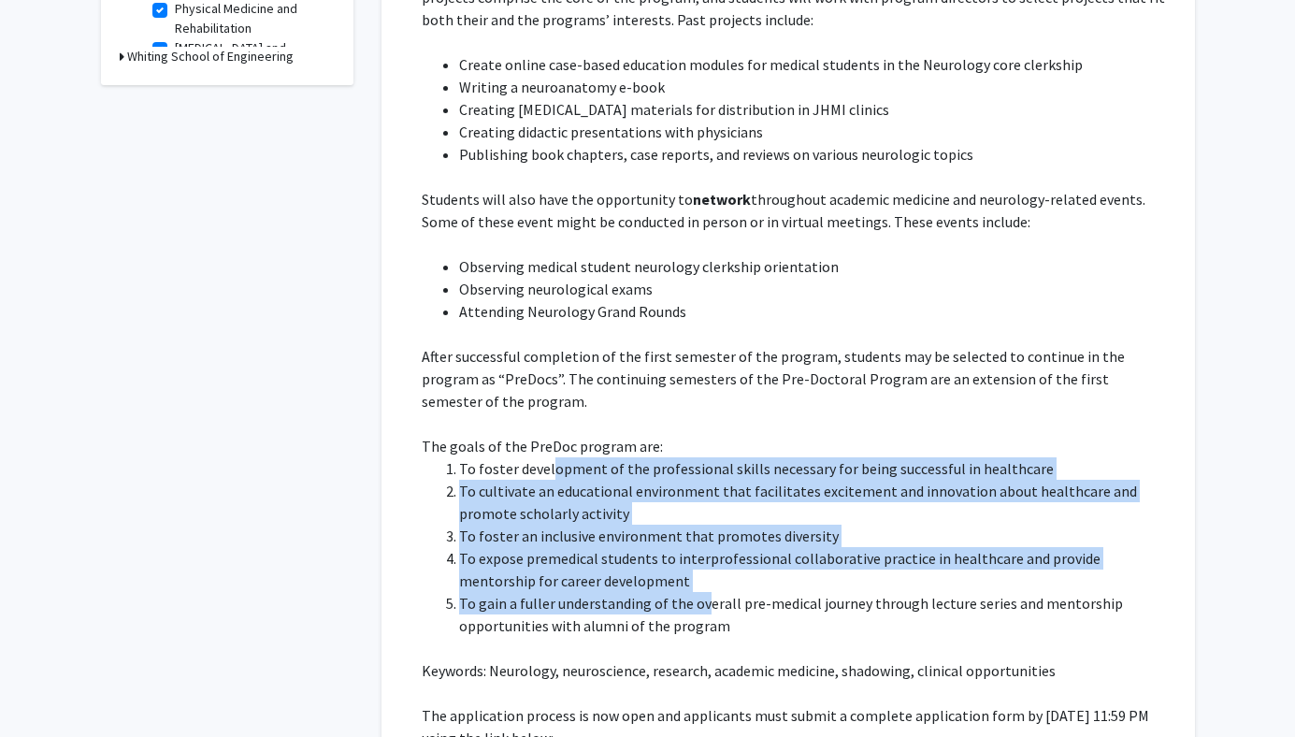
drag, startPoint x: 548, startPoint y: 446, endPoint x: 699, endPoint y: 591, distance: 209.0
click at [699, 591] on ol "To [PERSON_NAME] development of the professional skills necessary for being suc…" at bounding box center [795, 547] width 747 height 180
click at [699, 592] on li "To gain a fuller understanding of the overall pre-medical journey through lectu…" at bounding box center [814, 614] width 710 height 45
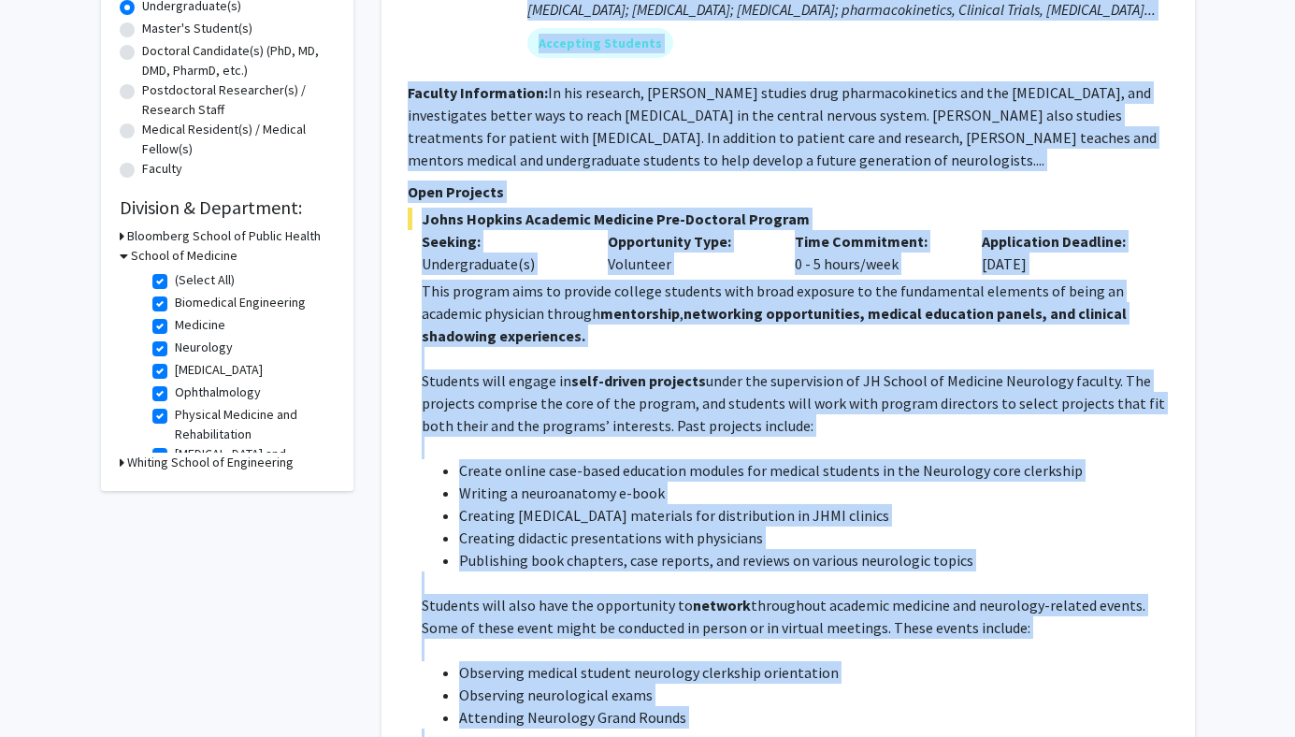
scroll to position [352, 0]
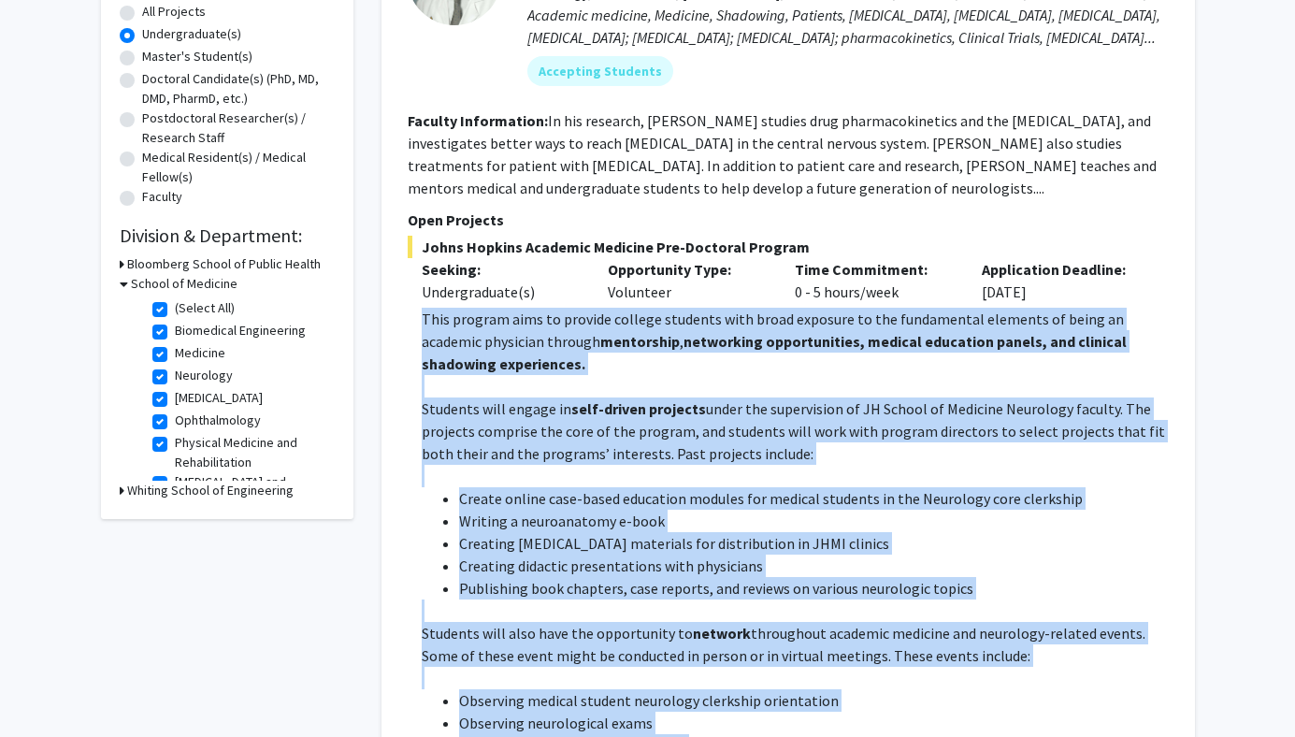
copy div "Lore ipsumdo sita co adipisc elitsed doeiusmo temp incid utlabore et dol magnaa…"
drag, startPoint x: 720, startPoint y: 625, endPoint x: 406, endPoint y: 311, distance: 443.7
click at [406, 311] on div "[PERSON_NAME] Bookmark Compose Request Faculty Assistant Professor Departments:…" at bounding box center [789, 545] width 814 height 1417
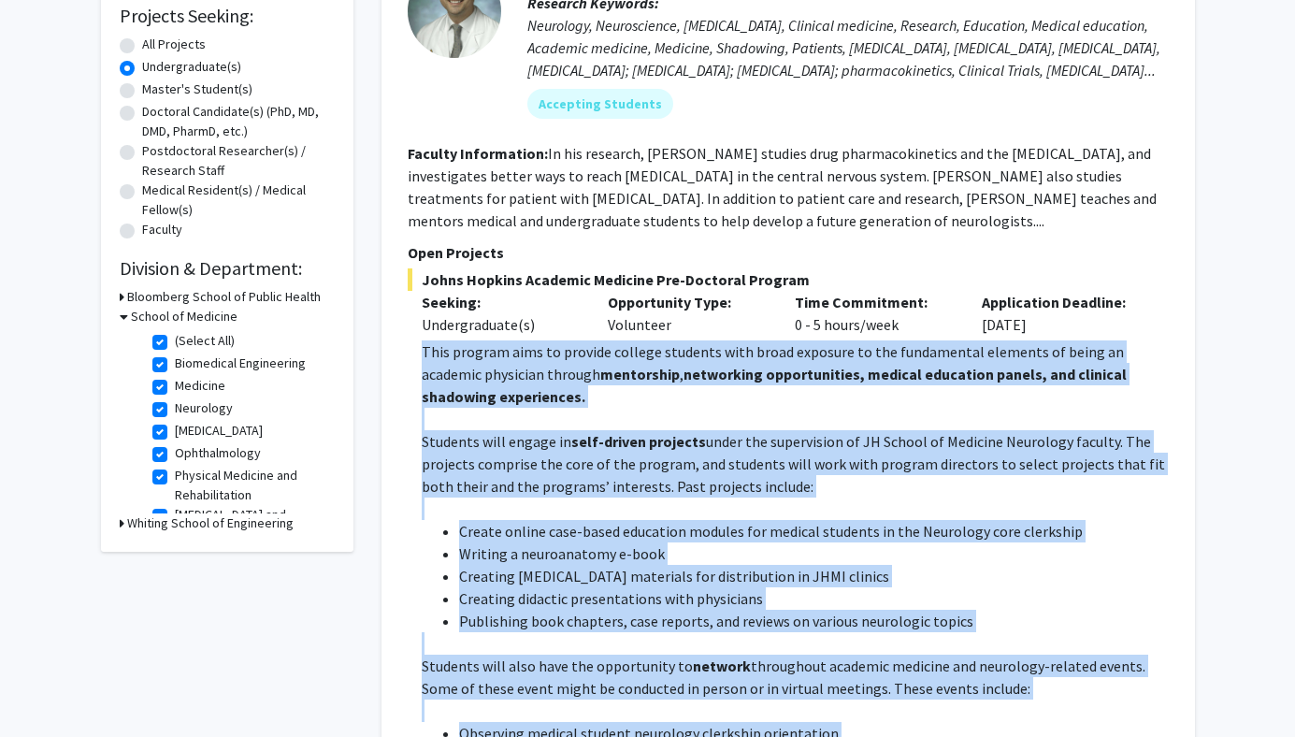
scroll to position [318, 0]
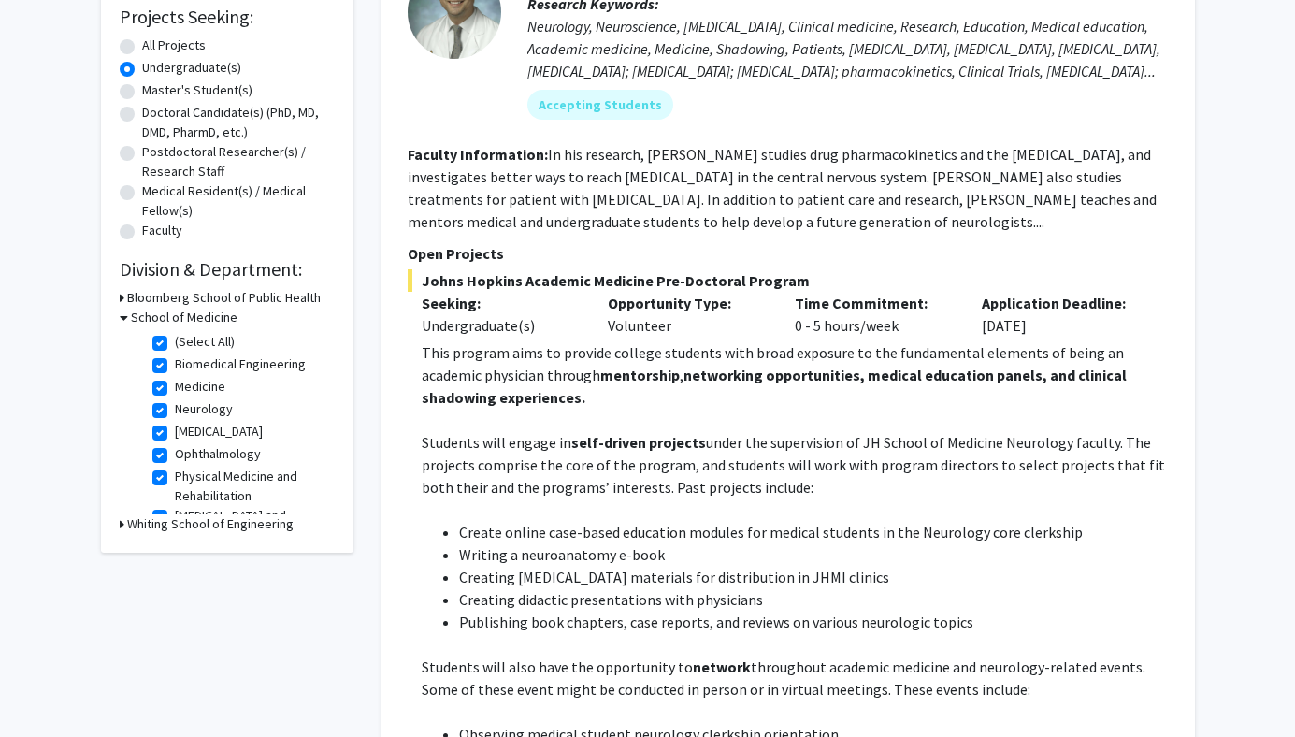
click at [729, 306] on p "Opportunity Type:" at bounding box center [687, 303] width 159 height 22
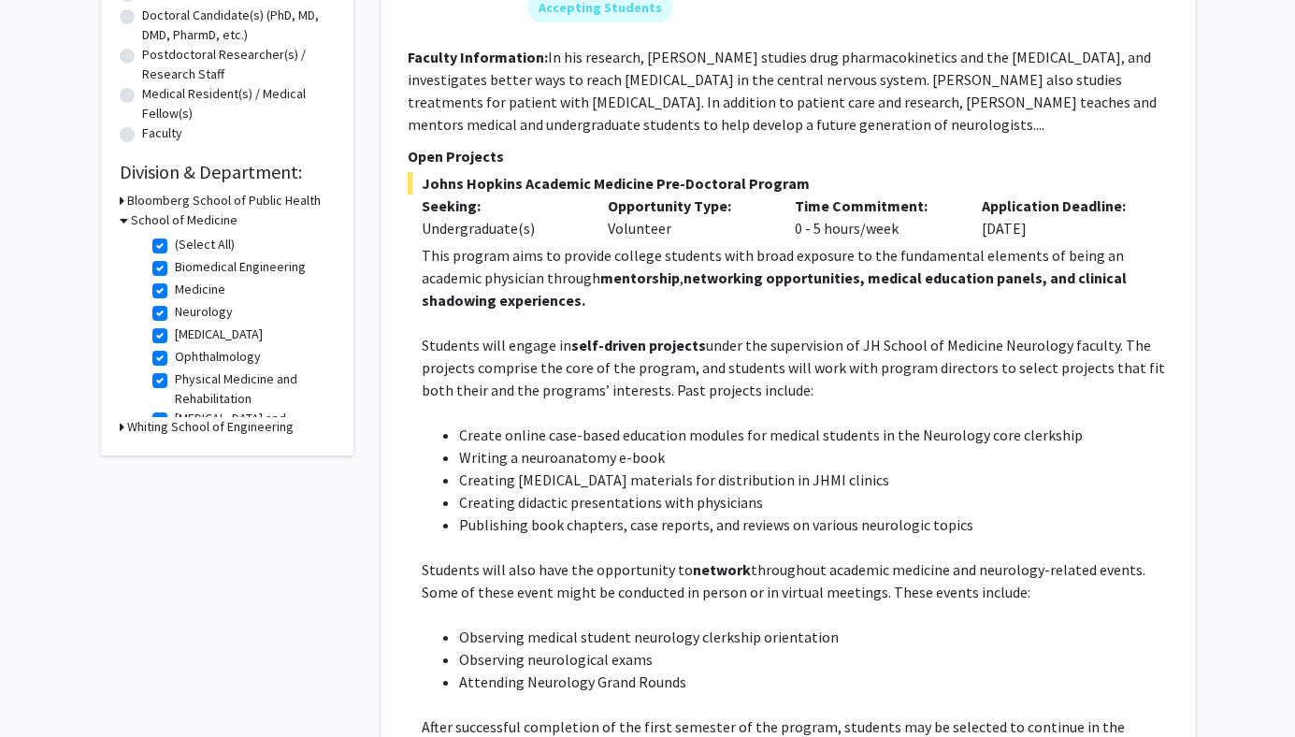
scroll to position [454, 0]
